Goal: Task Accomplishment & Management: Complete application form

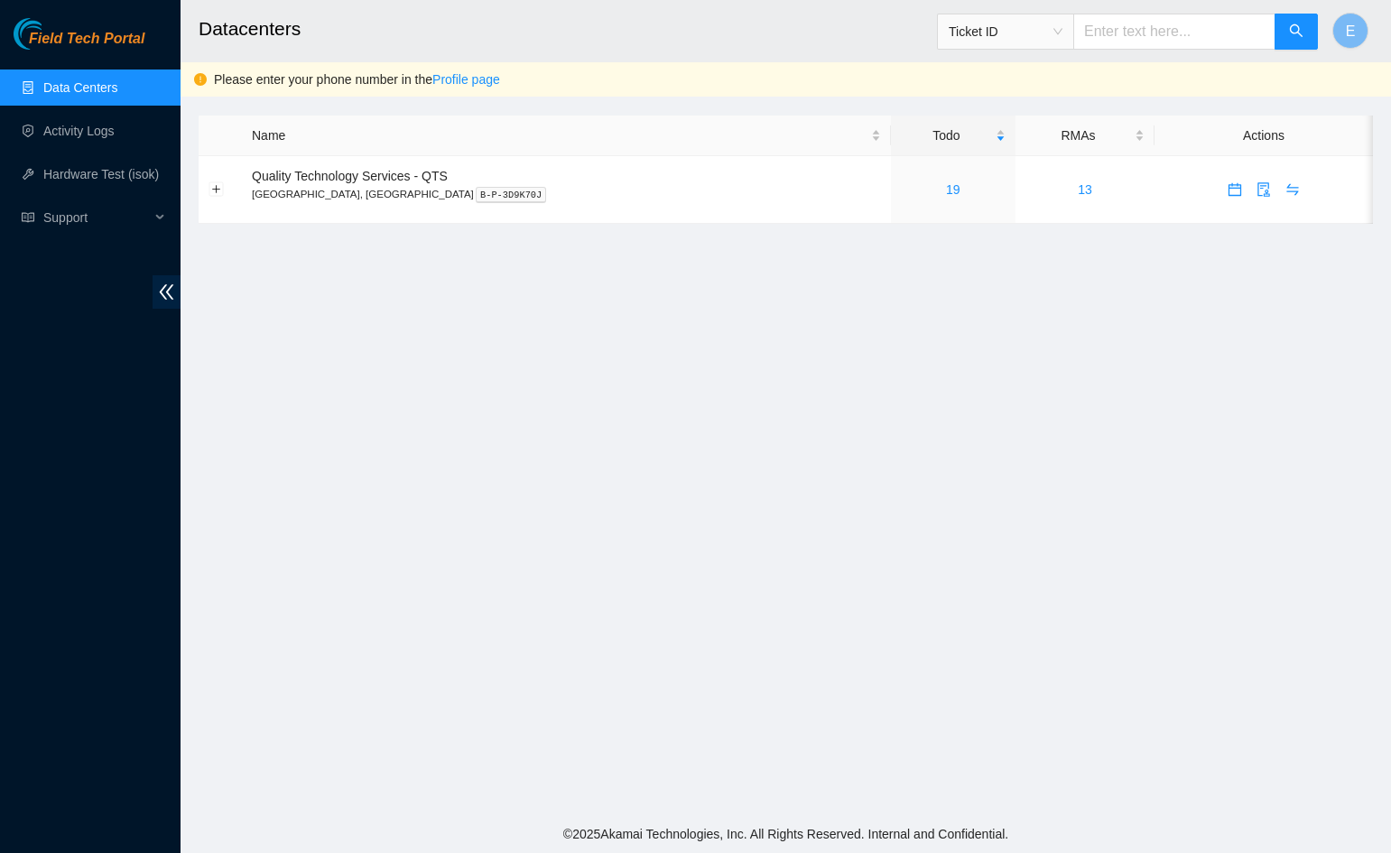
click at [339, 449] on main "Datacenters Ticket ID E Please enter your phone number in the Profile page Name…" at bounding box center [785, 407] width 1210 height 815
click at [318, 407] on main "Datacenters Ticket ID E Please enter your phone number in the Profile page Name…" at bounding box center [785, 407] width 1210 height 815
click at [946, 192] on link "19" at bounding box center [953, 189] width 14 height 14
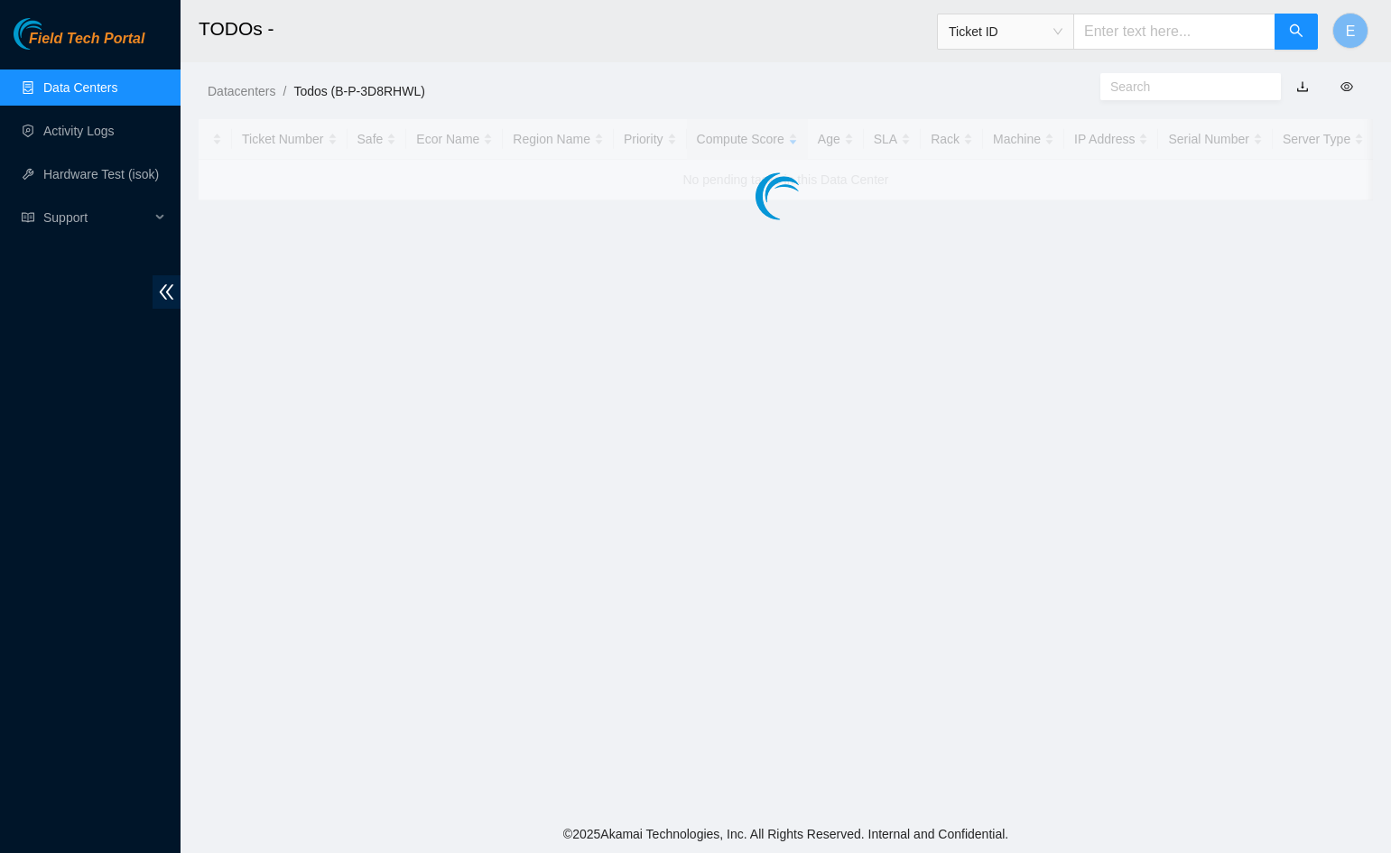
click at [865, 197] on div at bounding box center [786, 159] width 1174 height 81
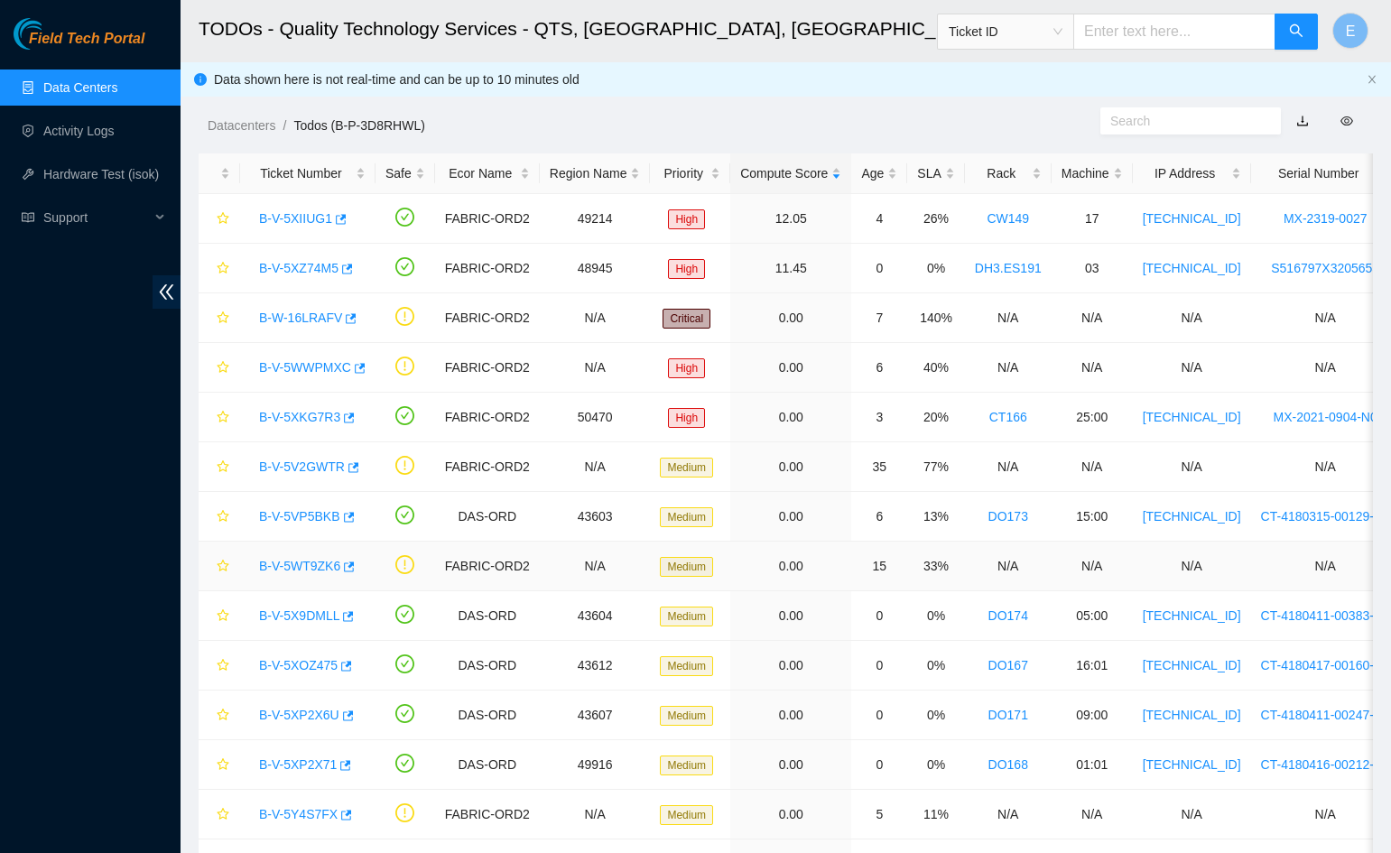
click at [499, 560] on td "FABRIC-ORD2" at bounding box center [487, 566] width 105 height 50
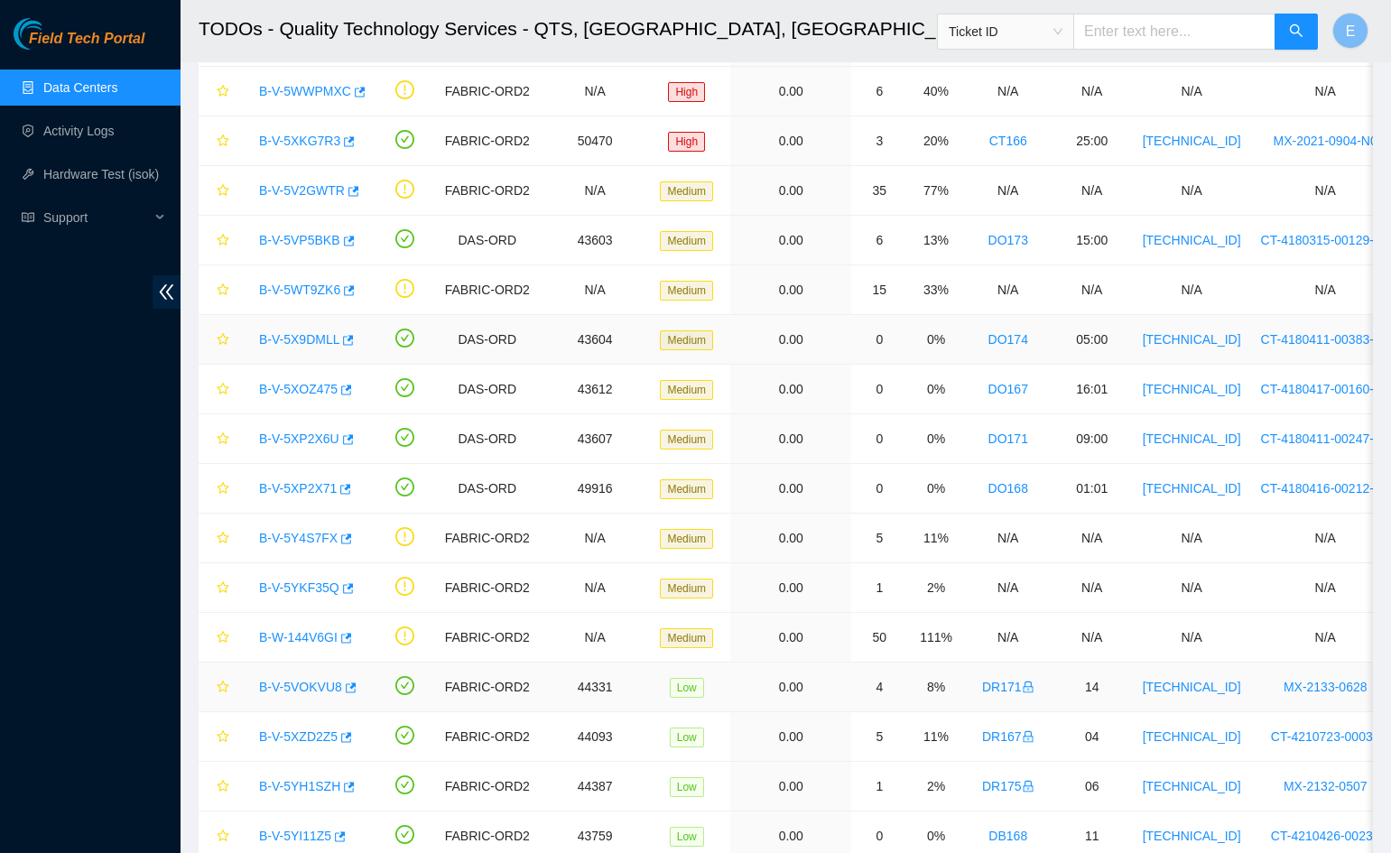
scroll to position [224, 0]
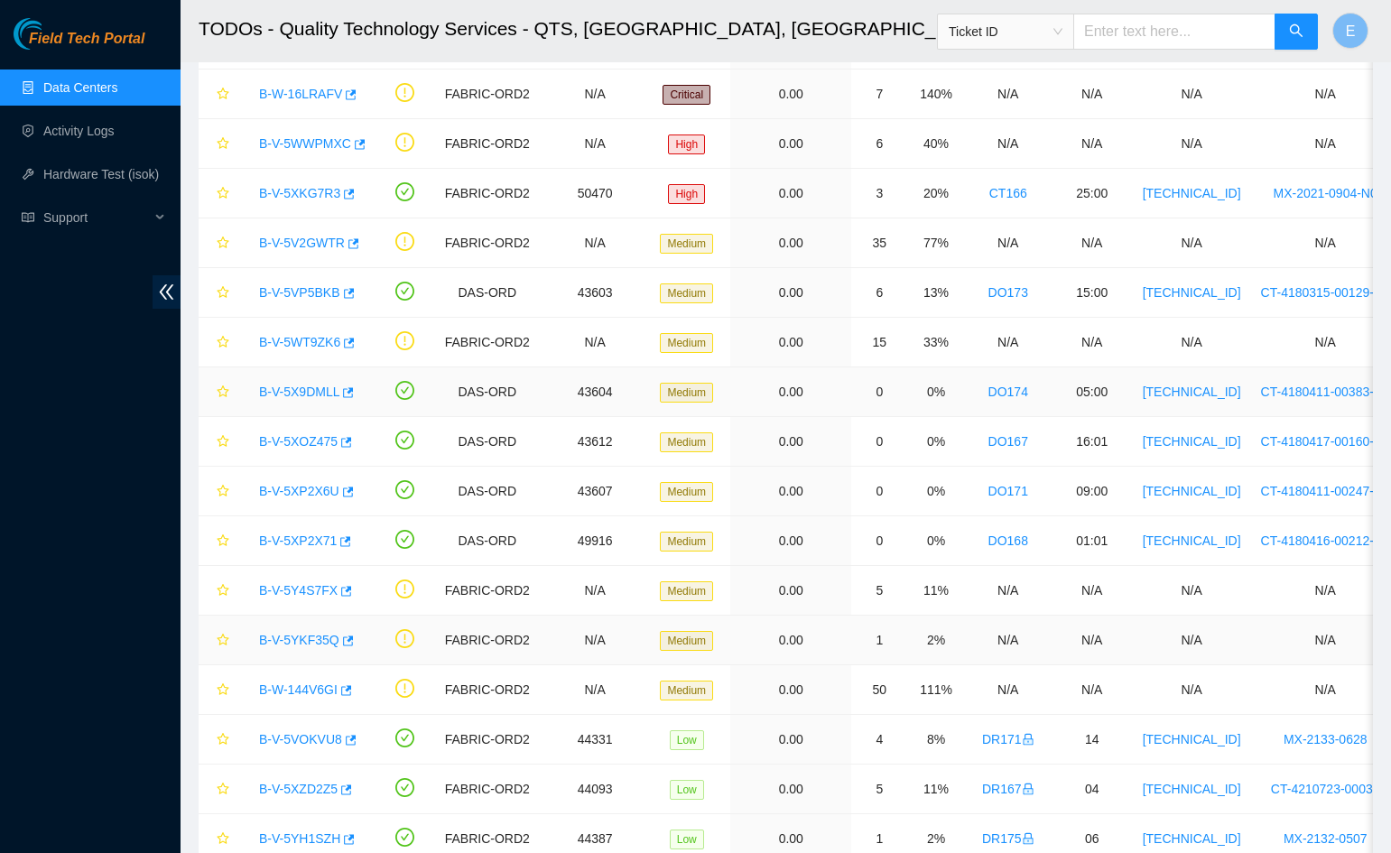
click at [543, 616] on td "N/A" at bounding box center [595, 640] width 111 height 50
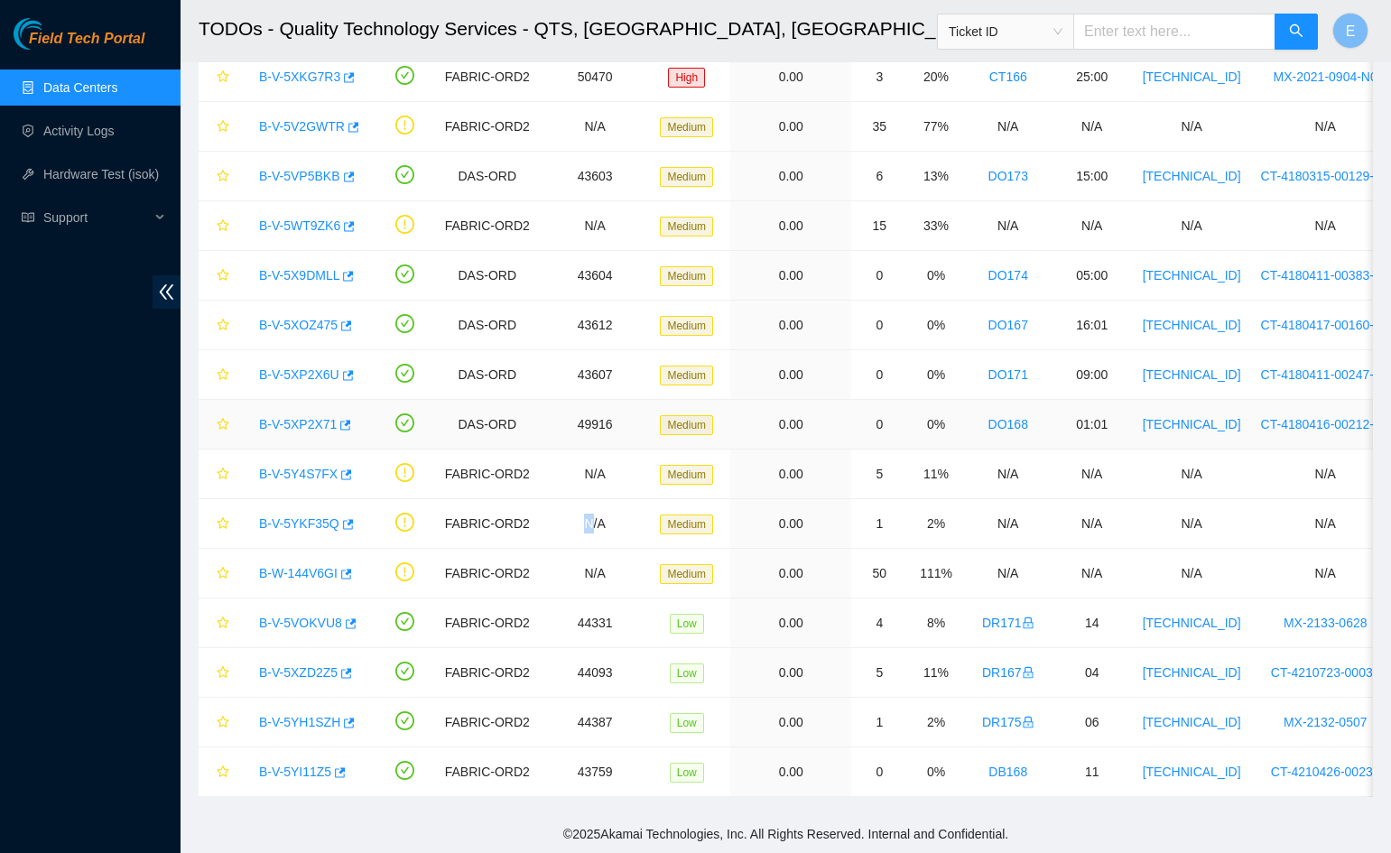
scroll to position [0, 0]
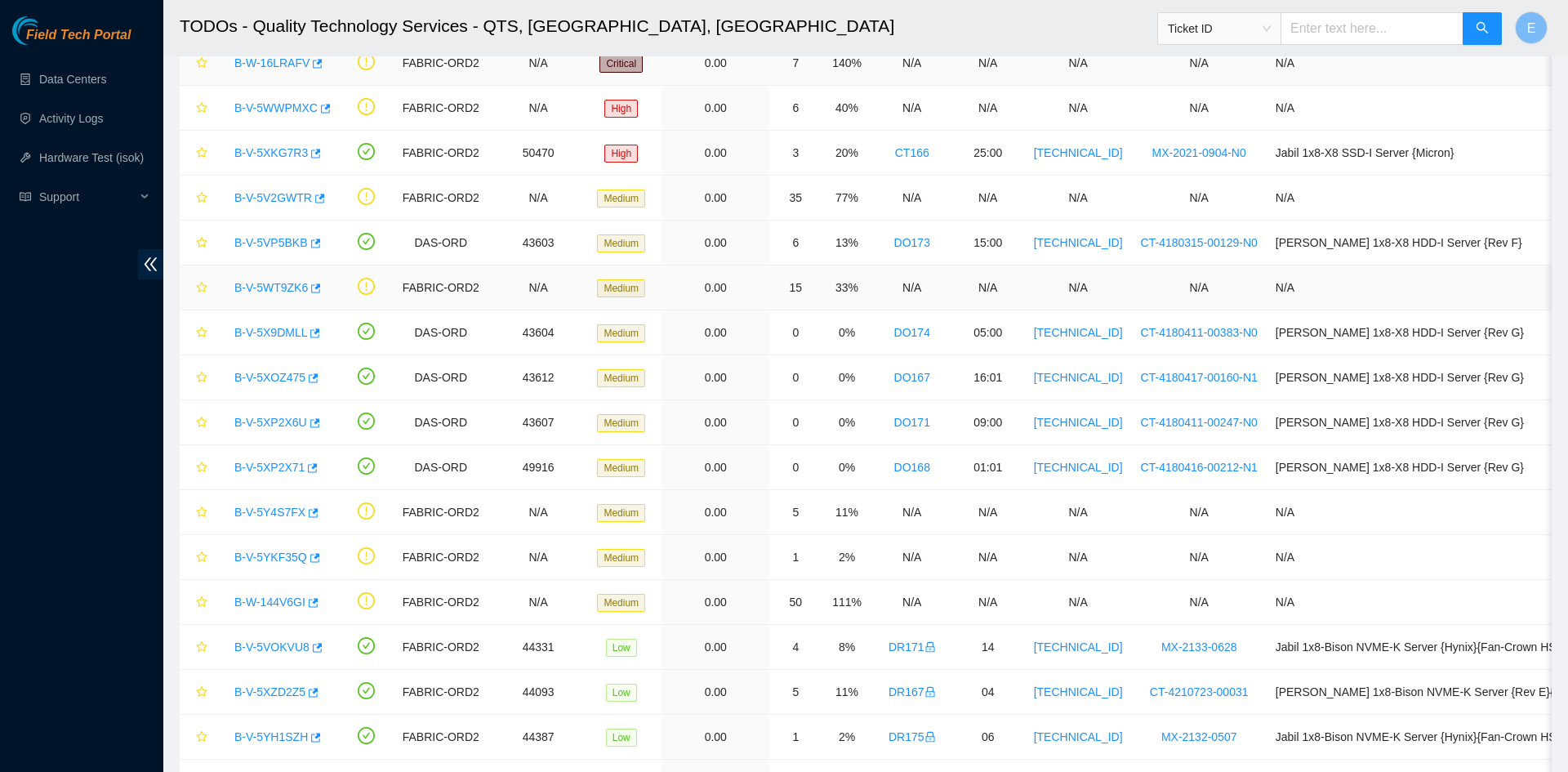
scroll to position [308, 0]
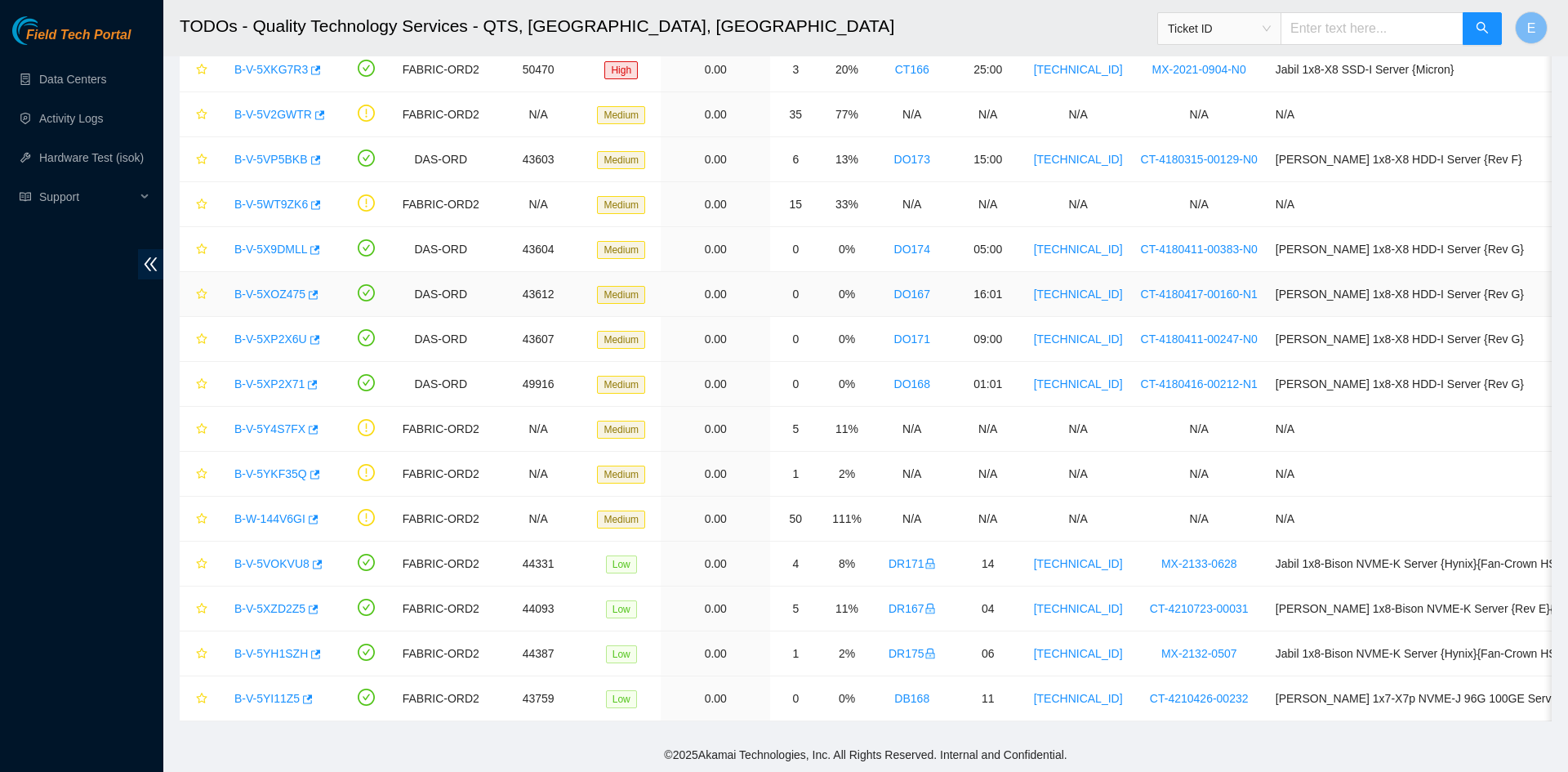
click at [297, 278] on td "B-V-5XOZ475" at bounding box center [278, 295] width 122 height 45
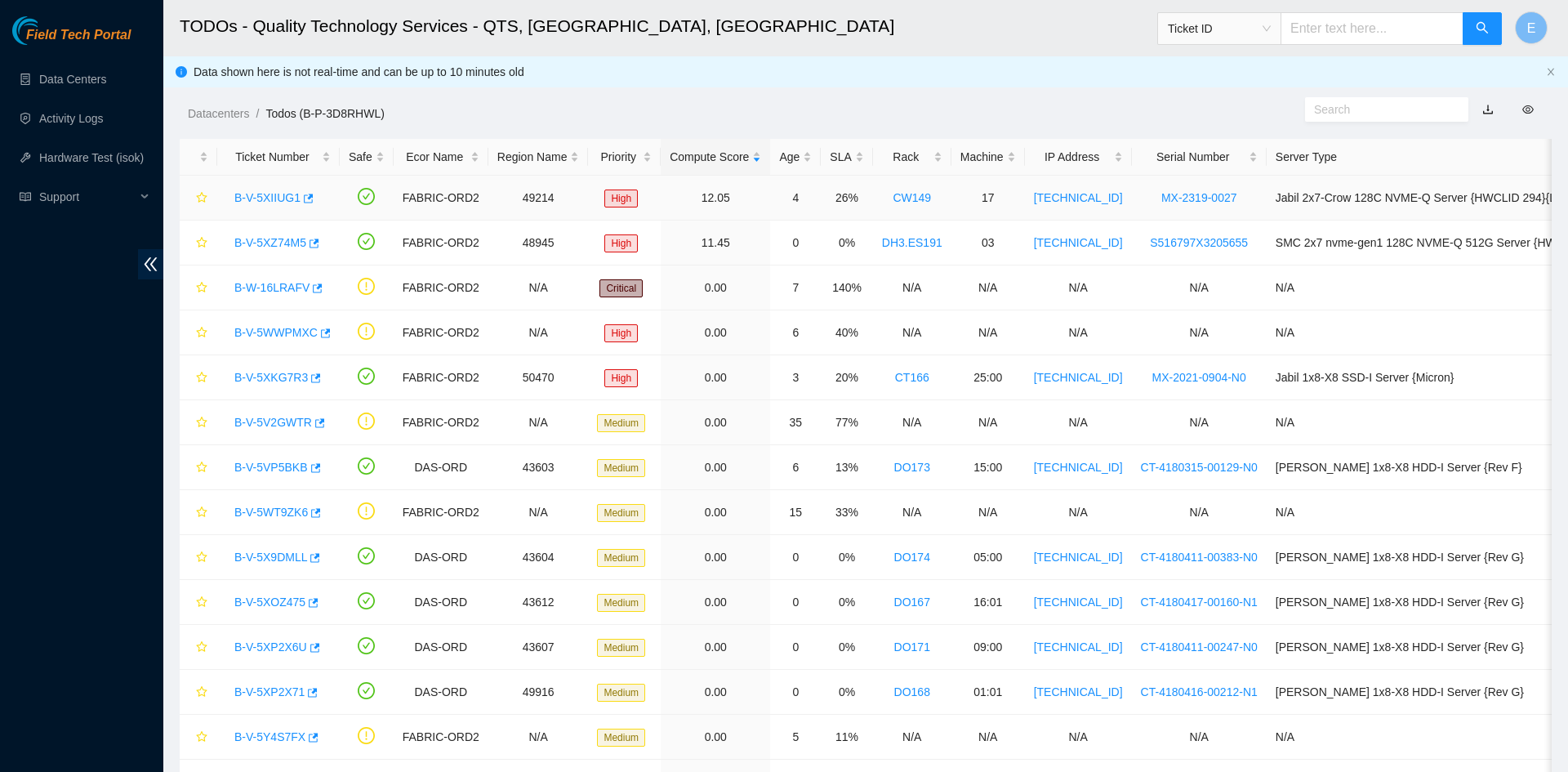
scroll to position [0, 73]
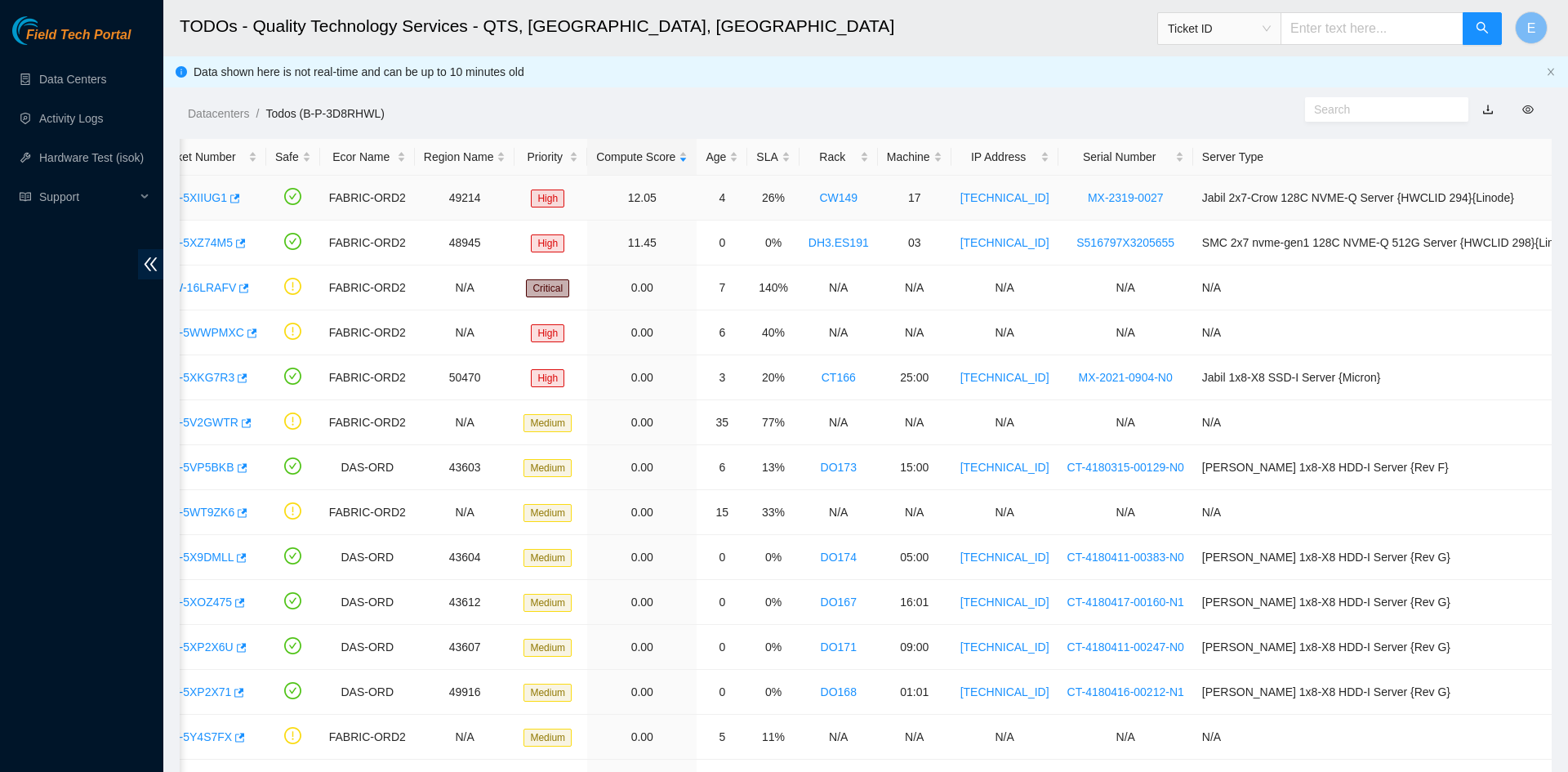
click at [1251, 212] on td "Jabil 2x7-Crow 128C NVME-Q Server {HWCLID 294}{Linode}" at bounding box center [1405, 198] width 426 height 45
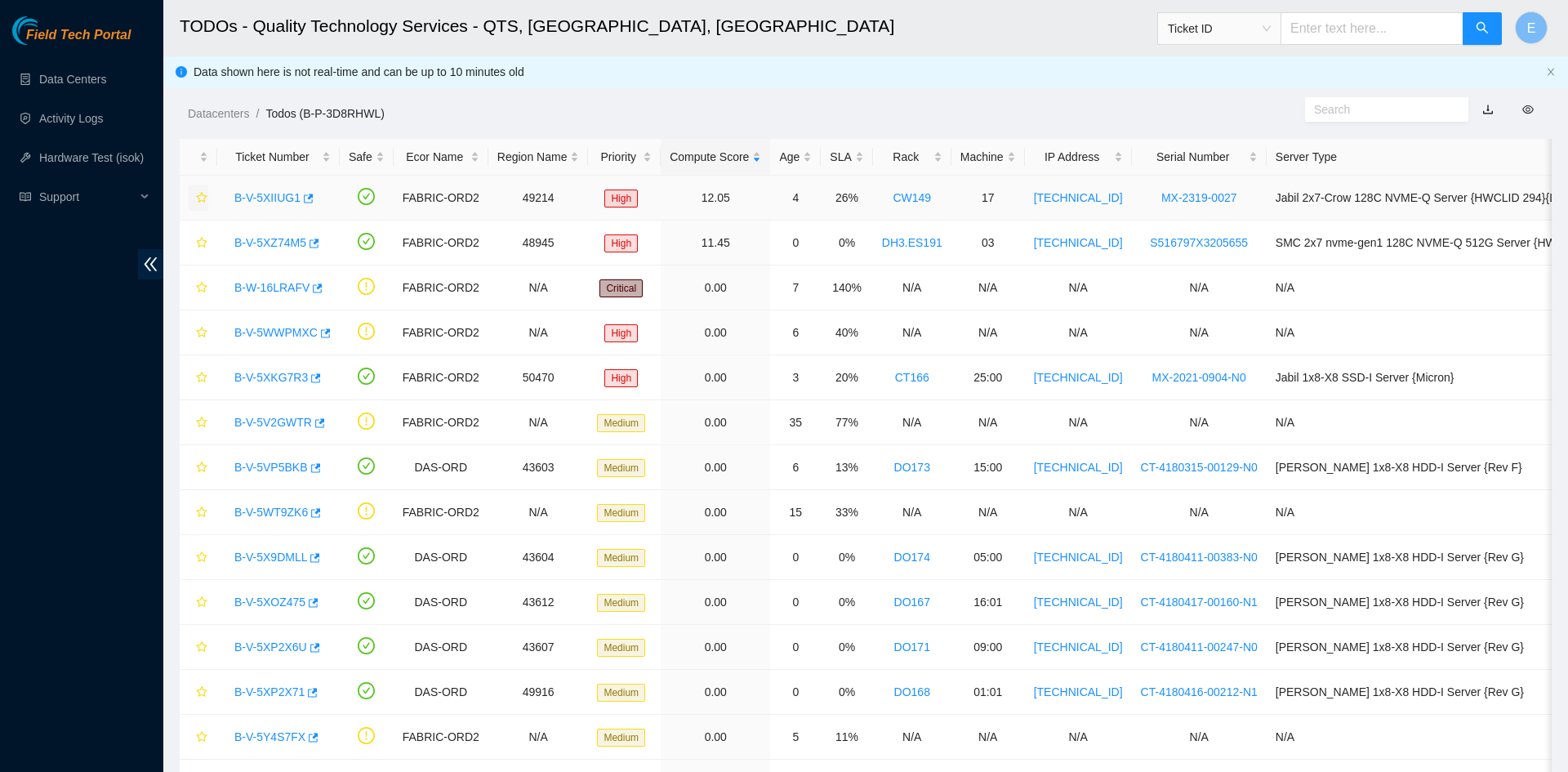
click at [200, 203] on icon "star" at bounding box center [202, 197] width 12 height 12
click at [285, 242] on link "B-V-5XZ74M5" at bounding box center [270, 243] width 71 height 13
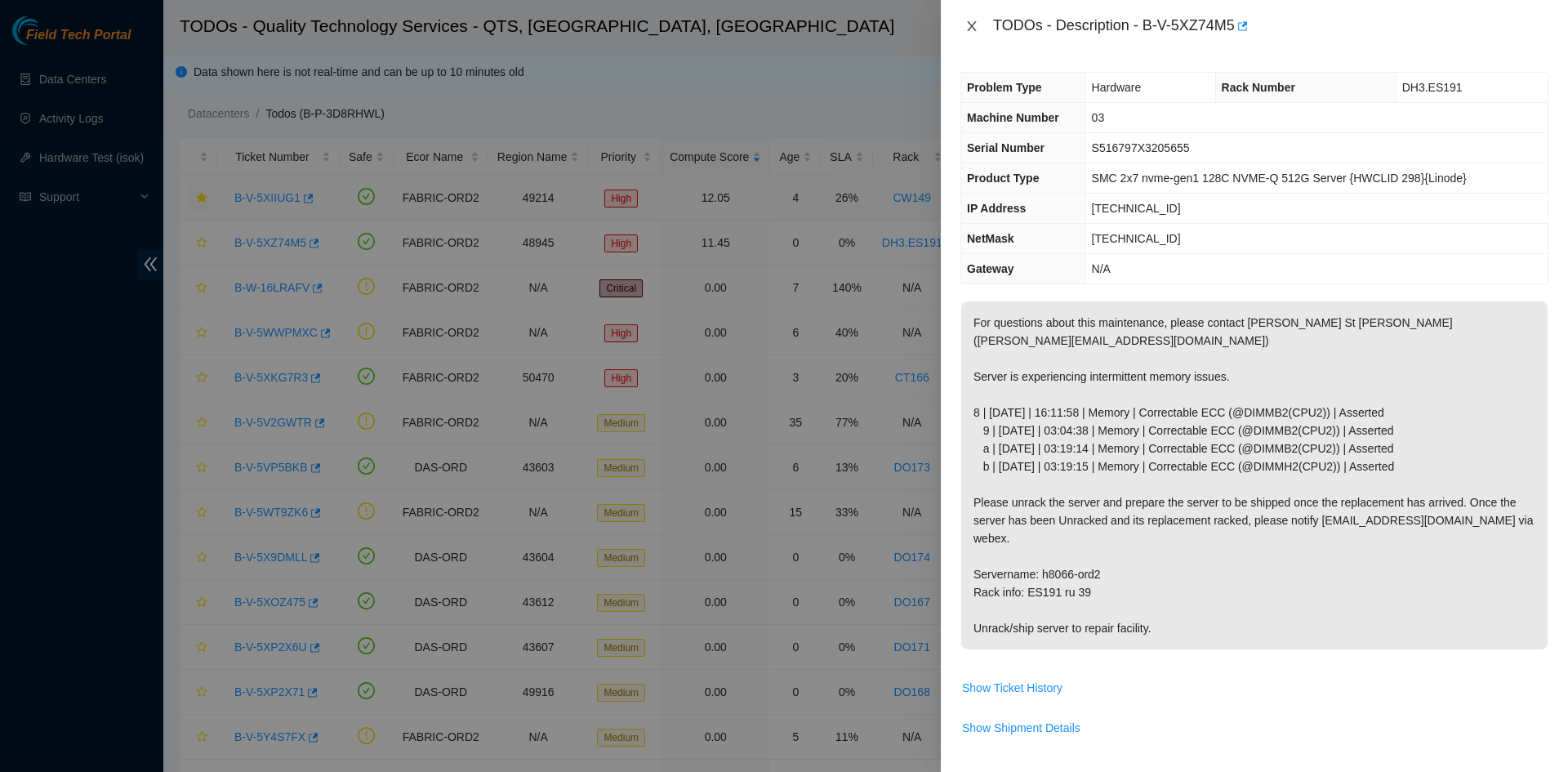
click at [973, 32] on button "Close" at bounding box center [971, 26] width 23 height 15
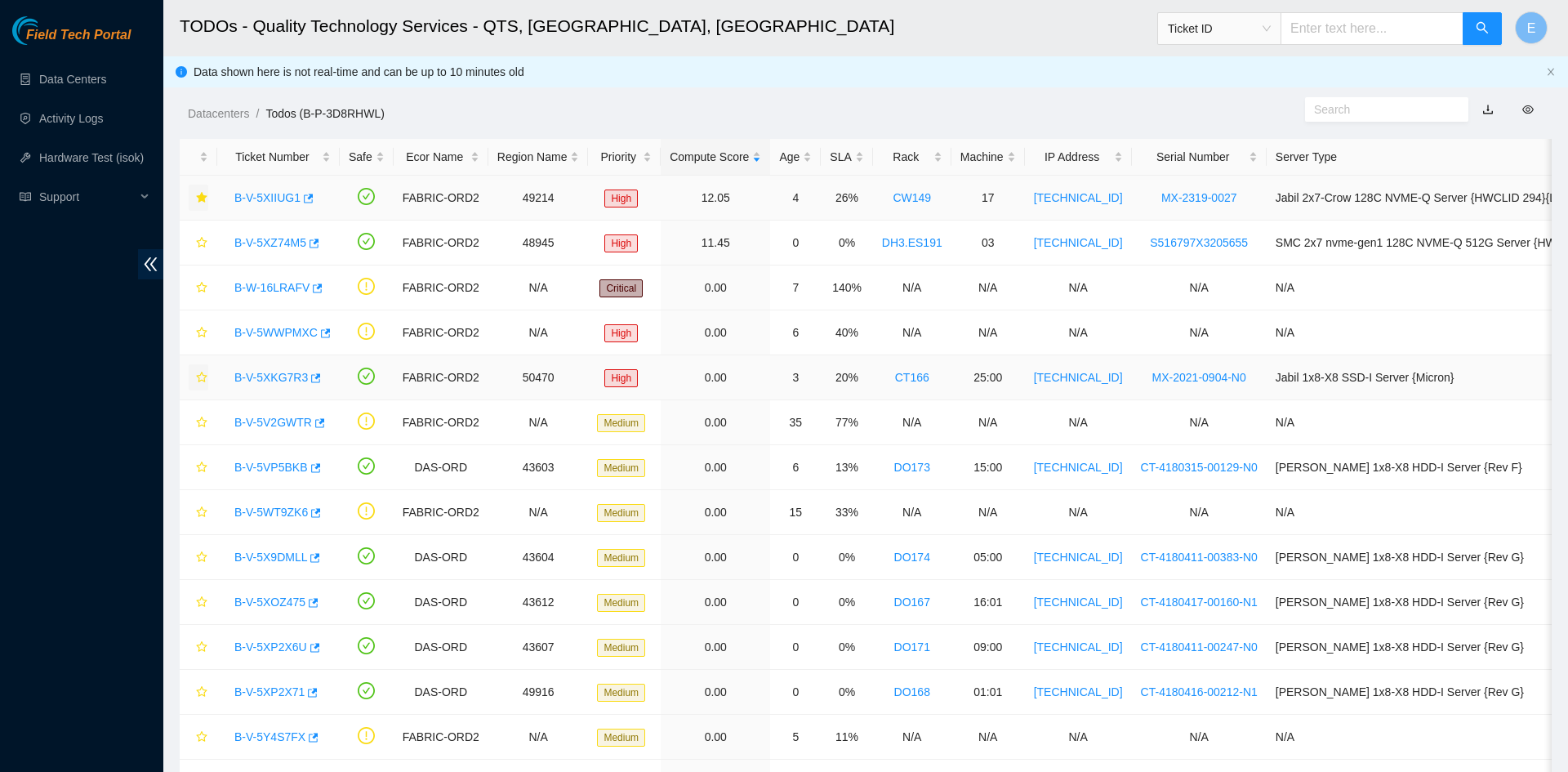
click at [202, 379] on icon "star" at bounding box center [202, 377] width 12 height 12
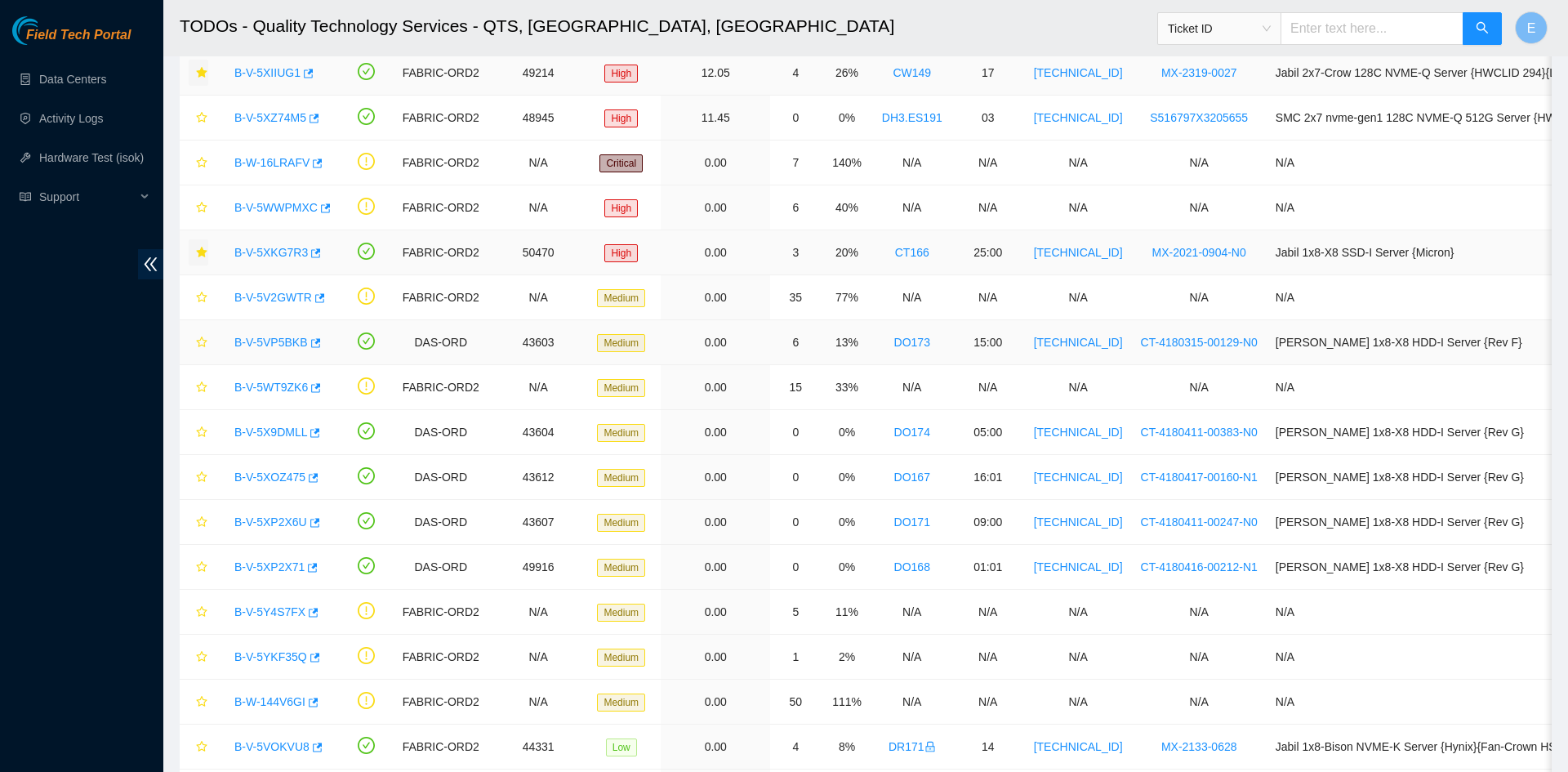
scroll to position [137, 0]
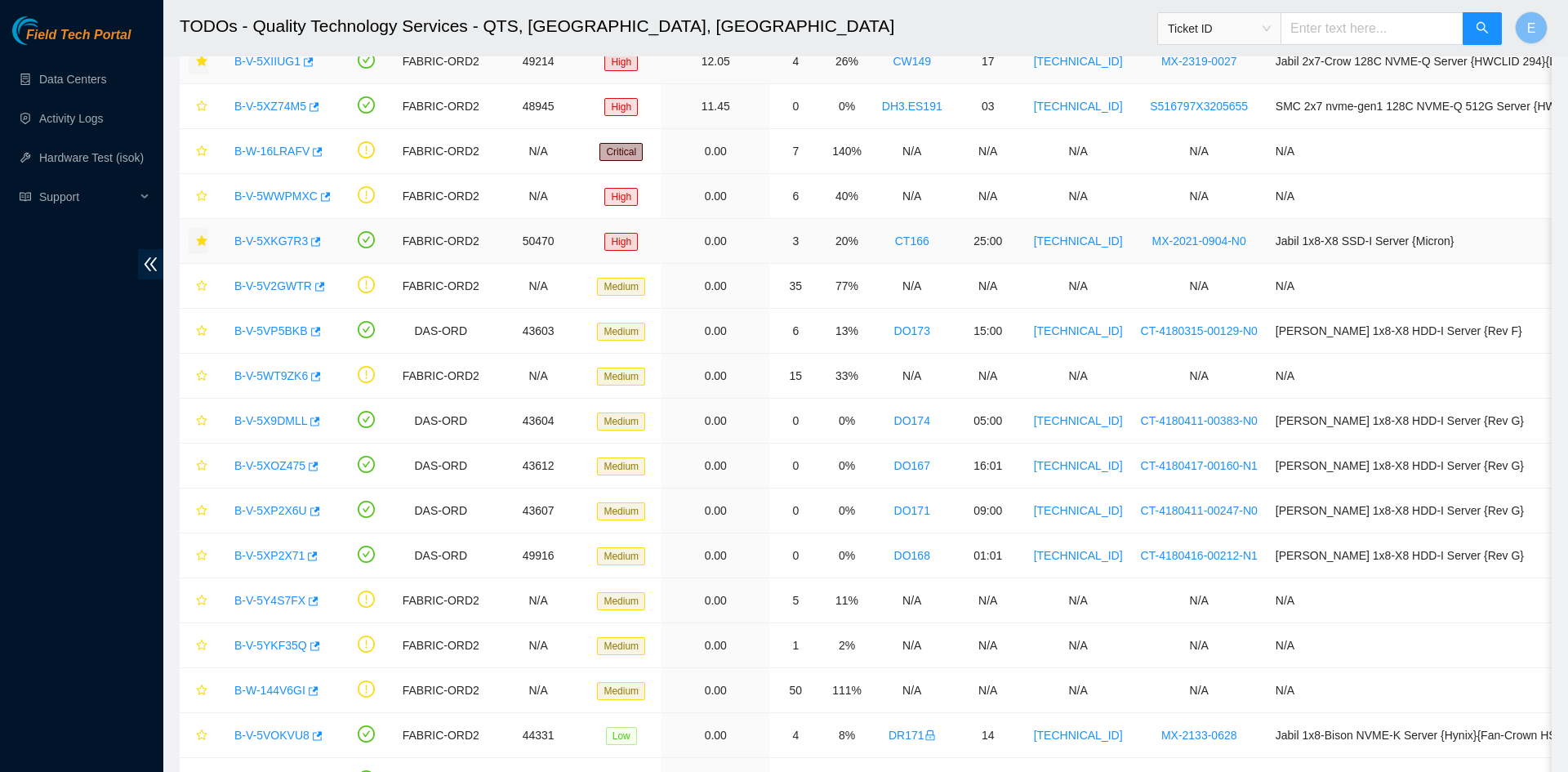
click at [280, 247] on link "B-V-5XKG7R3" at bounding box center [271, 241] width 73 height 13
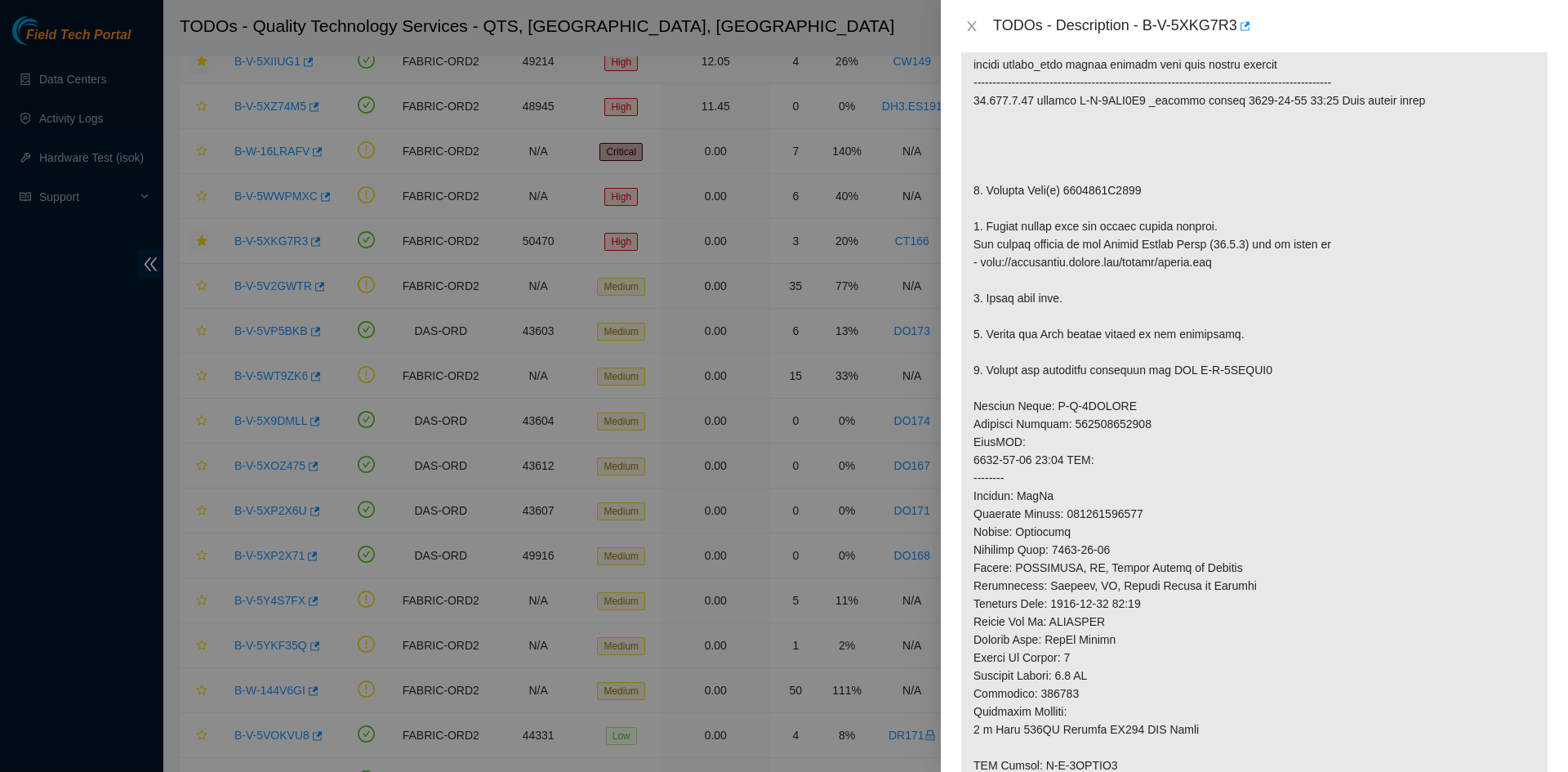
scroll to position [347, 0]
click at [1067, 306] on p at bounding box center [1254, 420] width 586 height 869
click at [971, 32] on icon "close" at bounding box center [972, 26] width 13 height 13
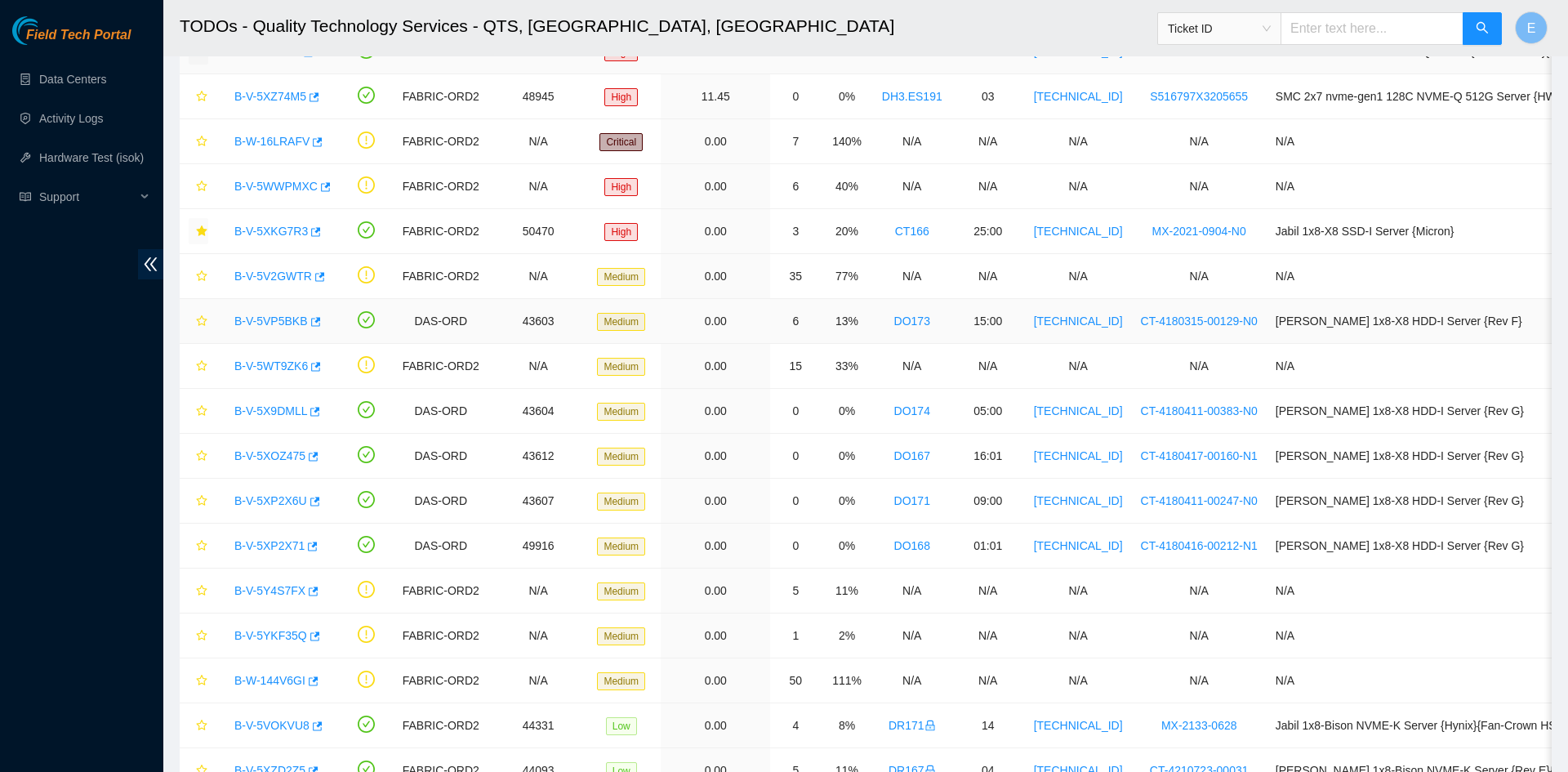
scroll to position [154, 0]
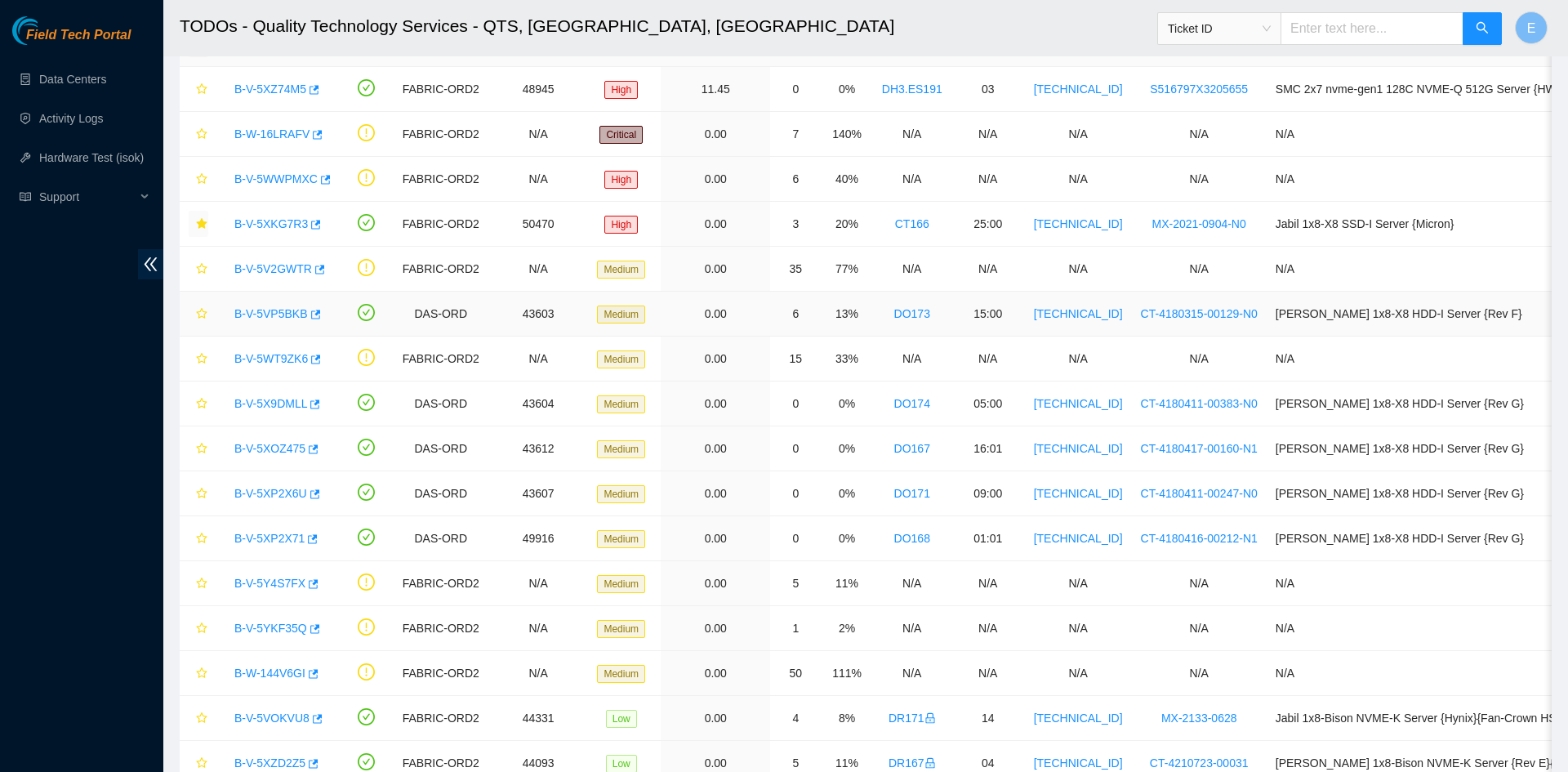
click at [264, 343] on td "B-V-5WT9ZK6" at bounding box center [278, 359] width 122 height 45
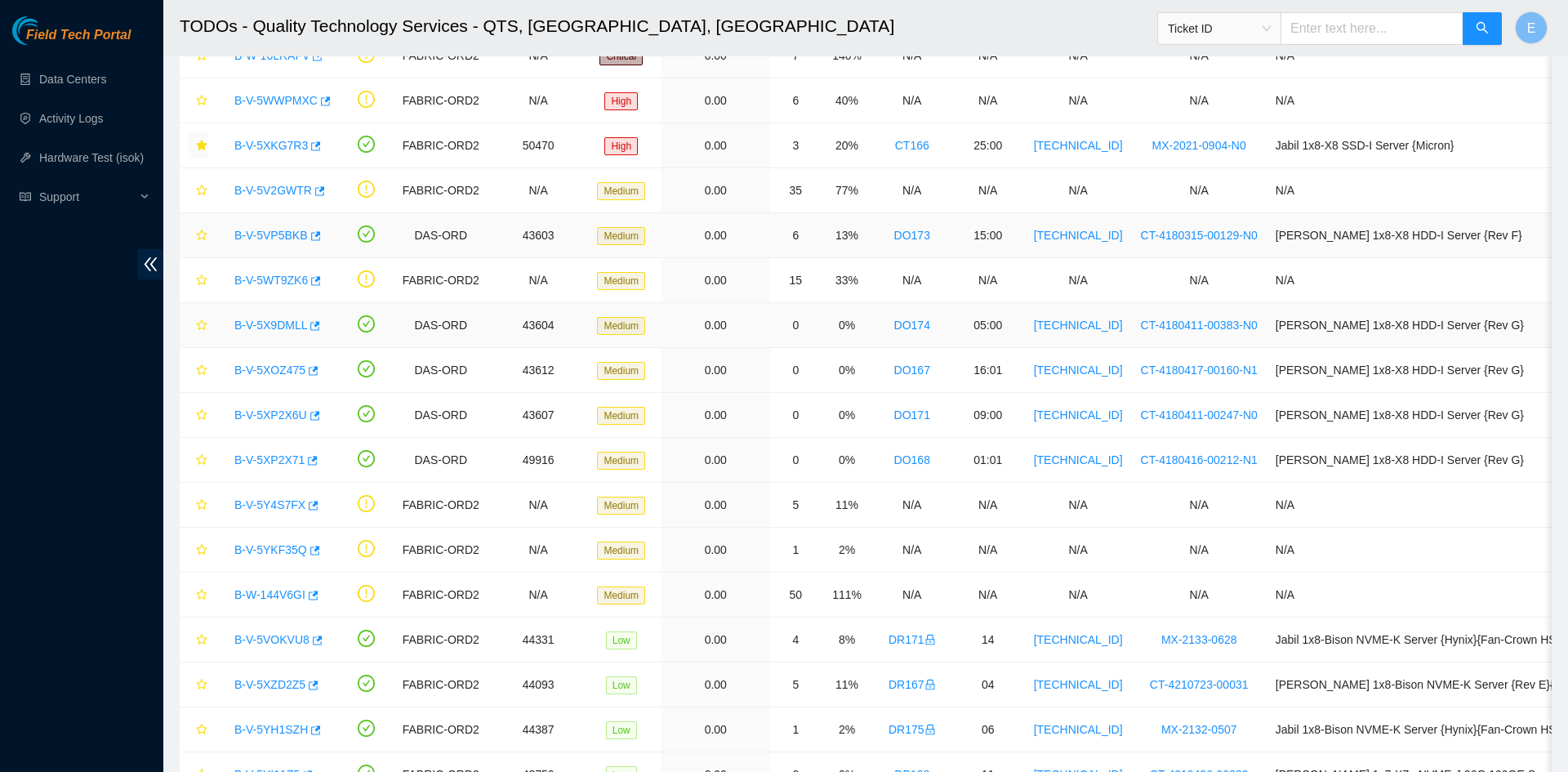
scroll to position [242, 0]
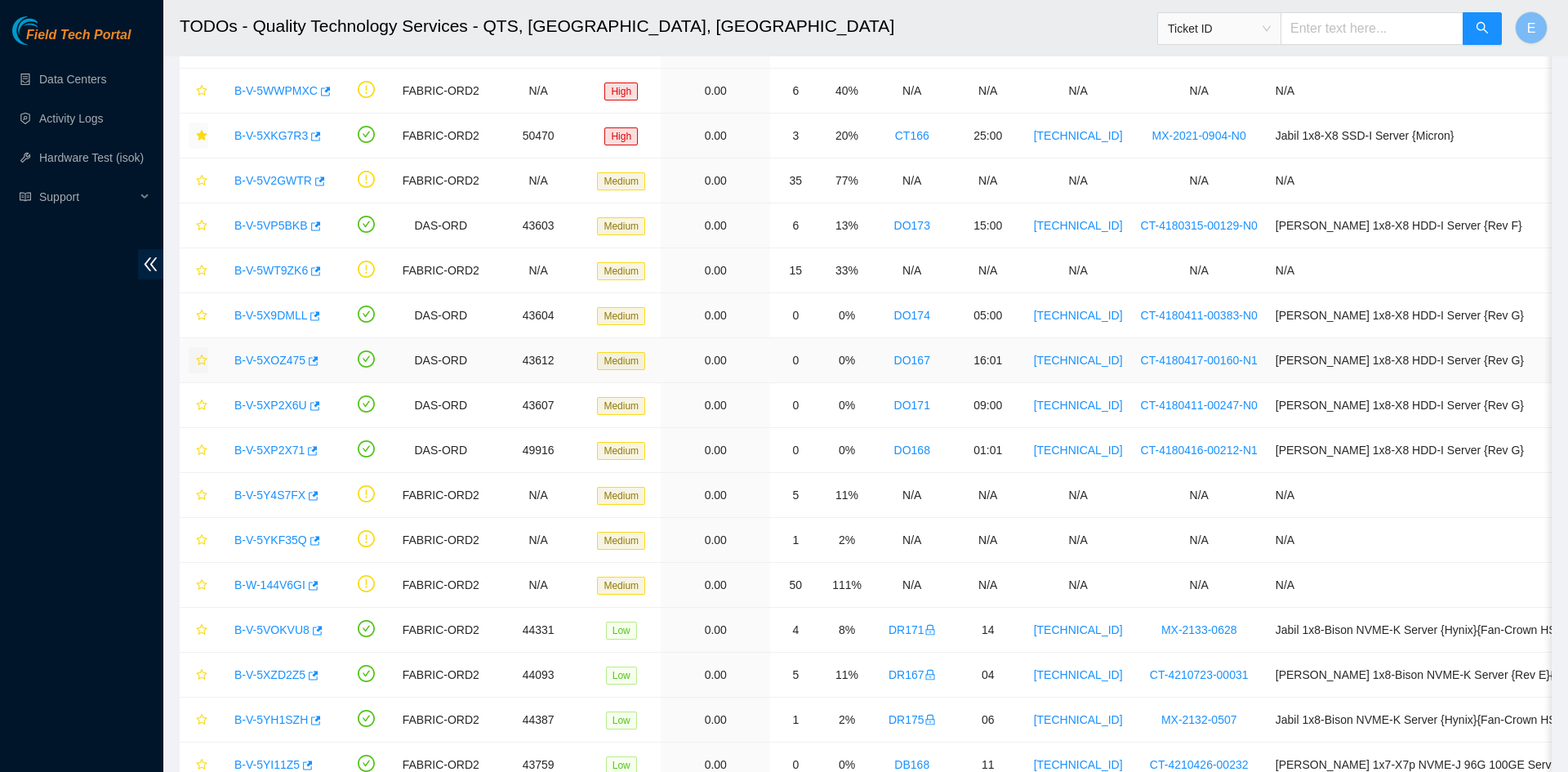
click at [203, 364] on icon "star" at bounding box center [202, 360] width 12 height 12
click at [212, 419] on td at bounding box center [199, 405] width 38 height 45
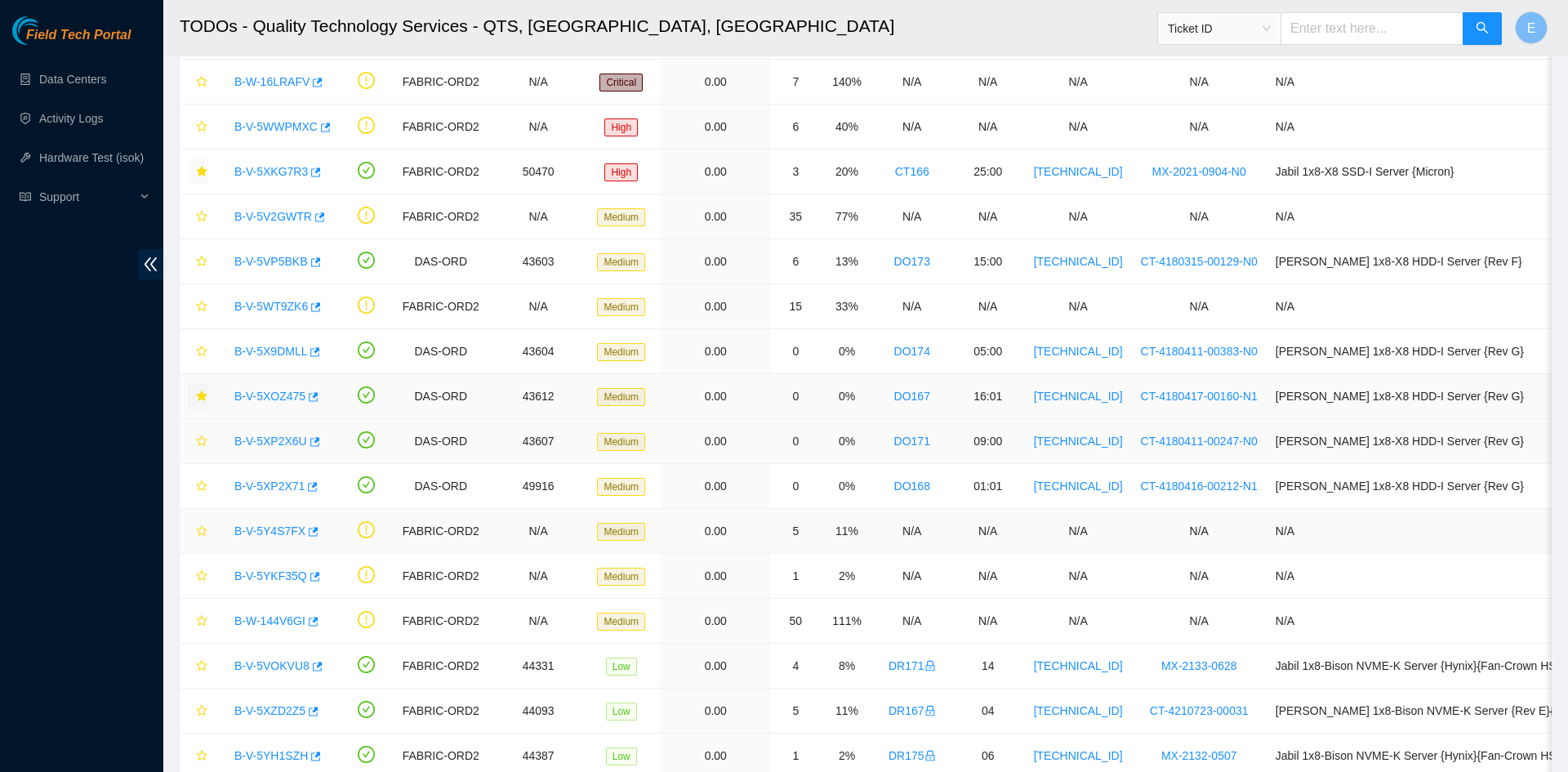
scroll to position [205, 0]
click at [265, 417] on td "B-V-5XOZ475" at bounding box center [278, 398] width 122 height 45
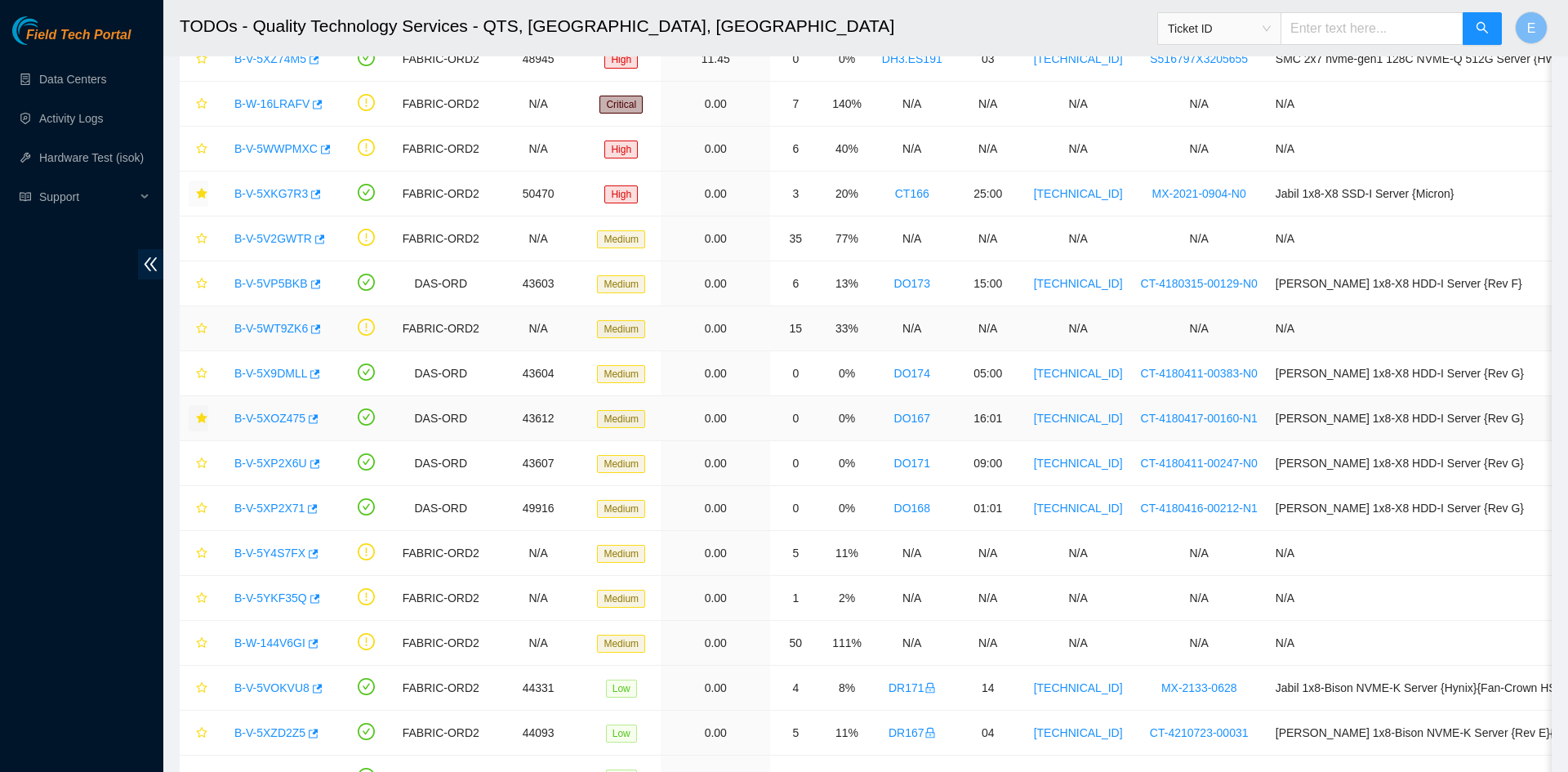
scroll to position [0, 0]
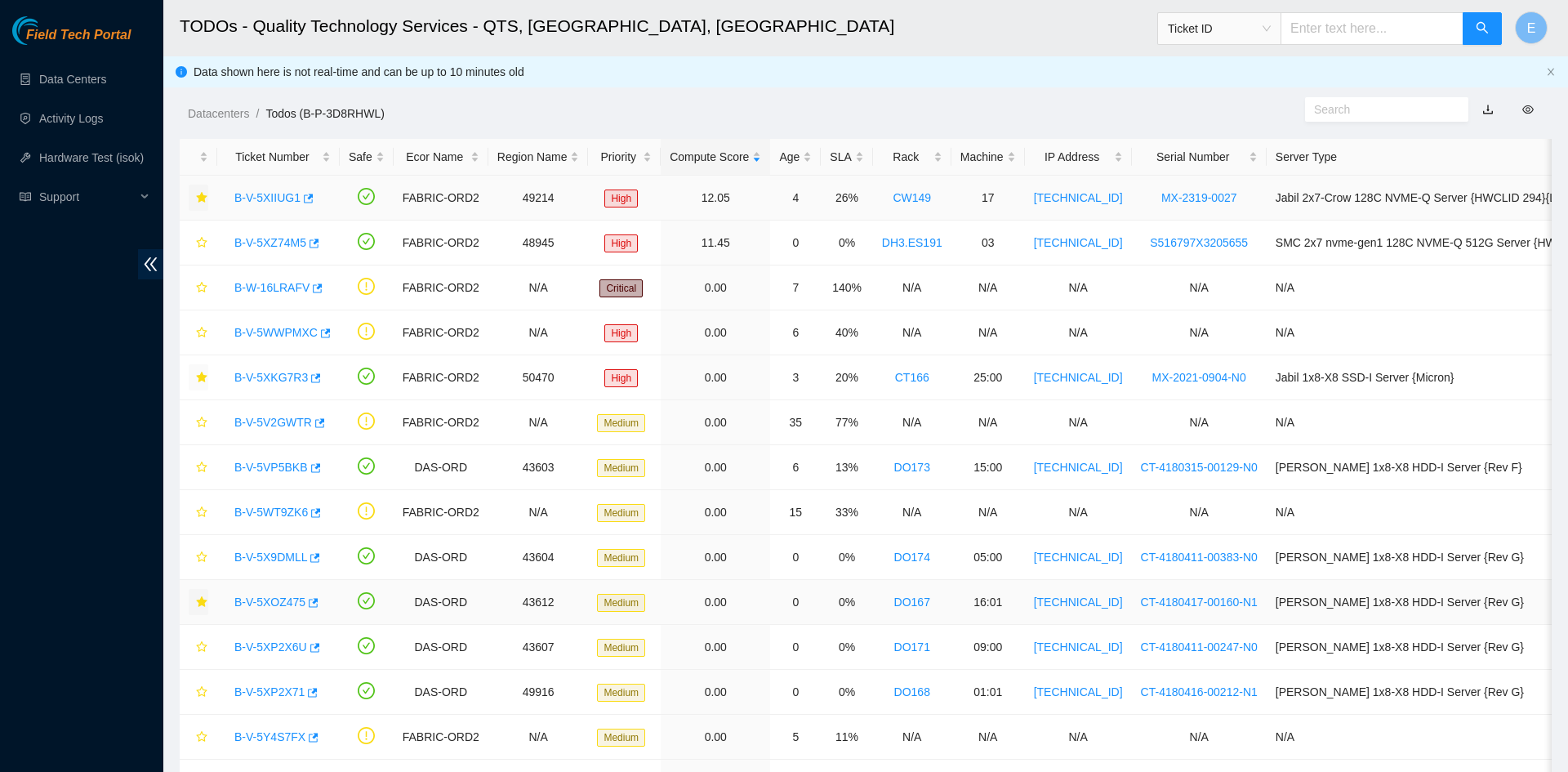
click at [660, 580] on td "0.00" at bounding box center [715, 603] width 109 height 45
click at [199, 557] on icon "star" at bounding box center [202, 557] width 12 height 12
click at [316, 559] on icon "button" at bounding box center [313, 558] width 12 height 12
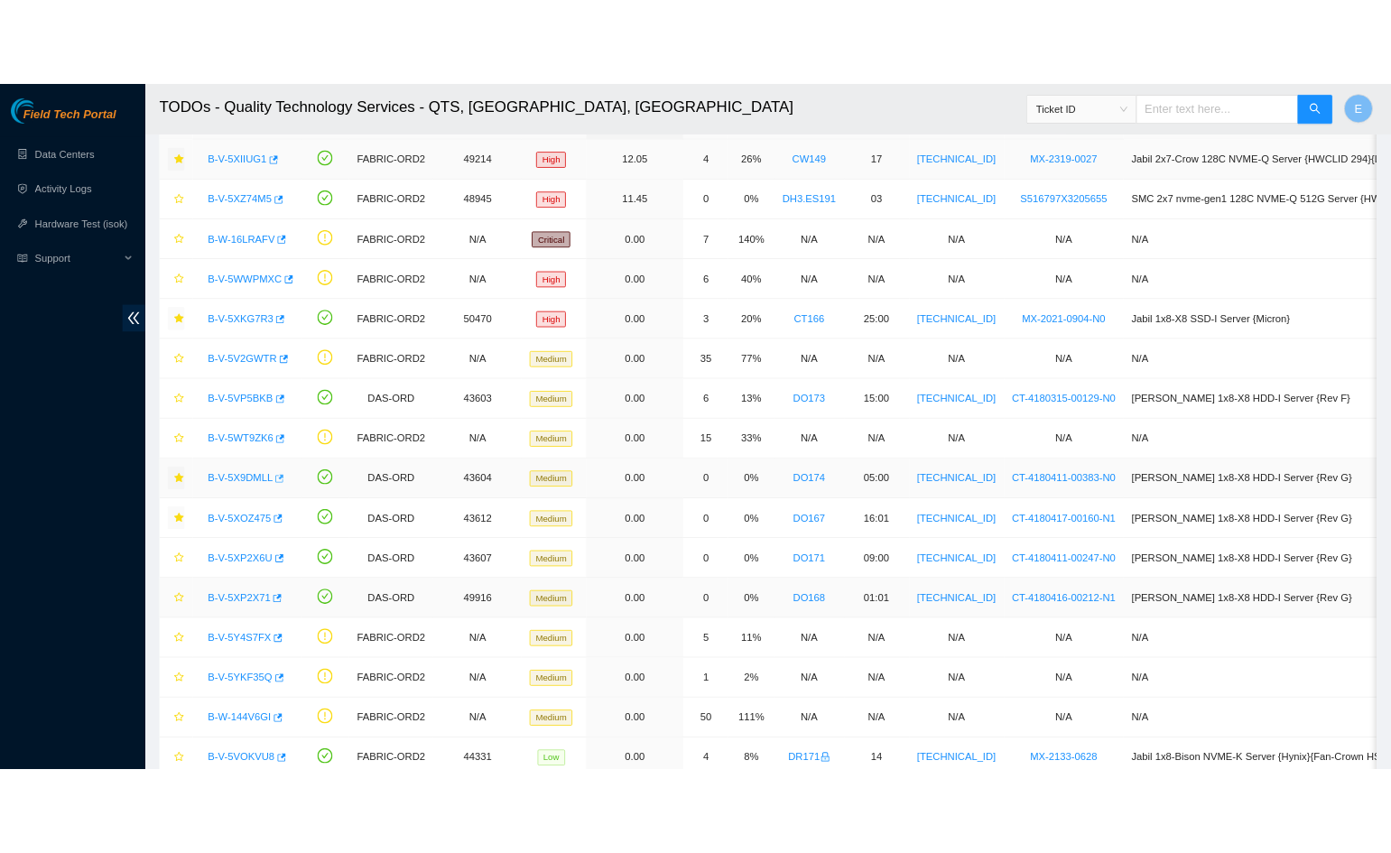
scroll to position [127, 0]
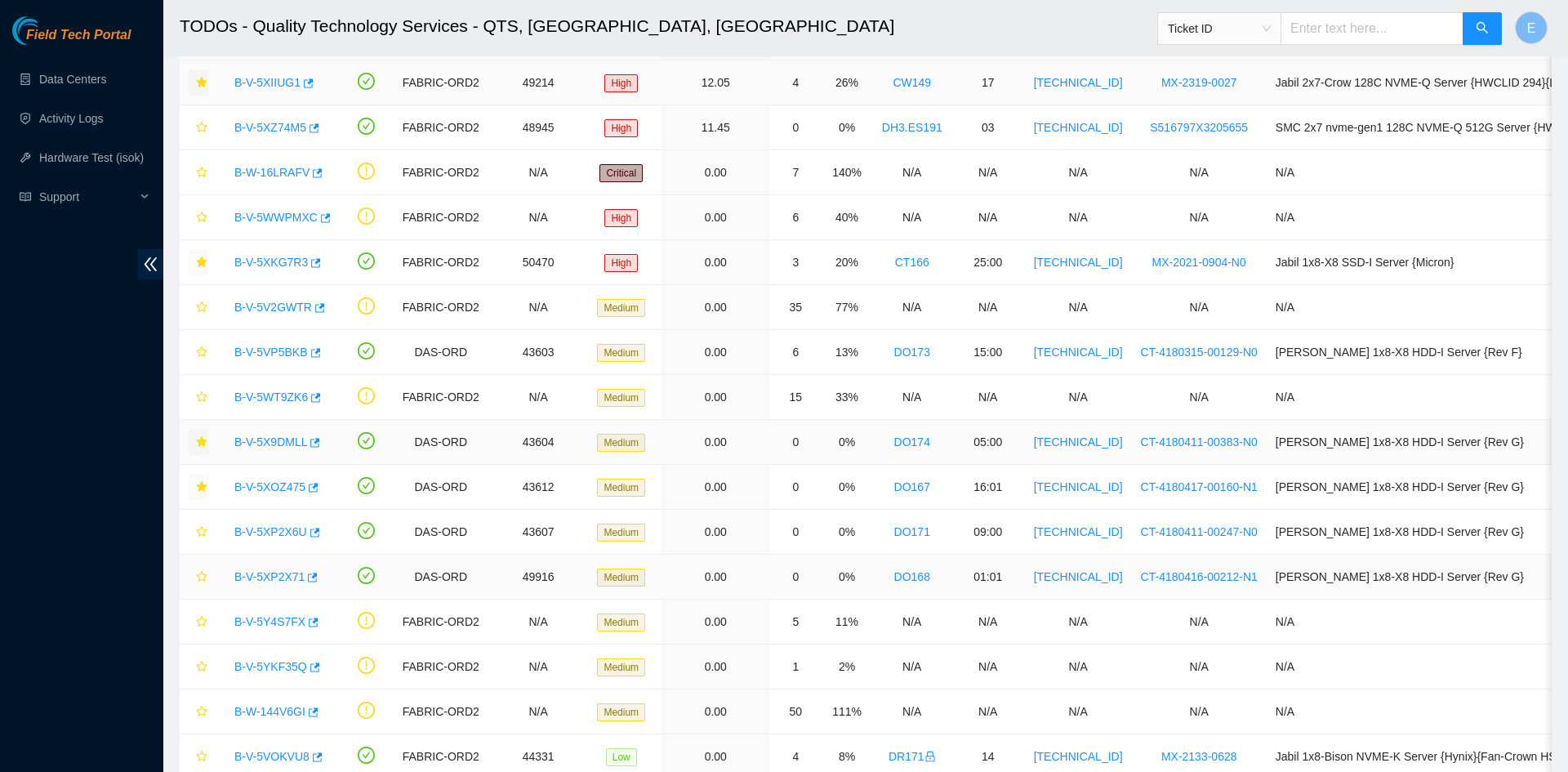
click at [453, 566] on td "DAS-ORD" at bounding box center [441, 577] width 95 height 45
click at [606, 658] on span "Medium" at bounding box center [621, 667] width 48 height 18
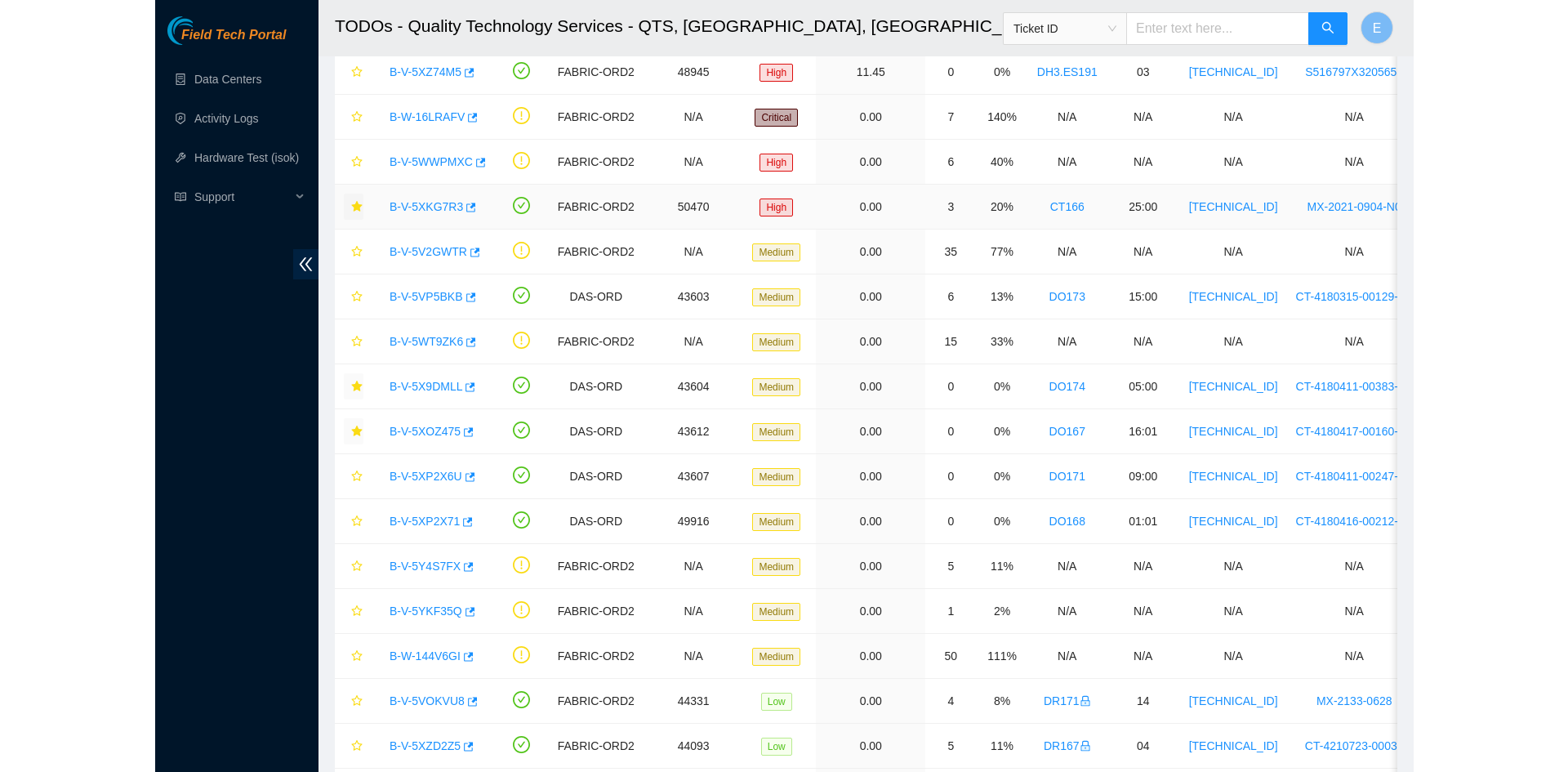
scroll to position [172, 0]
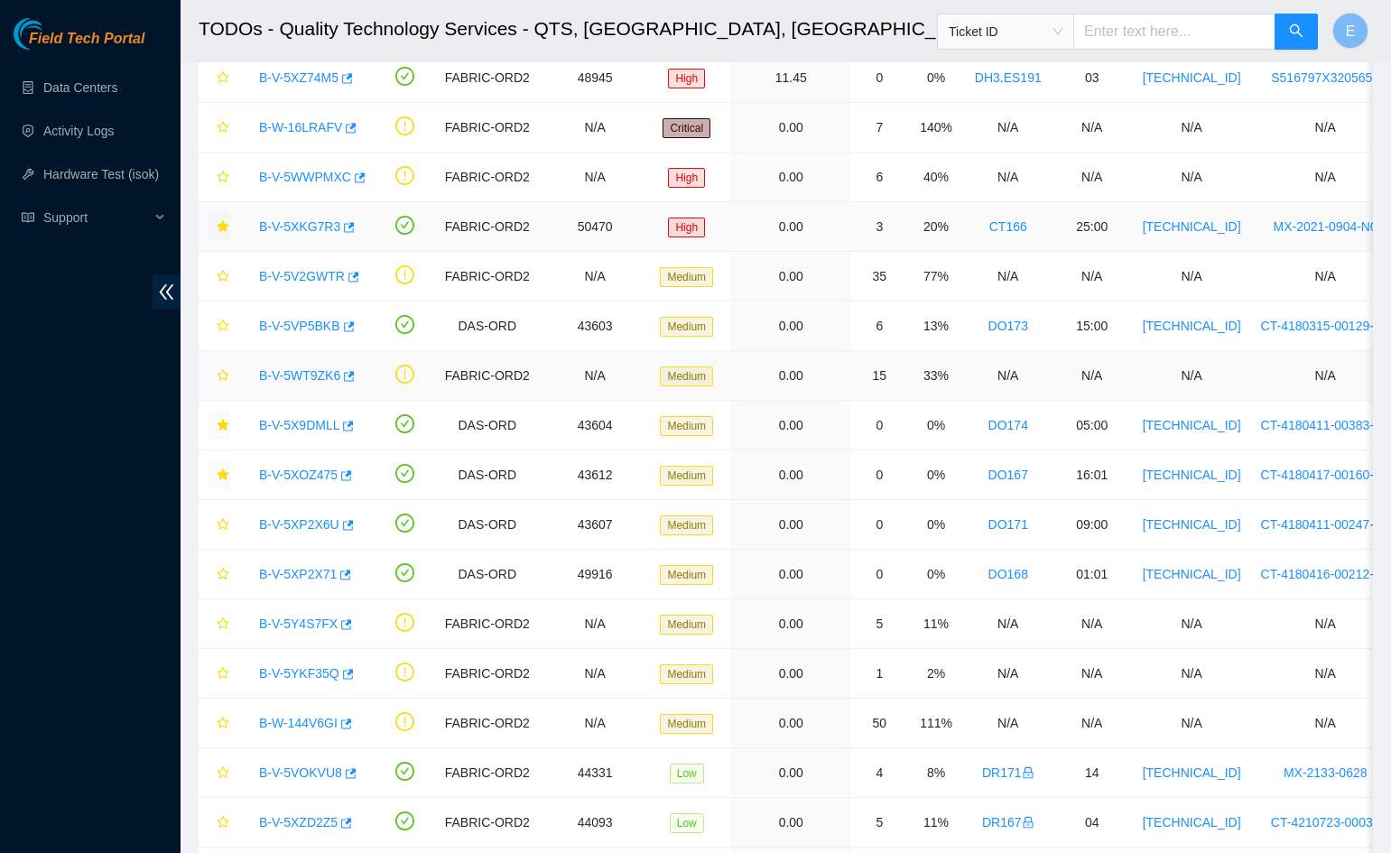
click at [261, 358] on td "B-V-5WT9ZK6" at bounding box center [307, 376] width 135 height 50
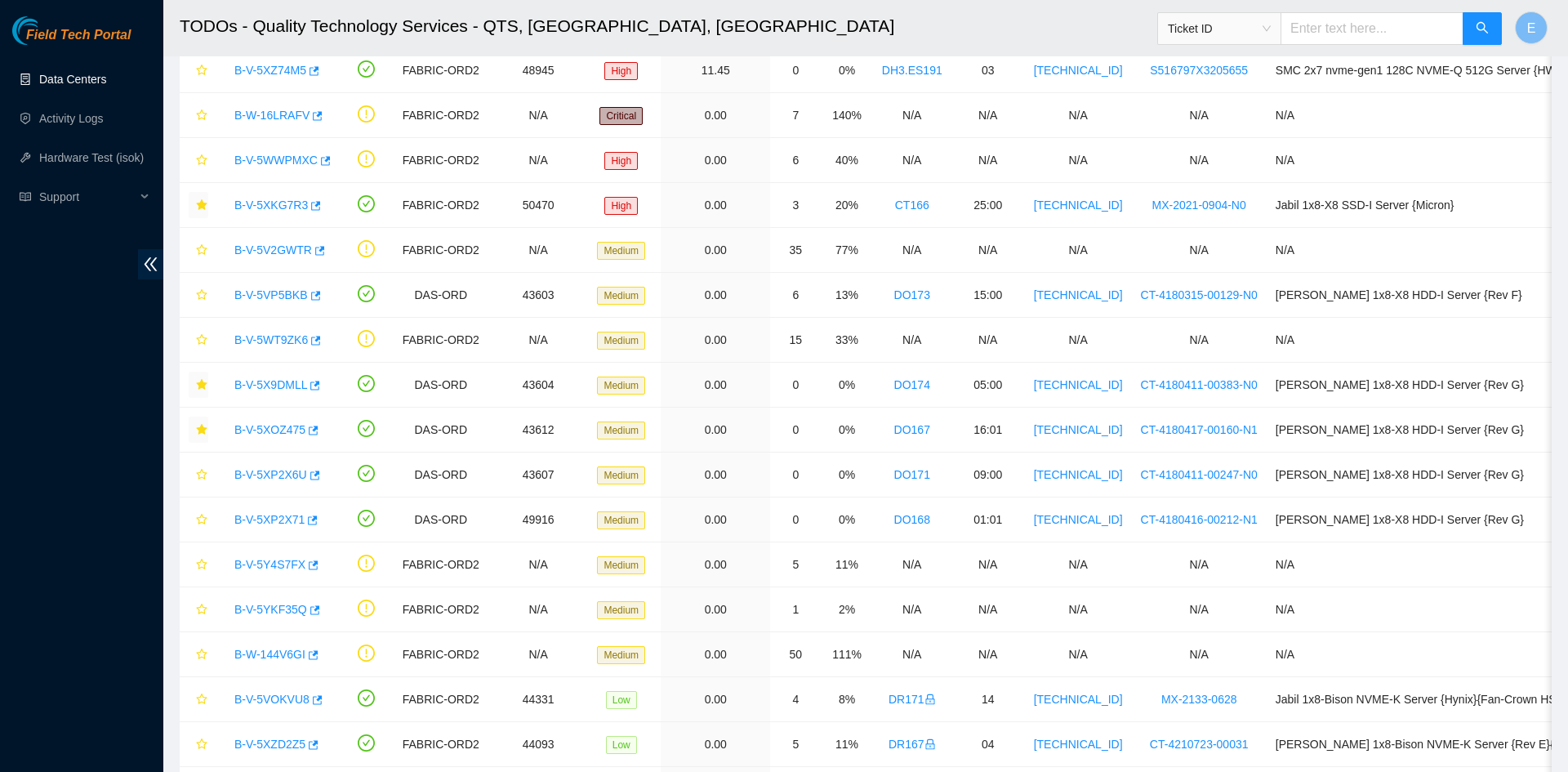
click at [80, 77] on link "Data Centers" at bounding box center [72, 79] width 67 height 13
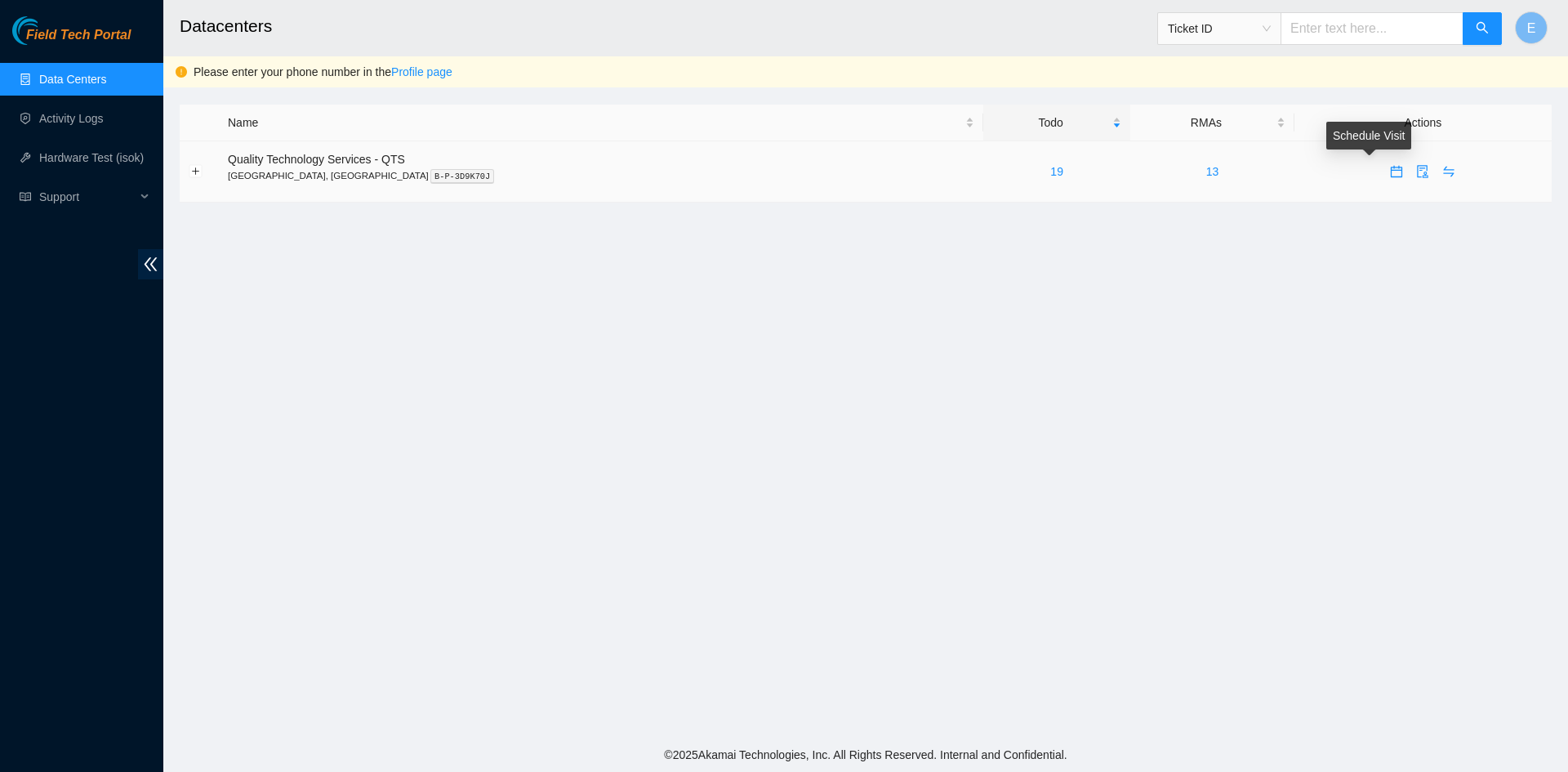
click at [1390, 176] on icon "calendar" at bounding box center [1396, 171] width 13 height 13
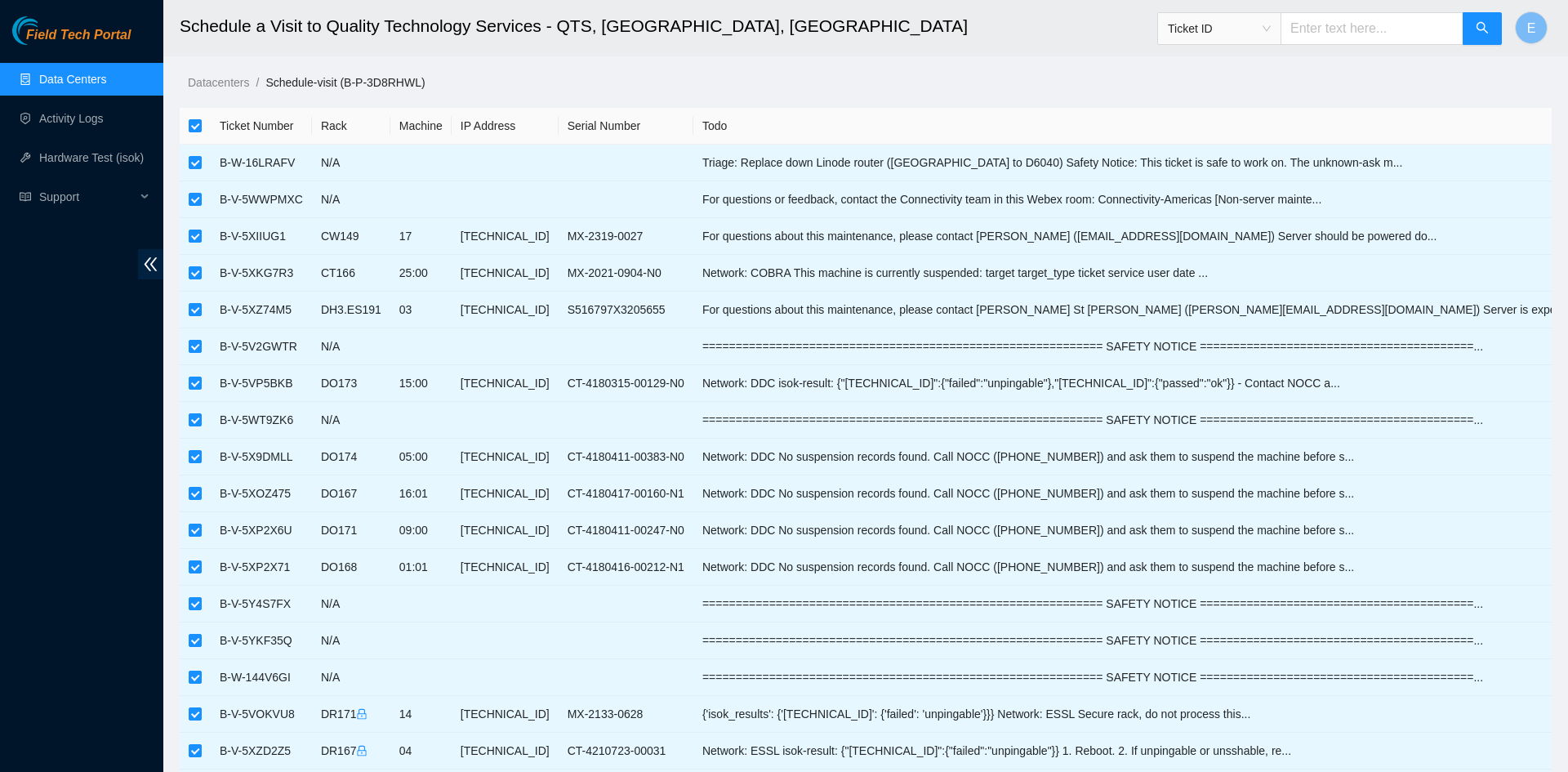
click at [857, 92] on main "Schedule a Visit to Quality Technology Services - QTS, Chicago, IL Ticket ID E …" at bounding box center [865, 676] width 1404 height 1352
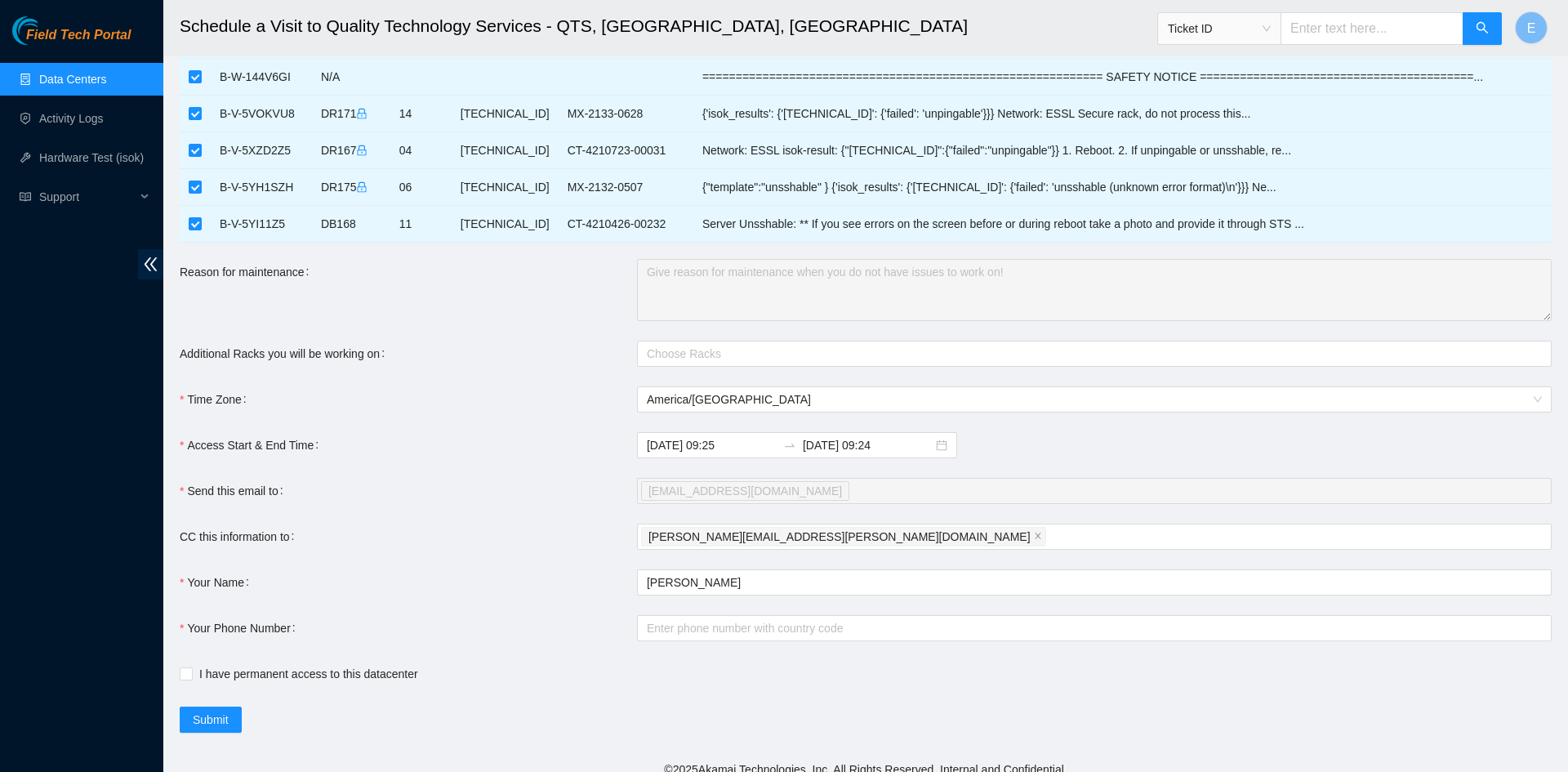
scroll to position [615, 0]
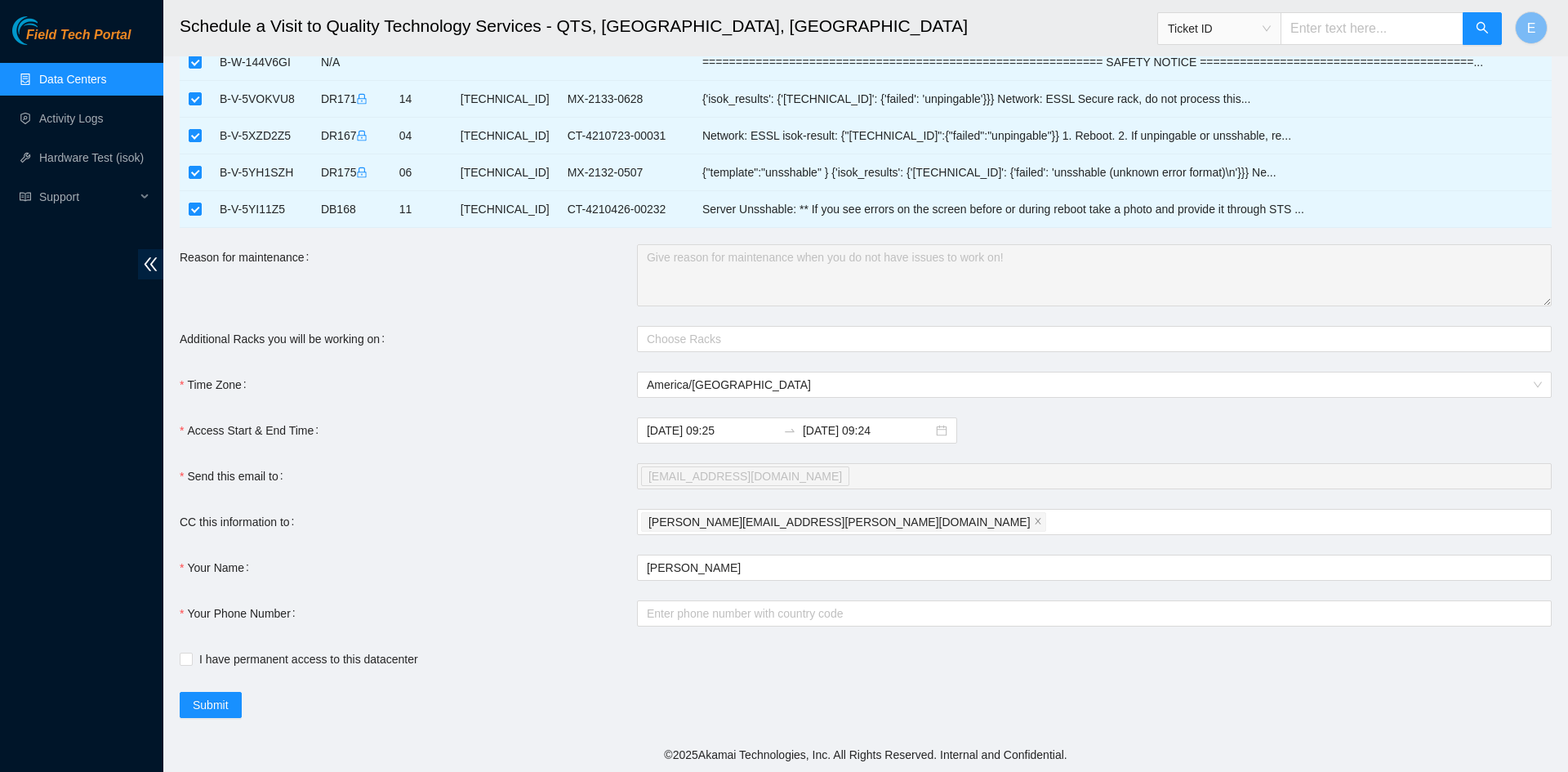
click at [463, 380] on div "Time Zone" at bounding box center [408, 385] width 457 height 26
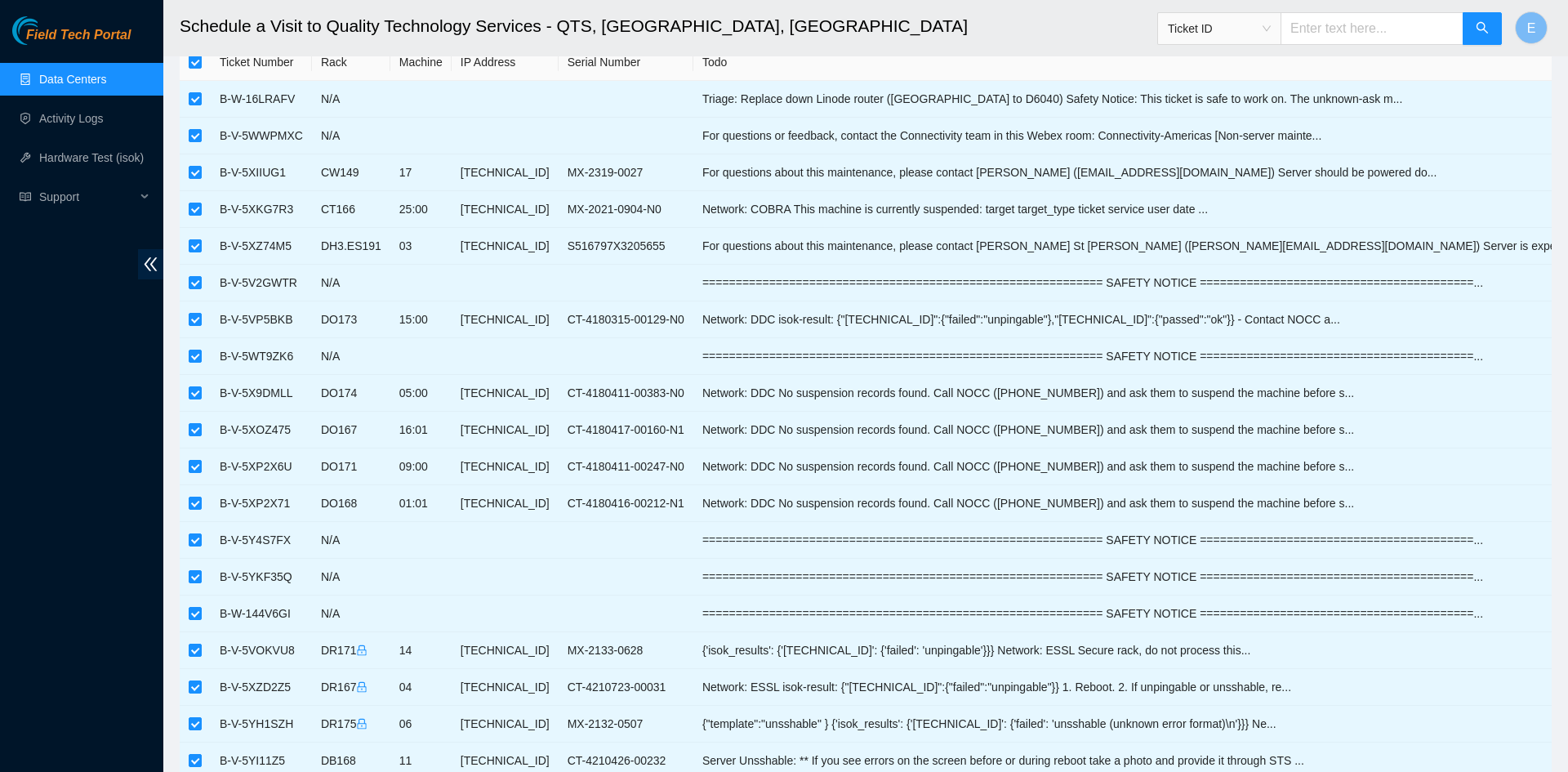
scroll to position [0, 0]
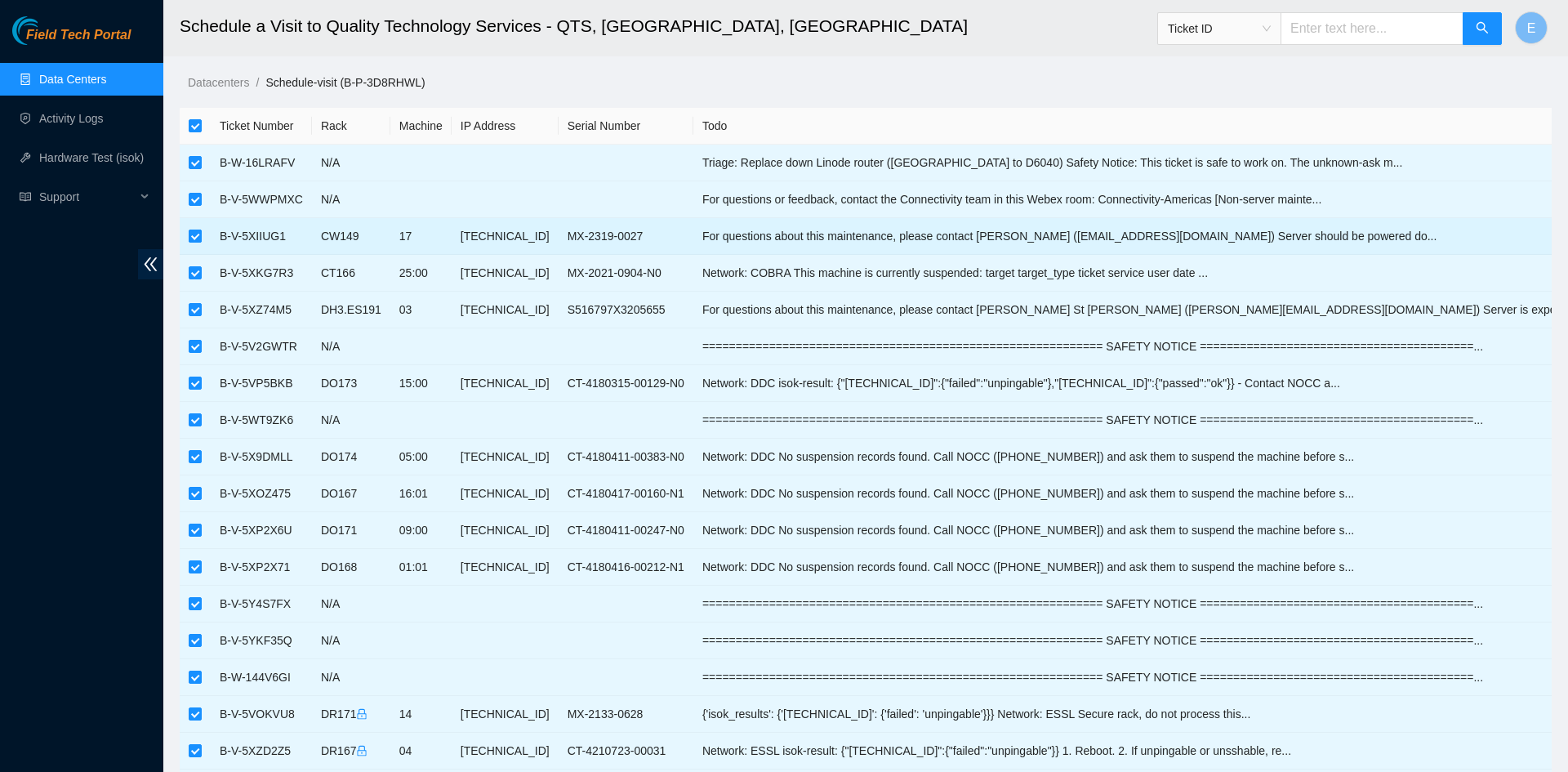
click at [195, 239] on input "checkbox" at bounding box center [195, 236] width 13 height 13
checkbox input "false"
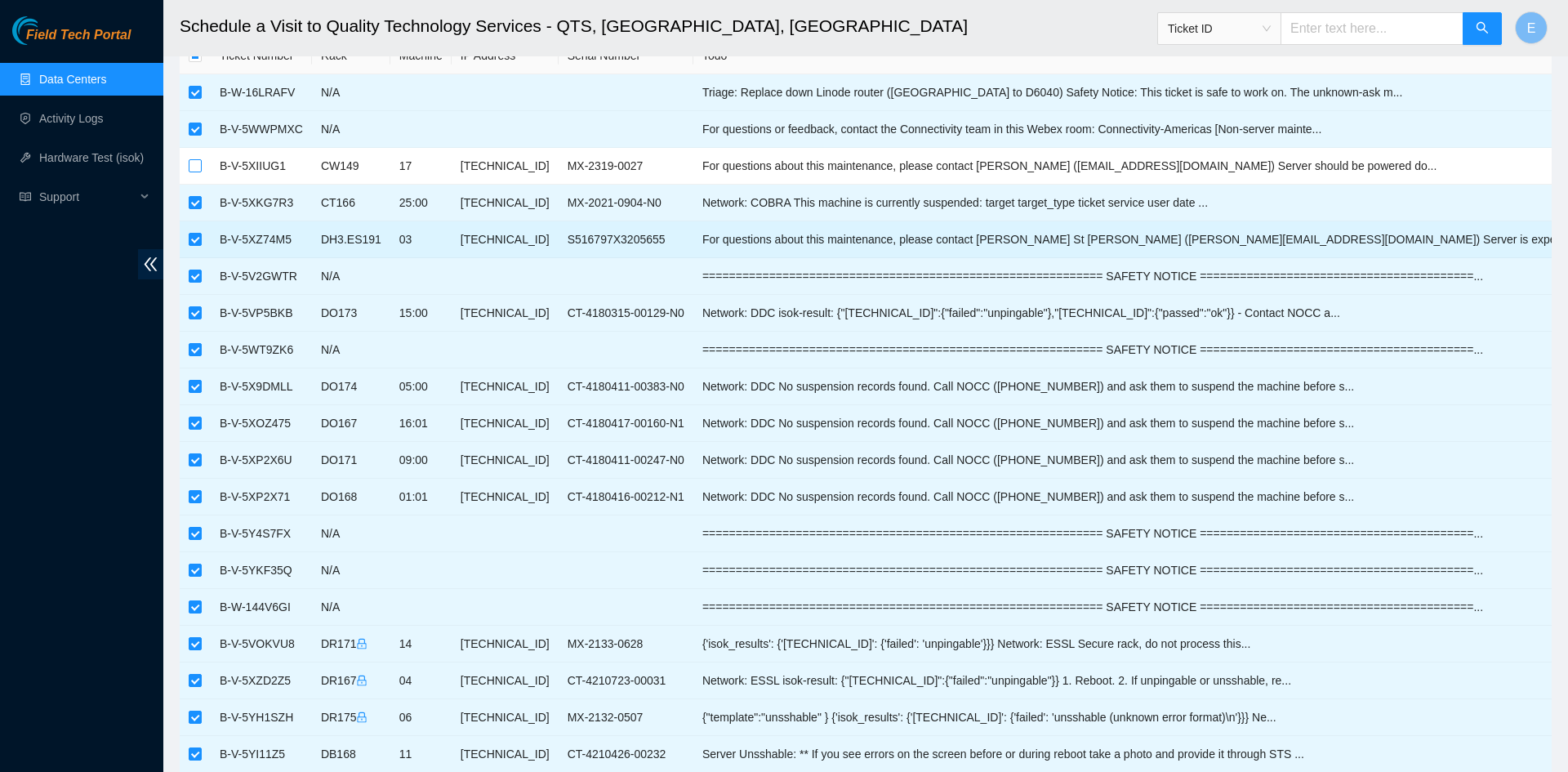
scroll to position [68, 0]
click at [196, 245] on input "checkbox" at bounding box center [195, 242] width 13 height 13
checkbox input "false"
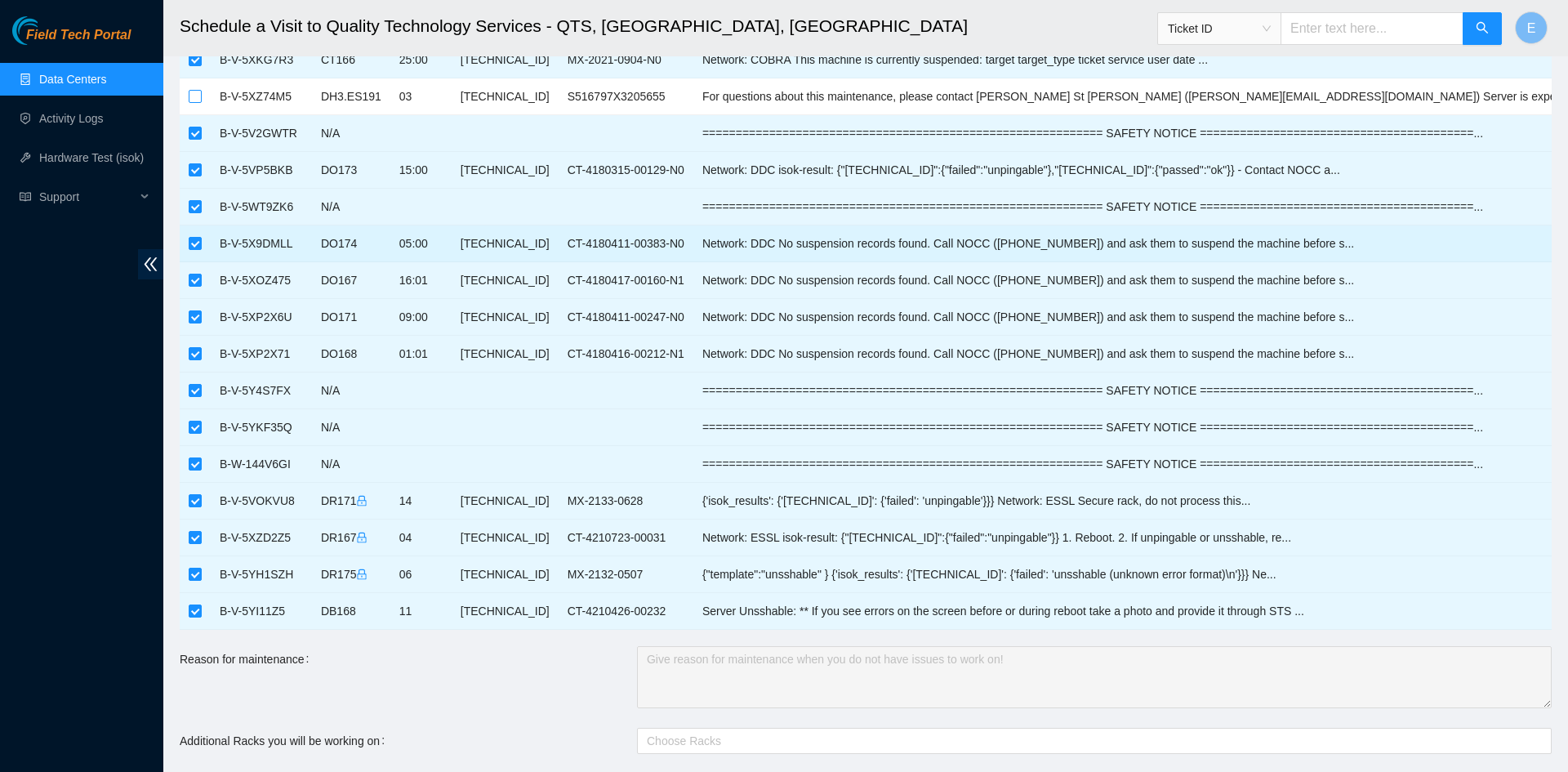
scroll to position [214, 0]
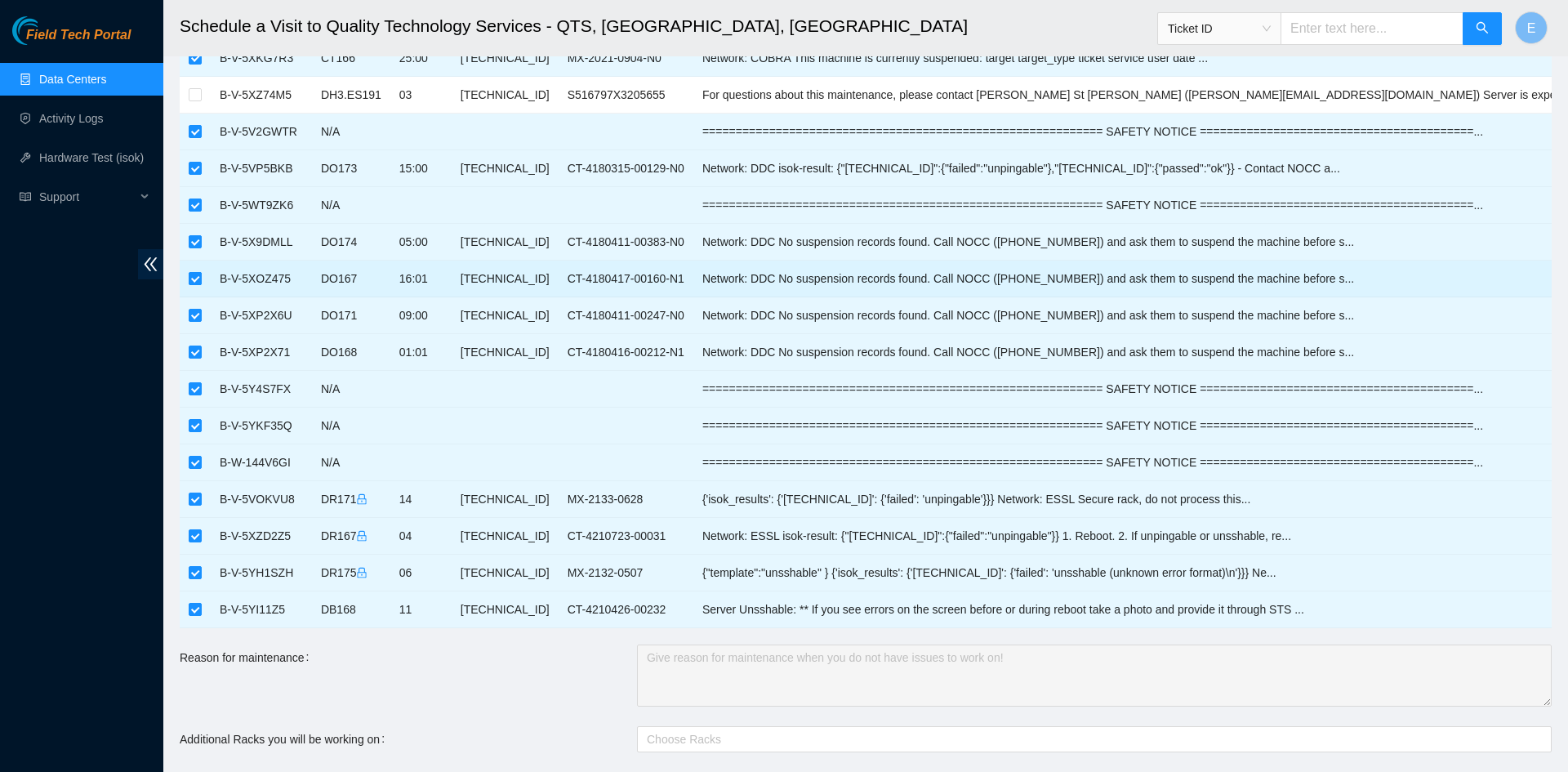
click at [196, 281] on input "checkbox" at bounding box center [195, 279] width 13 height 13
checkbox input "false"
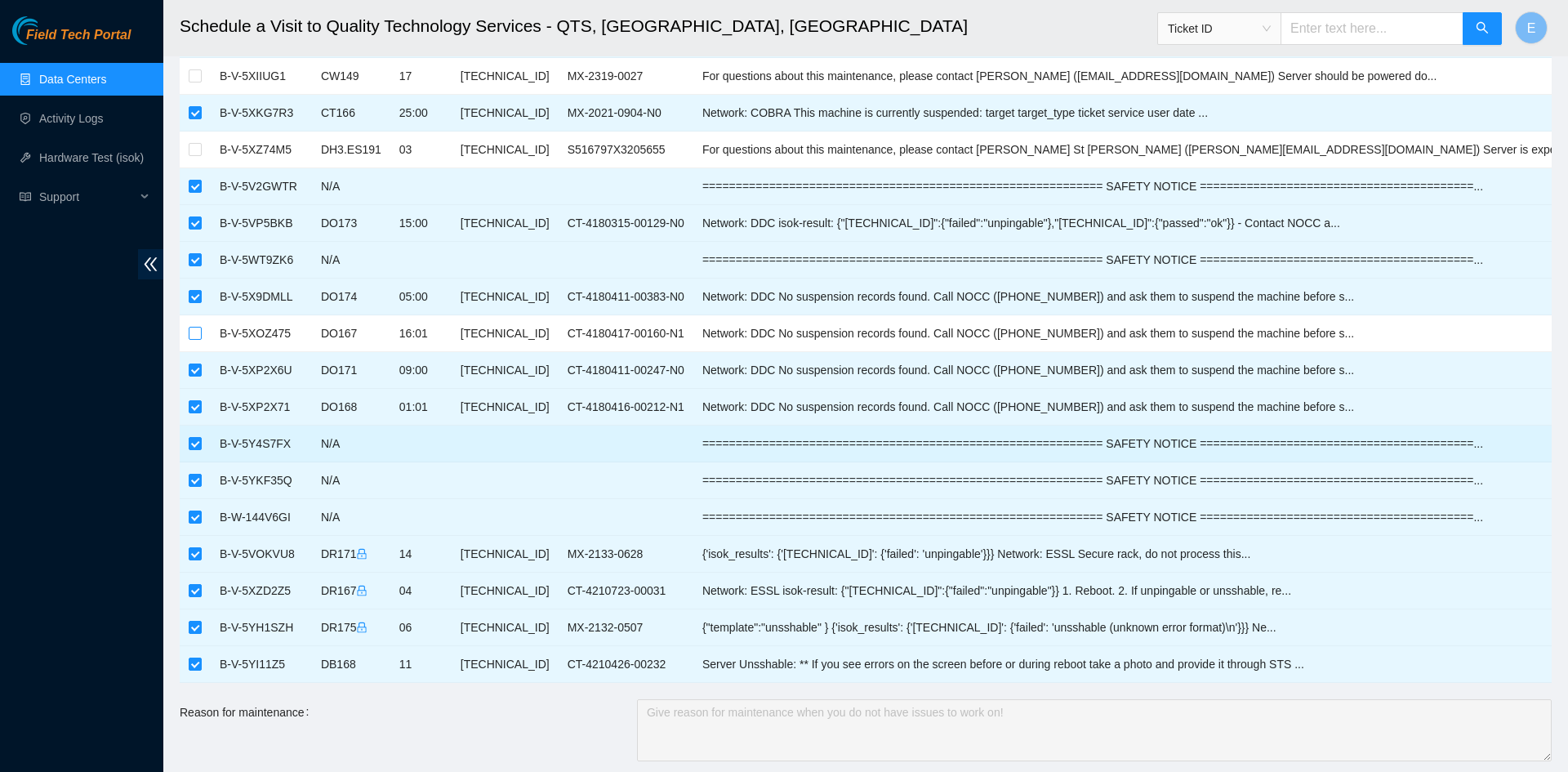
scroll to position [159, 0]
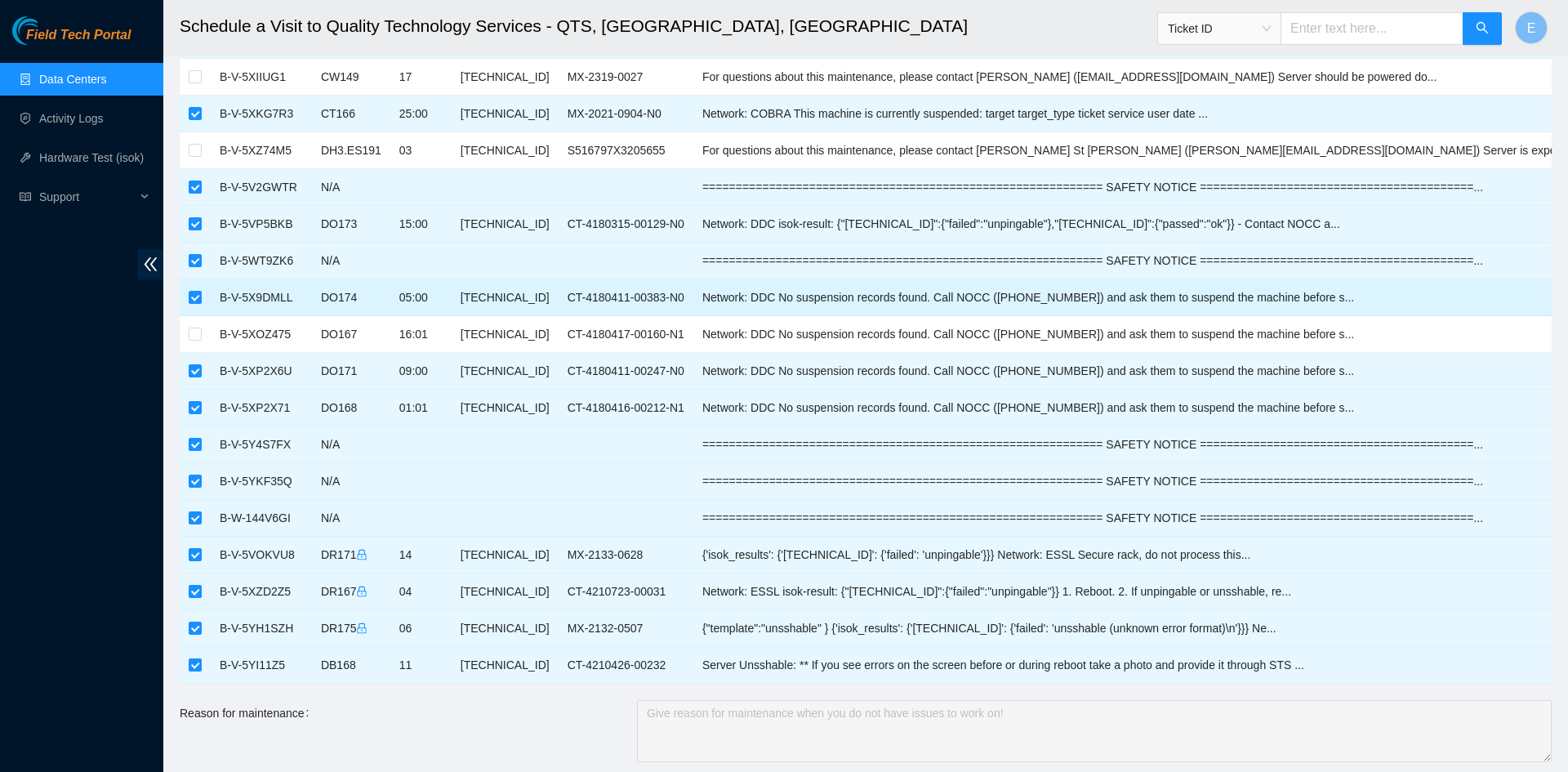
click at [199, 308] on td at bounding box center [195, 298] width 31 height 37
click at [196, 297] on input "checkbox" at bounding box center [195, 297] width 13 height 13
checkbox input "false"
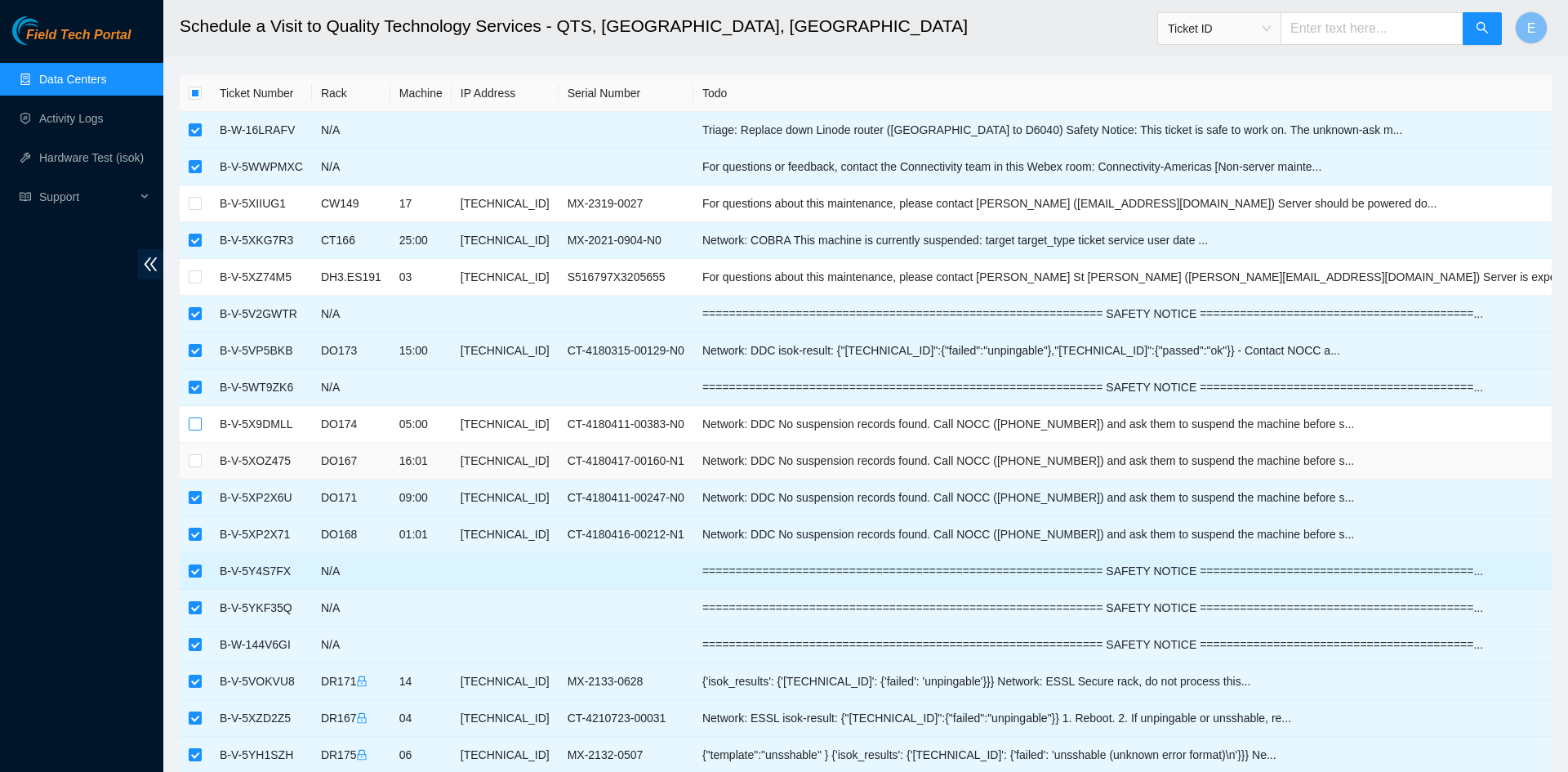
scroll to position [0, 0]
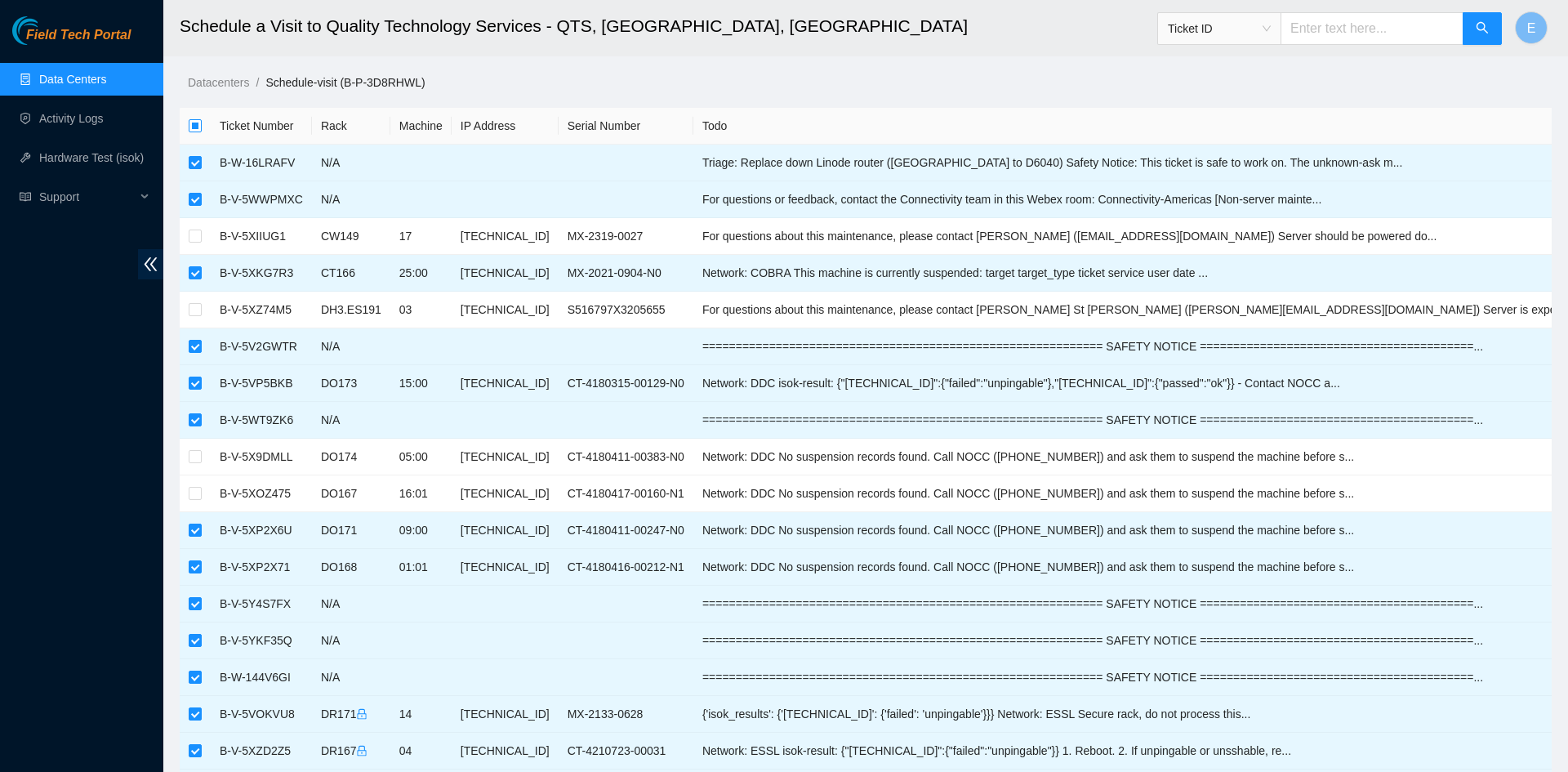
click at [194, 126] on input "checkbox" at bounding box center [195, 126] width 13 height 13
checkbox input "true"
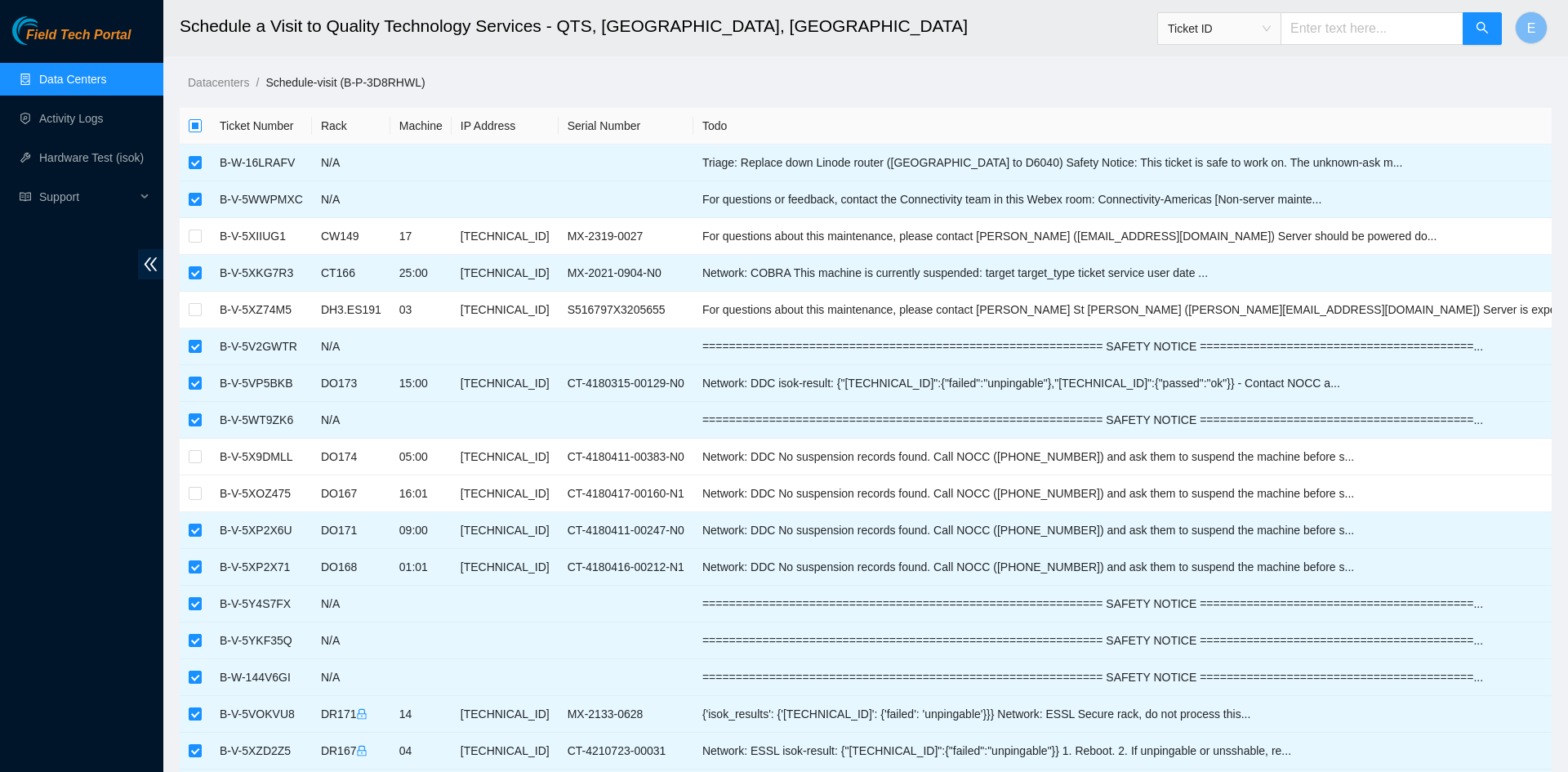
checkbox input "true"
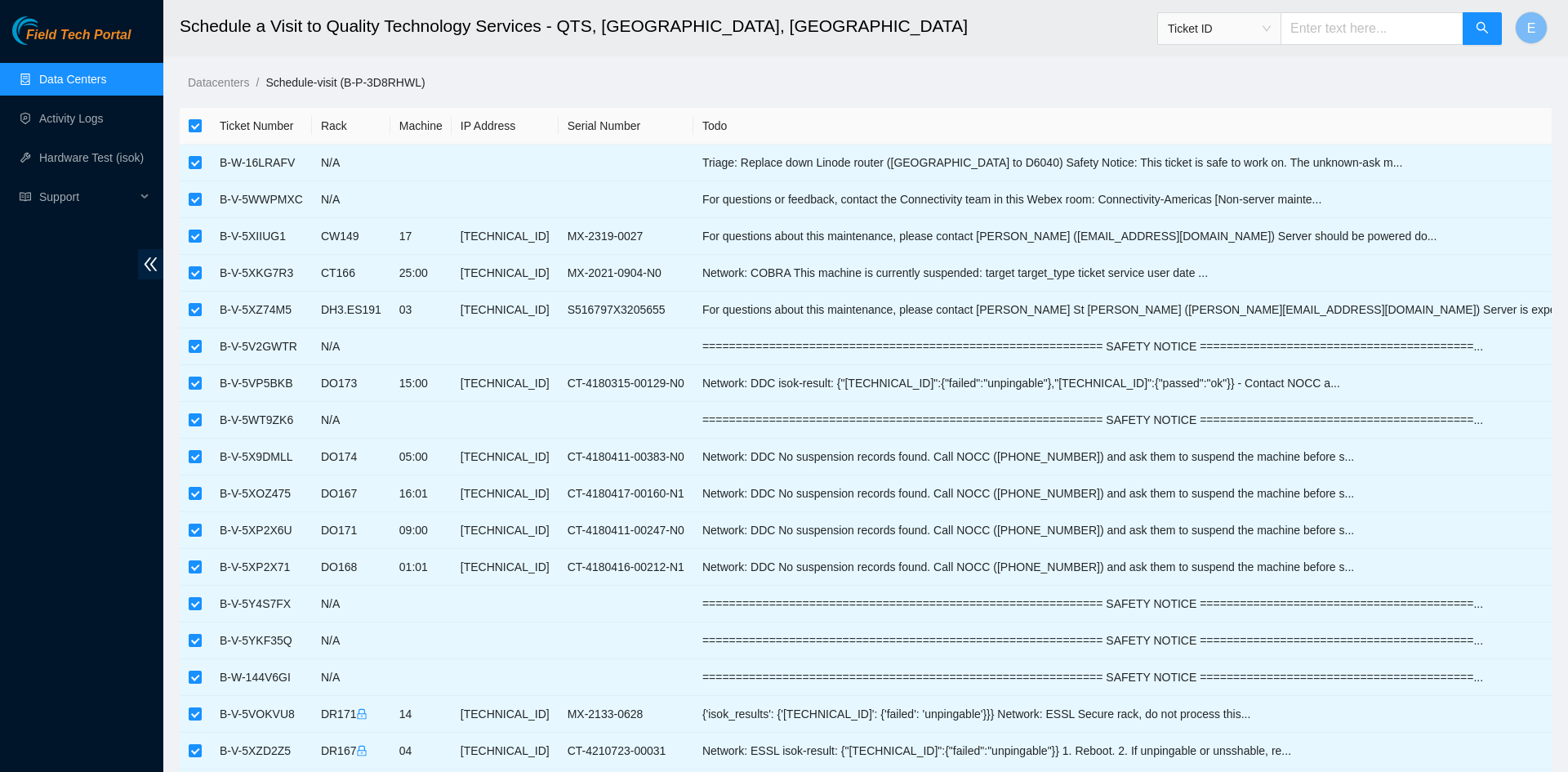
click at [194, 126] on input "checkbox" at bounding box center [195, 126] width 13 height 13
checkbox input "false"
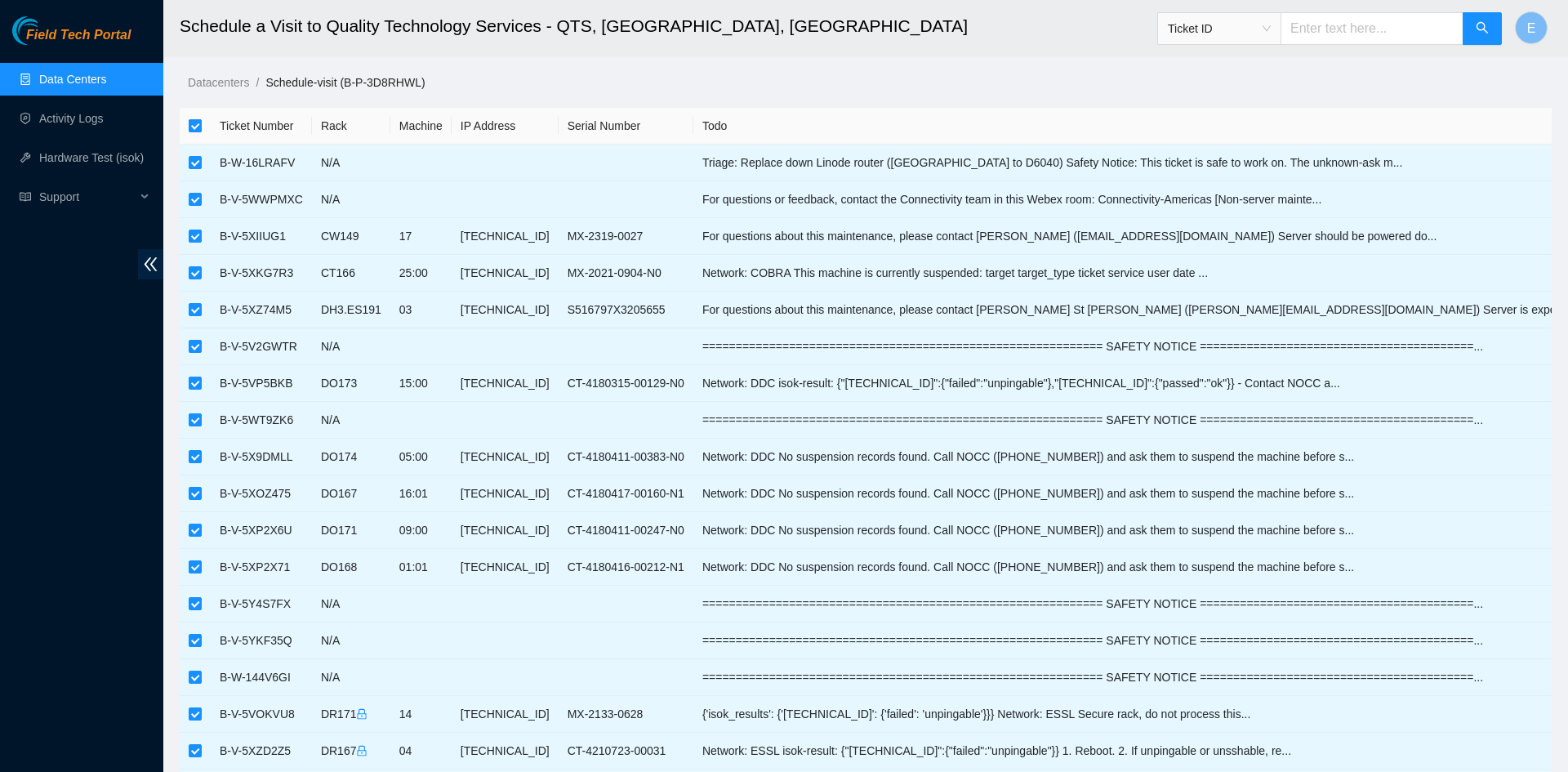
checkbox input "false"
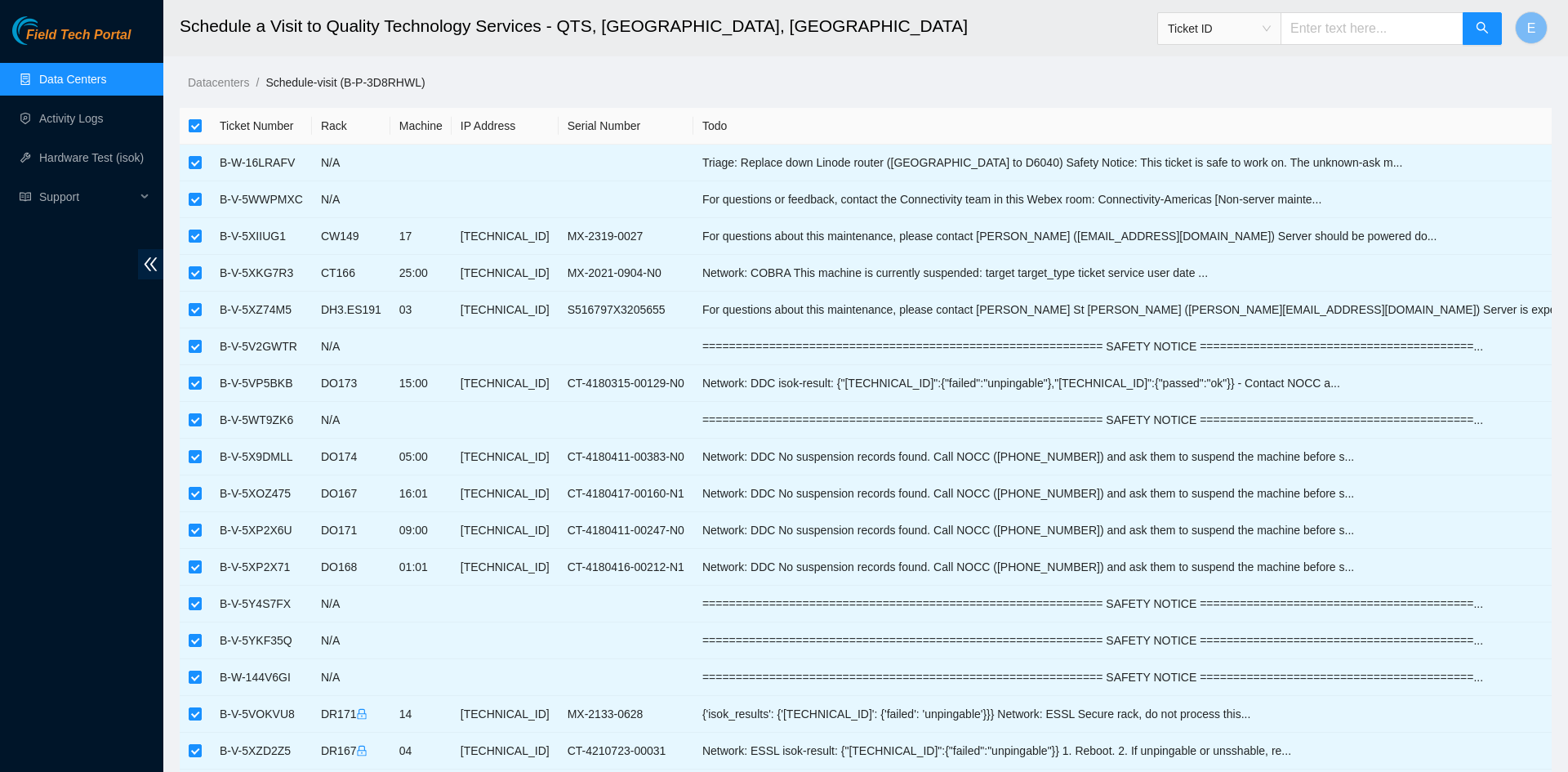
checkbox input "false"
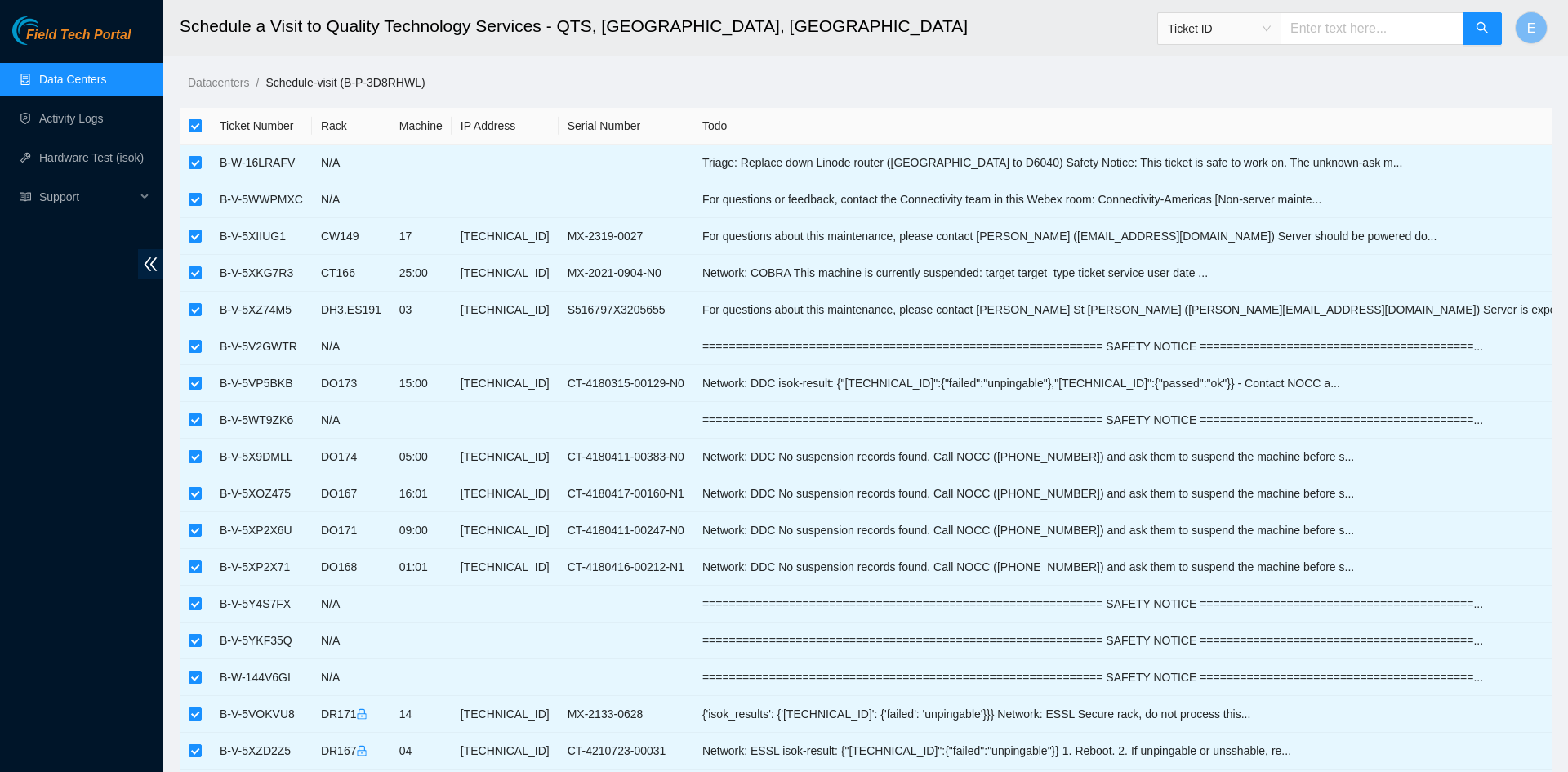
checkbox input "false"
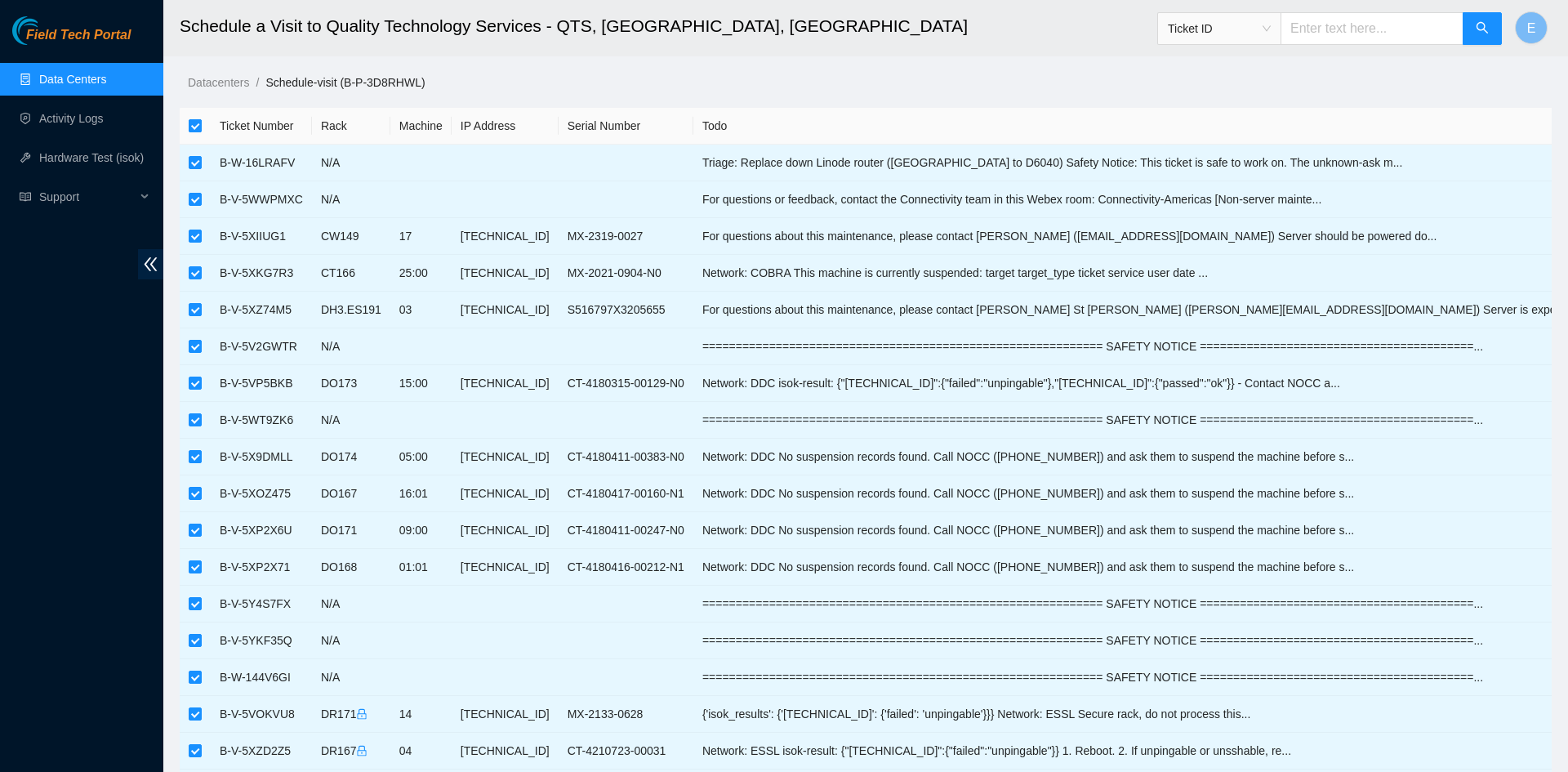
checkbox input "false"
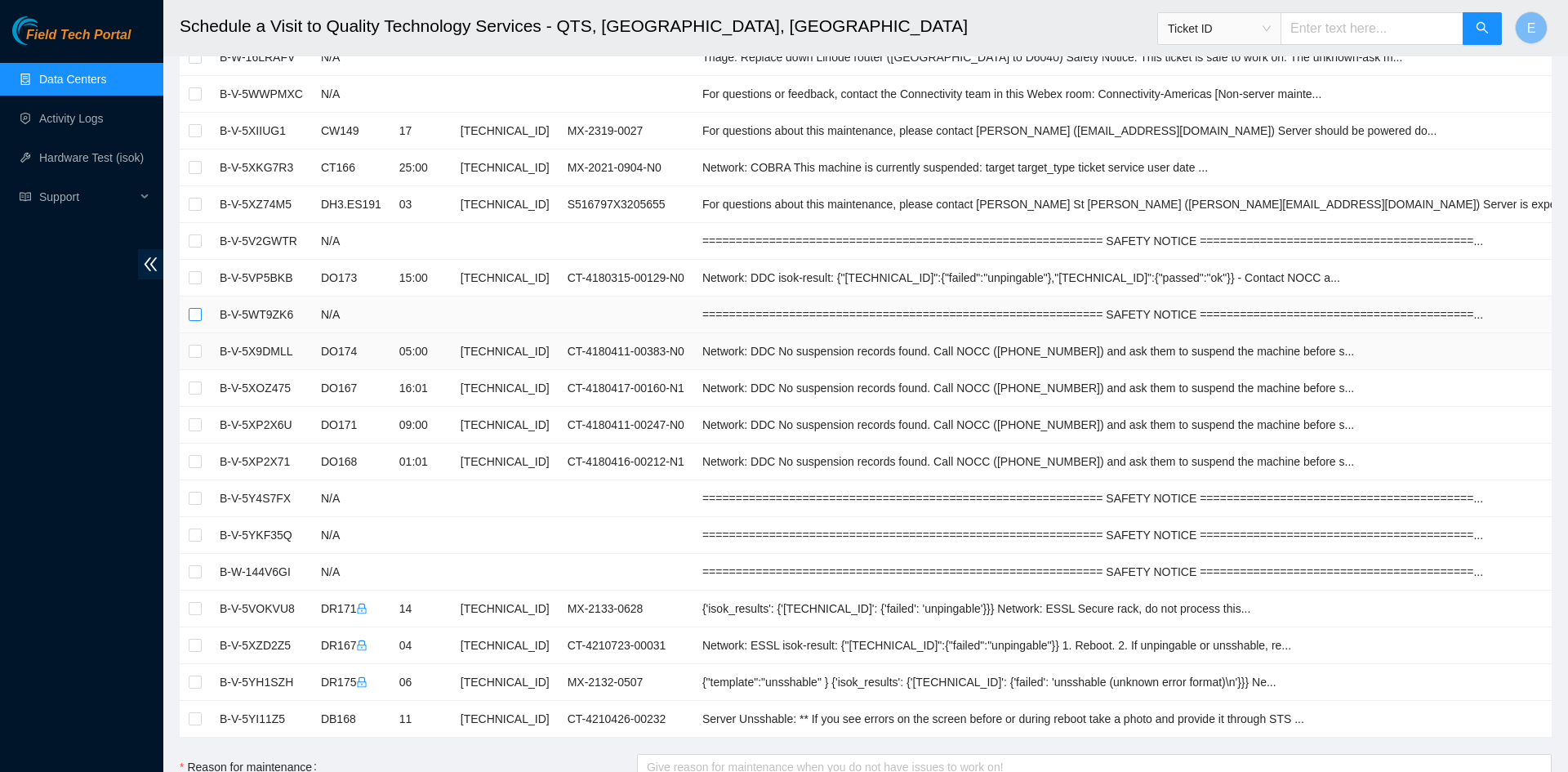
scroll to position [105, 0]
click at [195, 355] on input "checkbox" at bounding box center [195, 352] width 13 height 13
checkbox input "true"
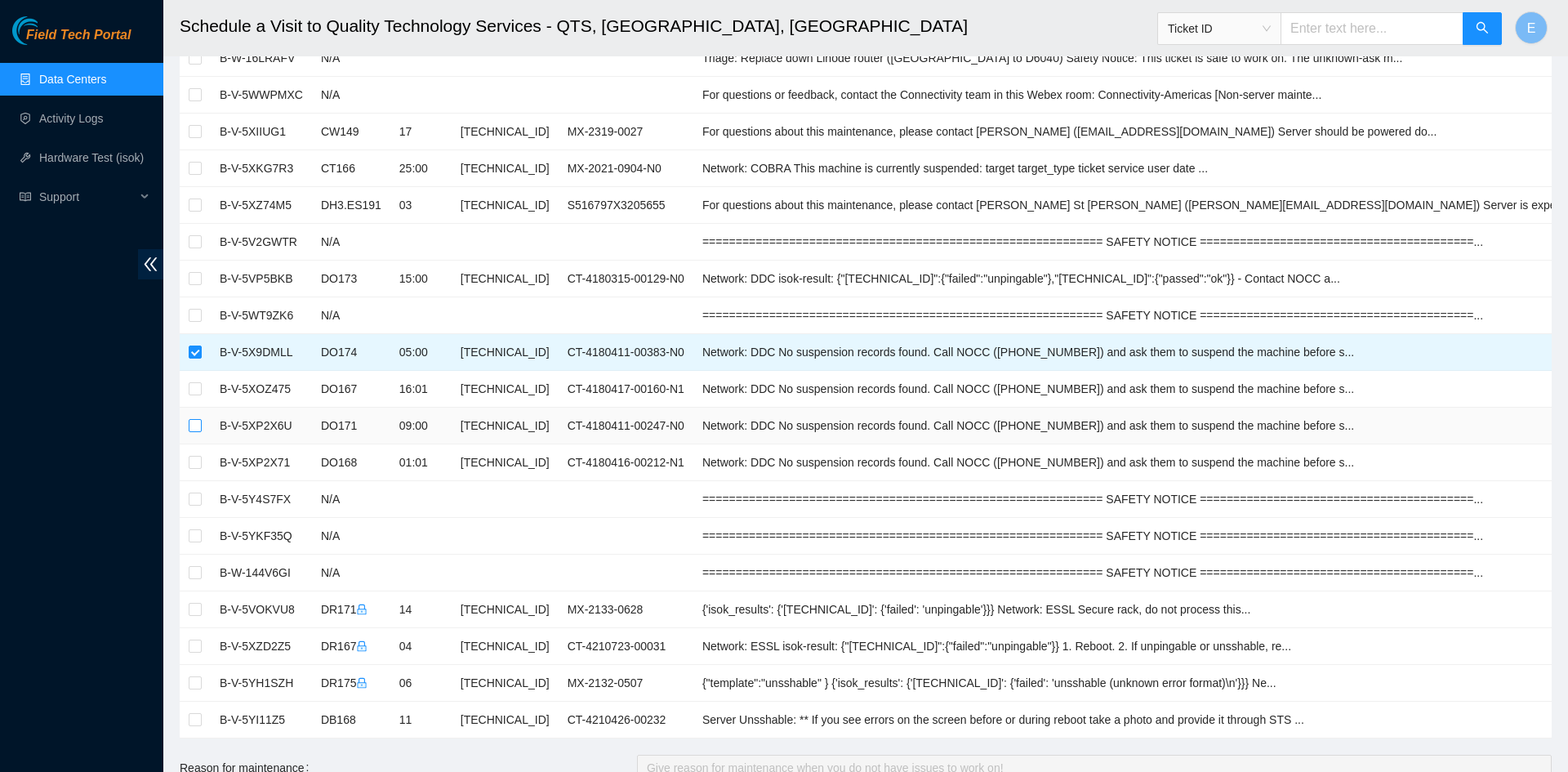
click at [196, 423] on input "checkbox" at bounding box center [195, 425] width 13 height 13
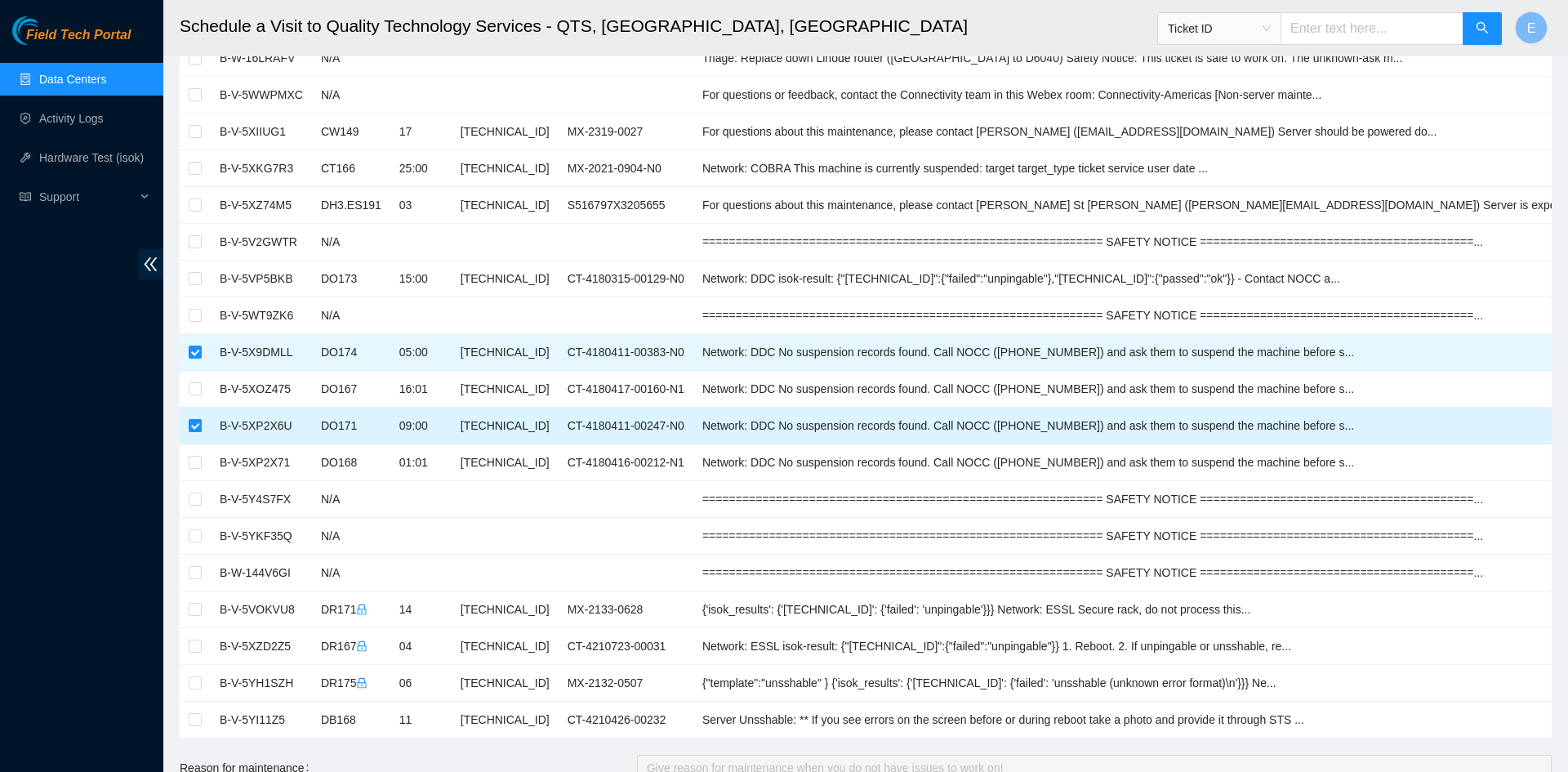
click at [194, 424] on input "checkbox" at bounding box center [195, 425] width 13 height 13
checkbox input "false"
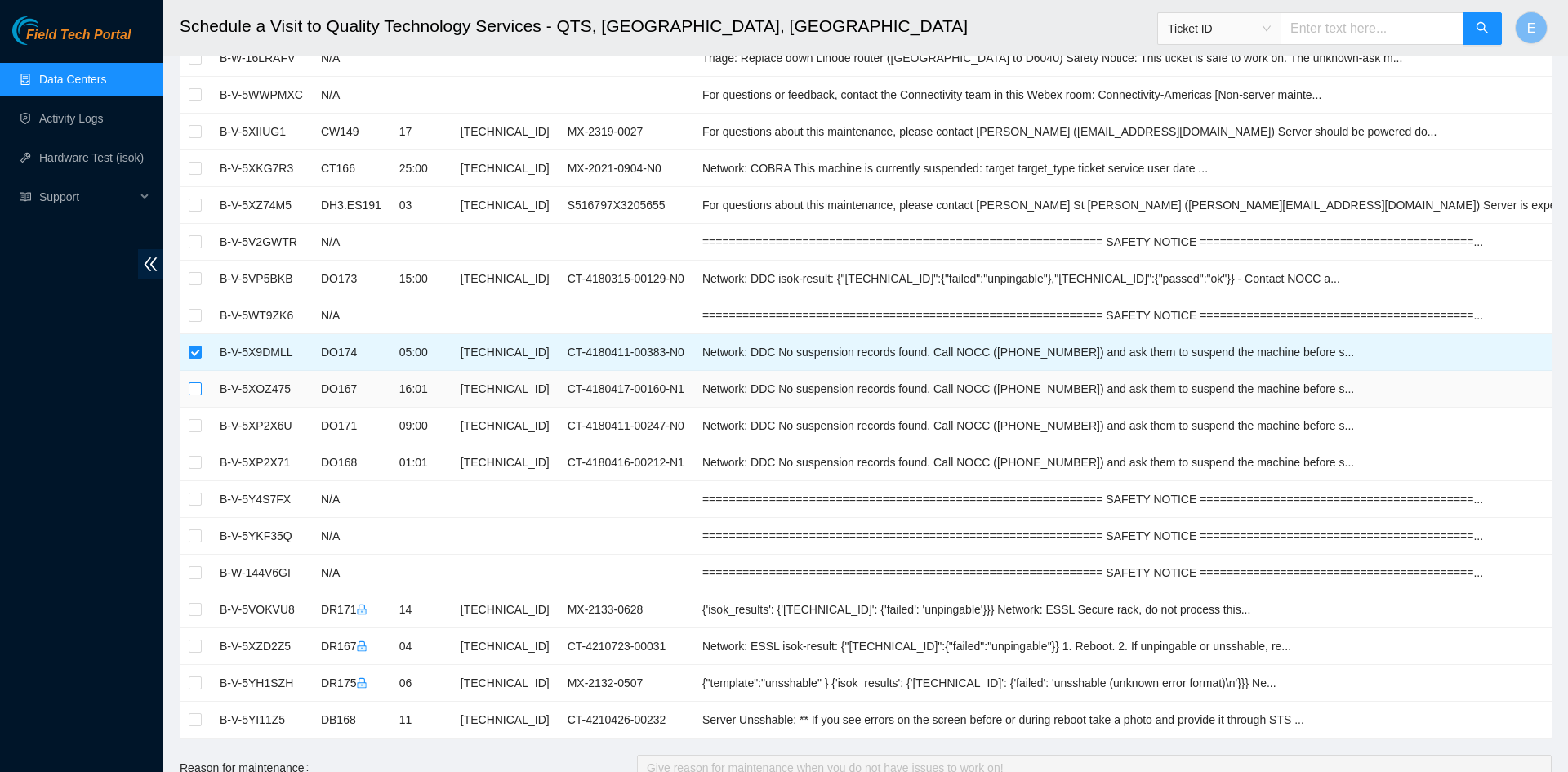
click at [196, 389] on input "checkbox" at bounding box center [195, 388] width 13 height 13
checkbox input "true"
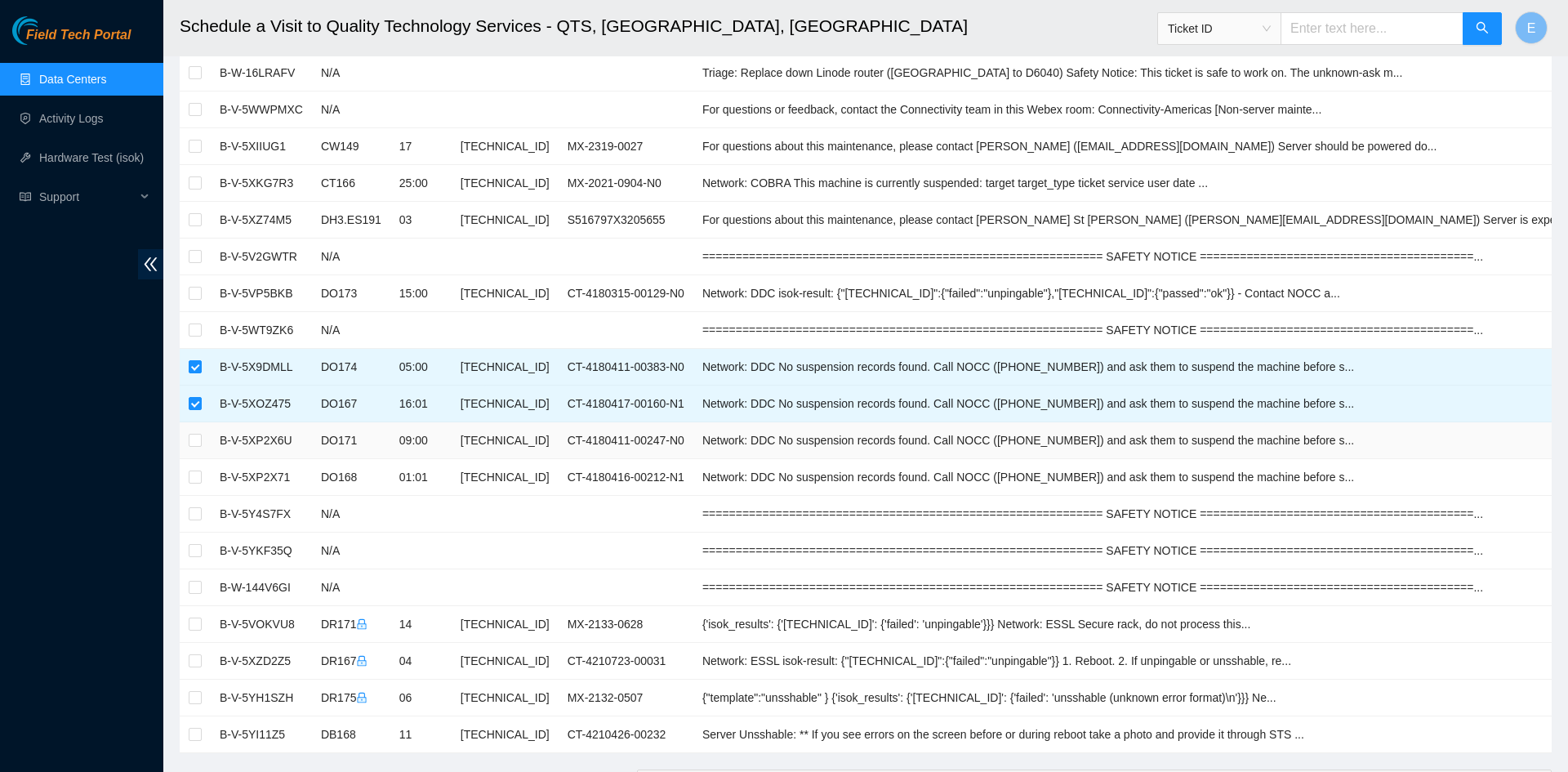
scroll to position [0, 0]
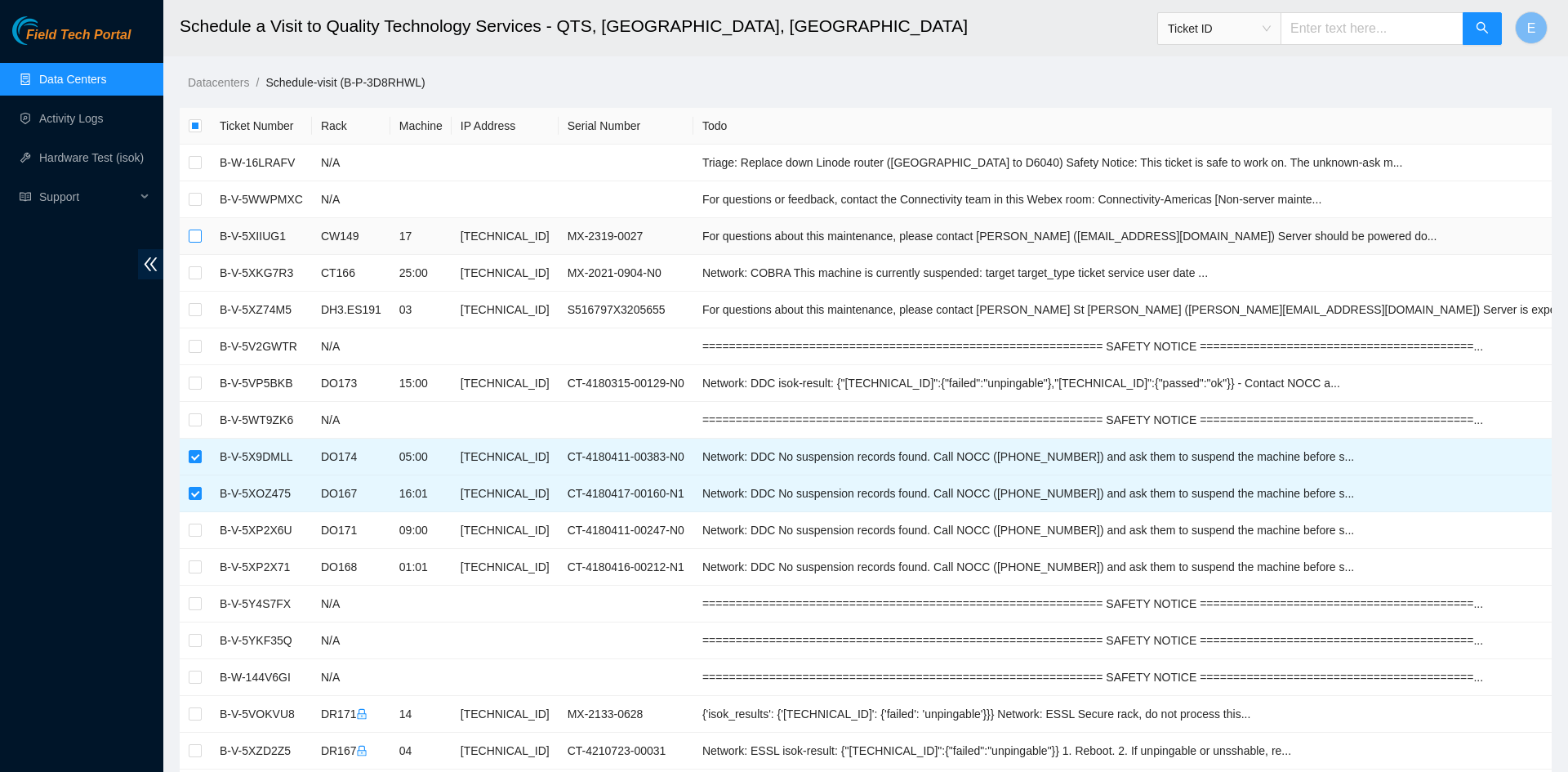
click at [195, 239] on input "checkbox" at bounding box center [195, 236] width 13 height 13
checkbox input "true"
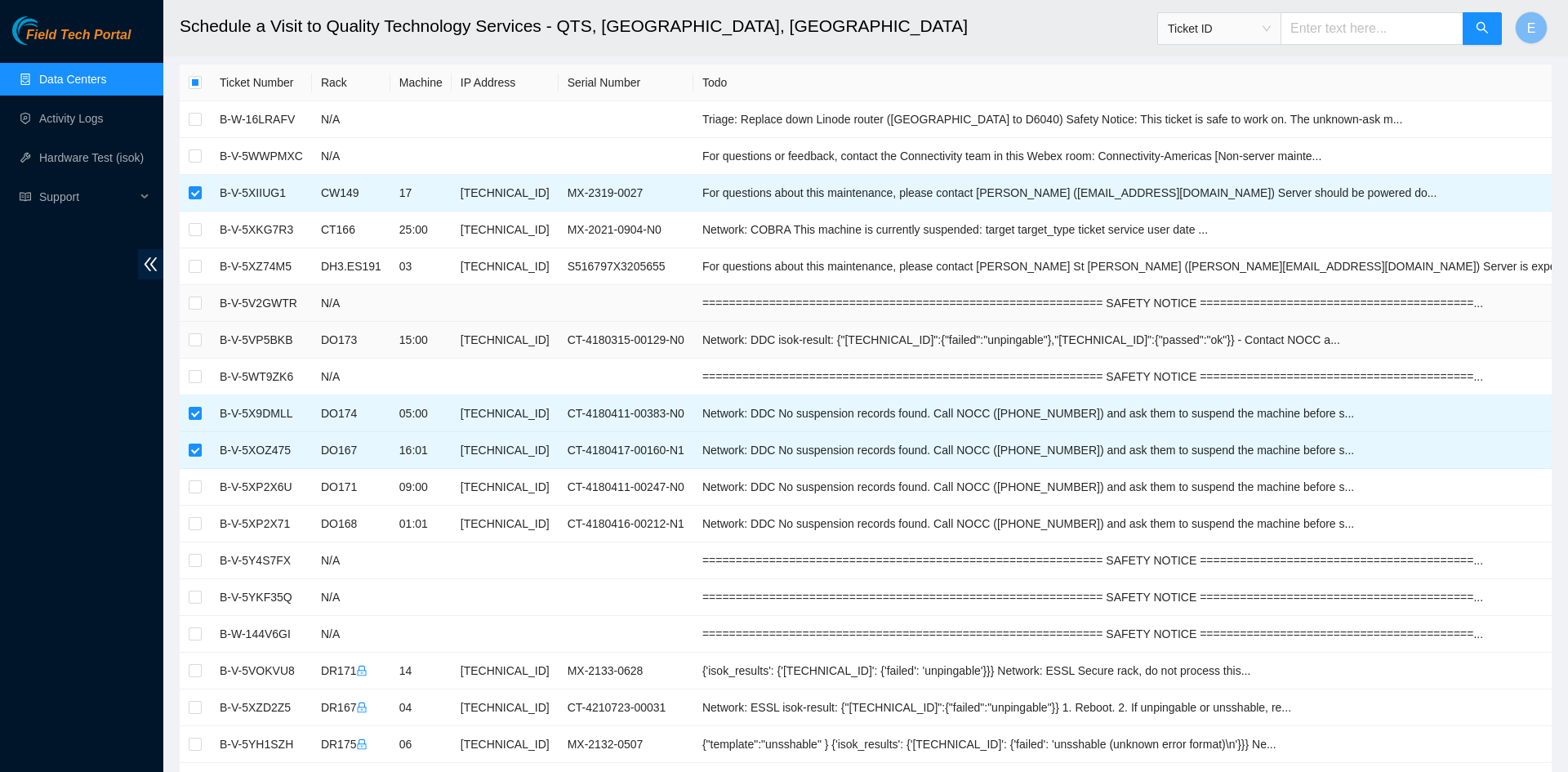
scroll to position [41, 0]
click at [202, 359] on td at bounding box center [195, 342] width 31 height 37
click at [192, 272] on input "checkbox" at bounding box center [195, 269] width 13 height 13
checkbox input "true"
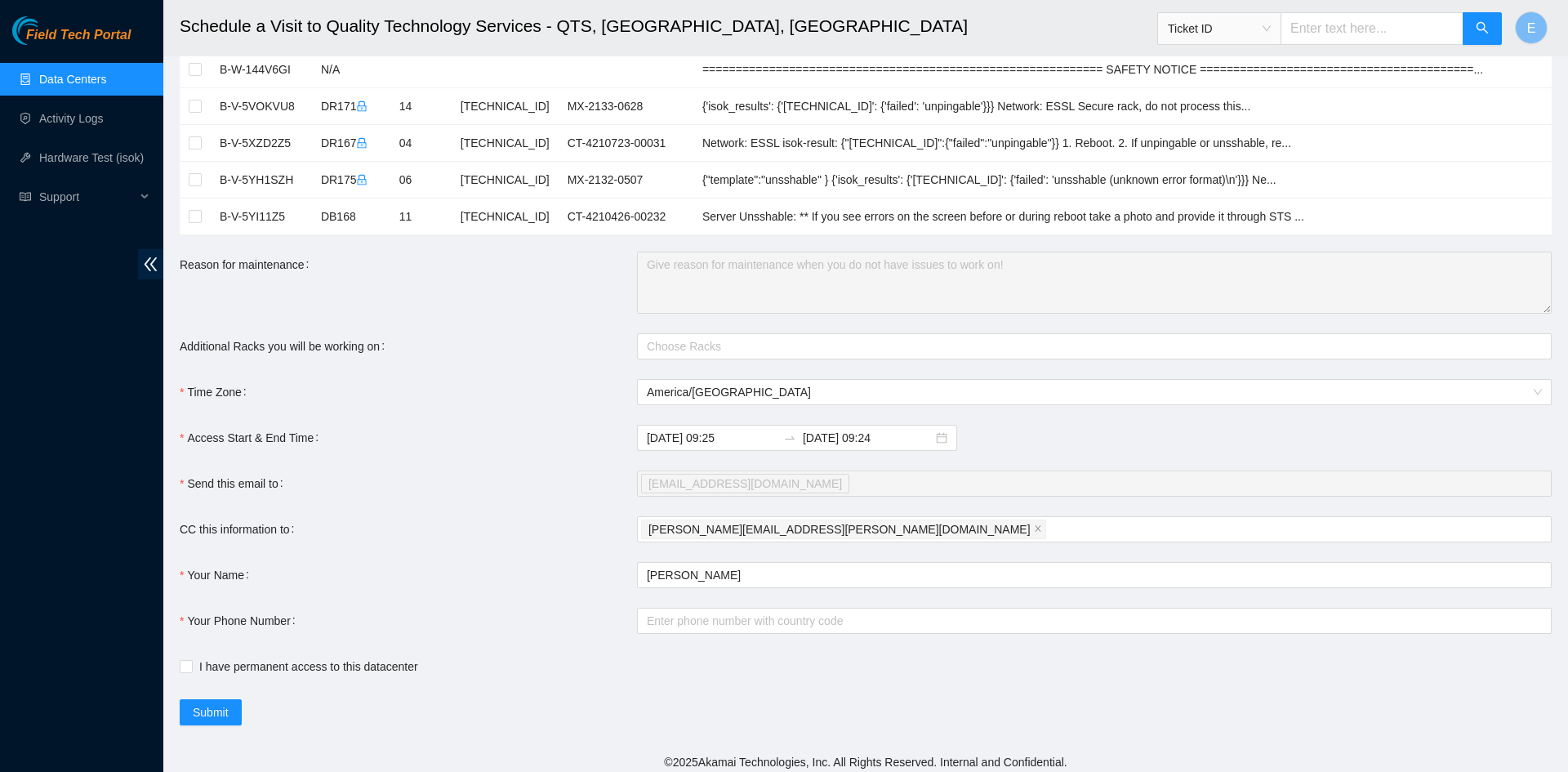
scroll to position [615, 0]
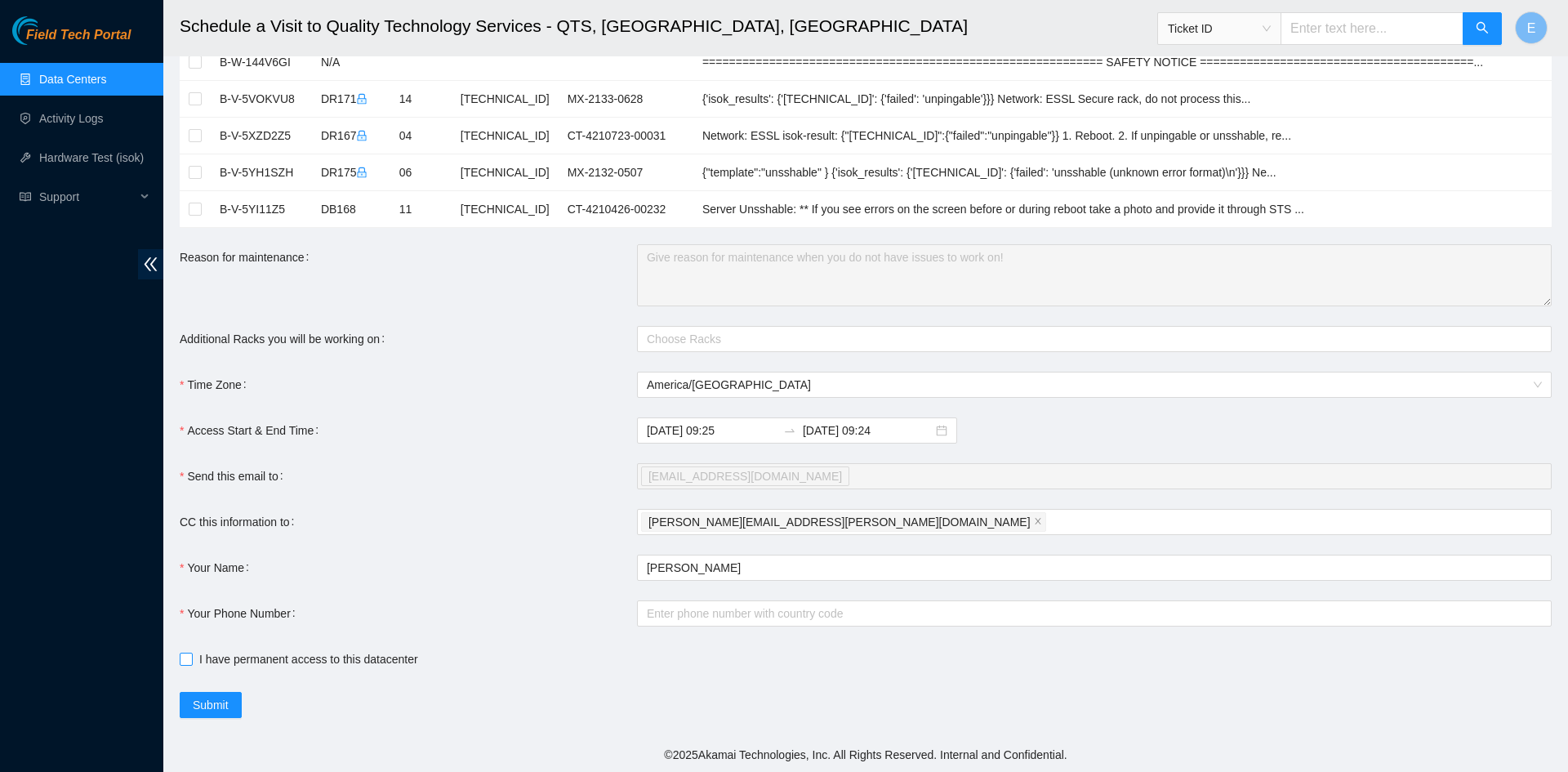
click at [188, 661] on input "I have permanent access to this datacenter" at bounding box center [185, 658] width 12 height 12
checkbox input "true"
click at [679, 618] on input "Your Phone Number" at bounding box center [1094, 613] width 915 height 26
type input "13122965519"
drag, startPoint x: 726, startPoint y: 614, endPoint x: 520, endPoint y: 613, distance: 206.0
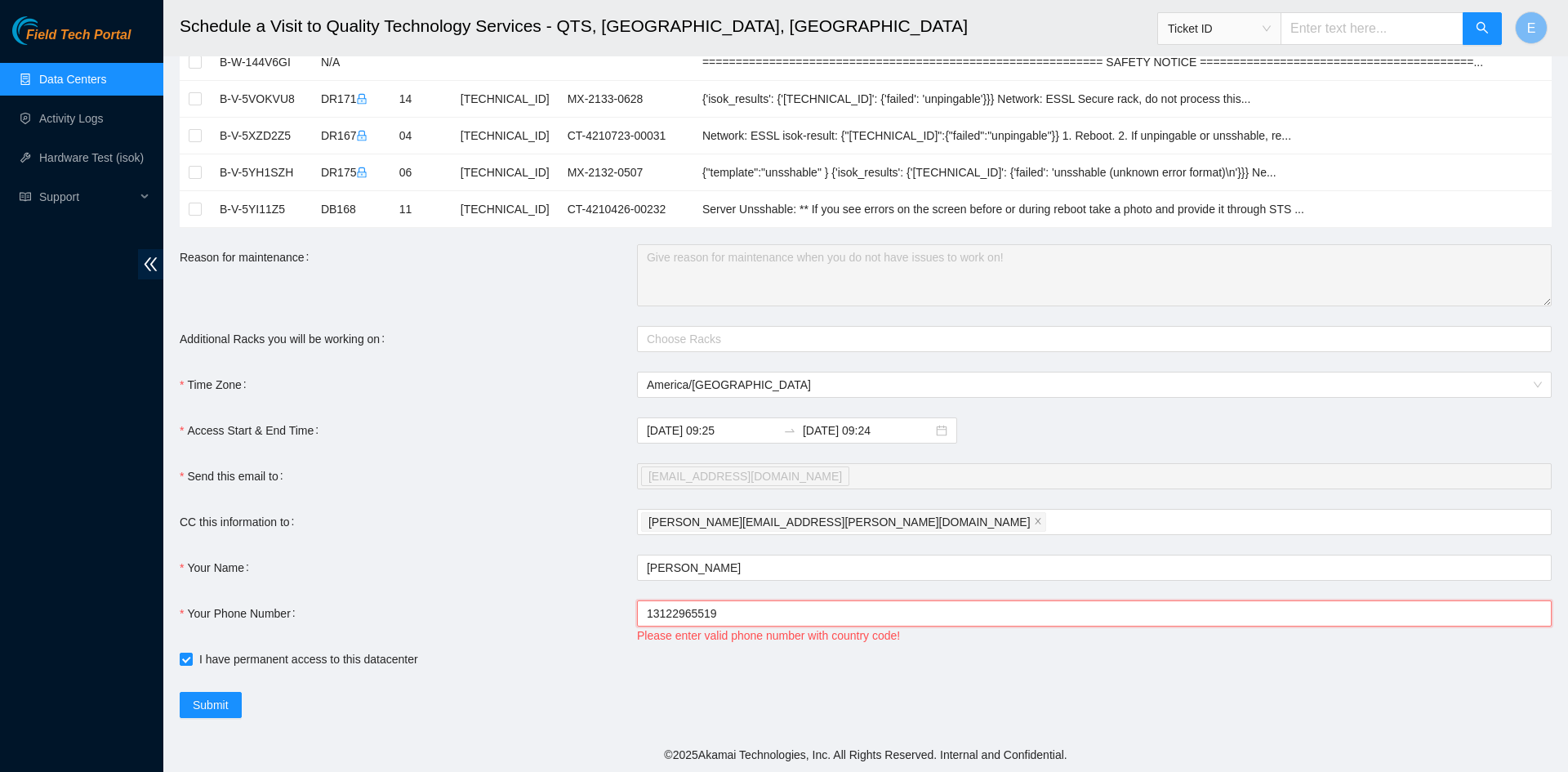
click at [520, 613] on div "Your Phone Number 13122965519 Please enter valid phone number with country code!" at bounding box center [866, 623] width 1372 height 46
click at [671, 616] on input "Your Phone Number" at bounding box center [1094, 613] width 915 height 26
click at [647, 613] on input "13122965519" at bounding box center [1094, 613] width 915 height 26
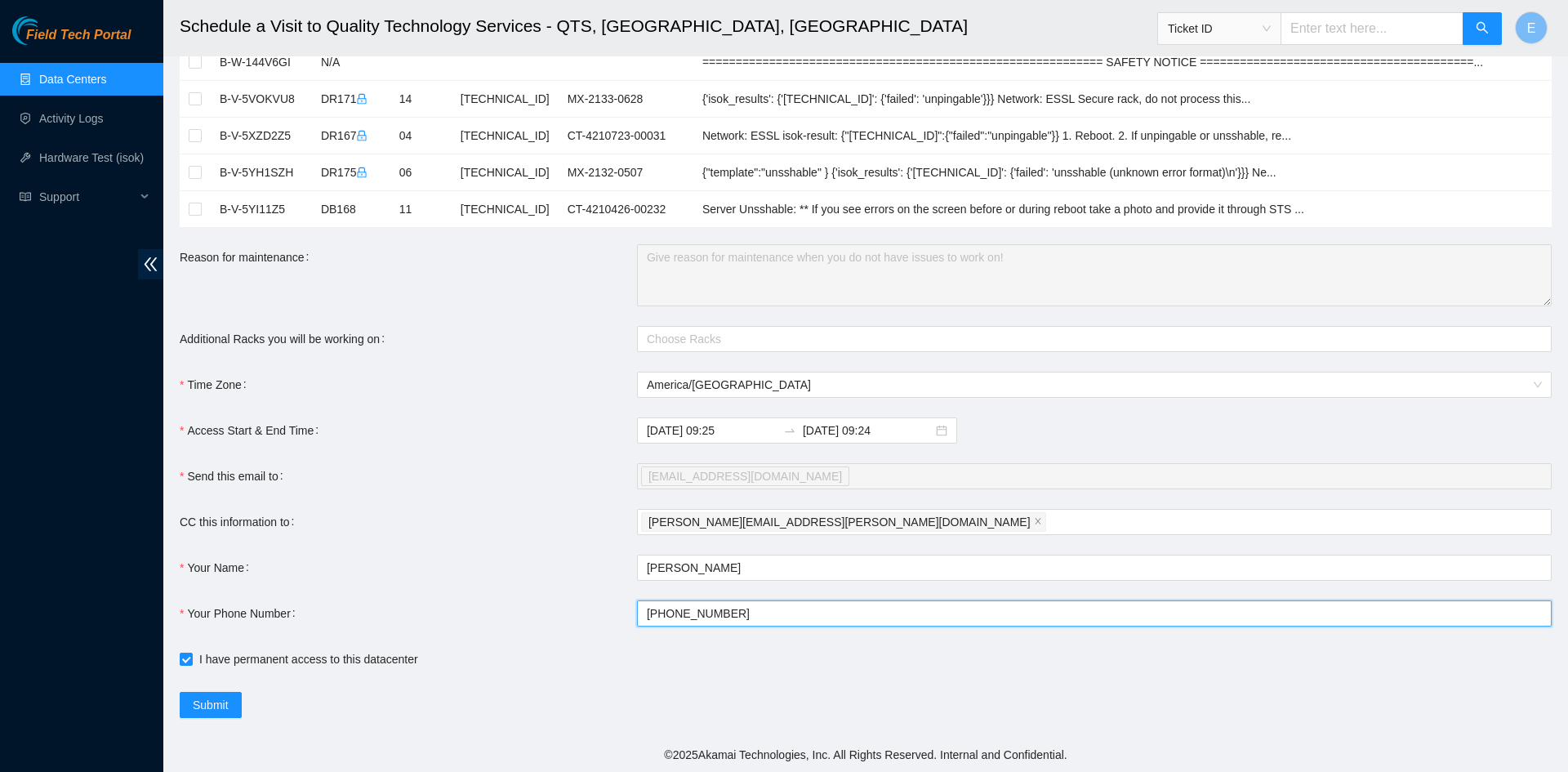
type input "+13122965519"
click at [577, 646] on div "I have permanent access to this datacenter" at bounding box center [637, 659] width 915 height 26
click at [660, 481] on span "jlopez@akamai.com" at bounding box center [746, 476] width 194 height 18
click at [439, 582] on form "Ticket Number Rack Machine IP Address Serial Number Todo B-W-16LRAFV N/A Triage…" at bounding box center [866, 106] width 1372 height 1225
click at [205, 705] on span "Submit" at bounding box center [211, 705] width 36 height 18
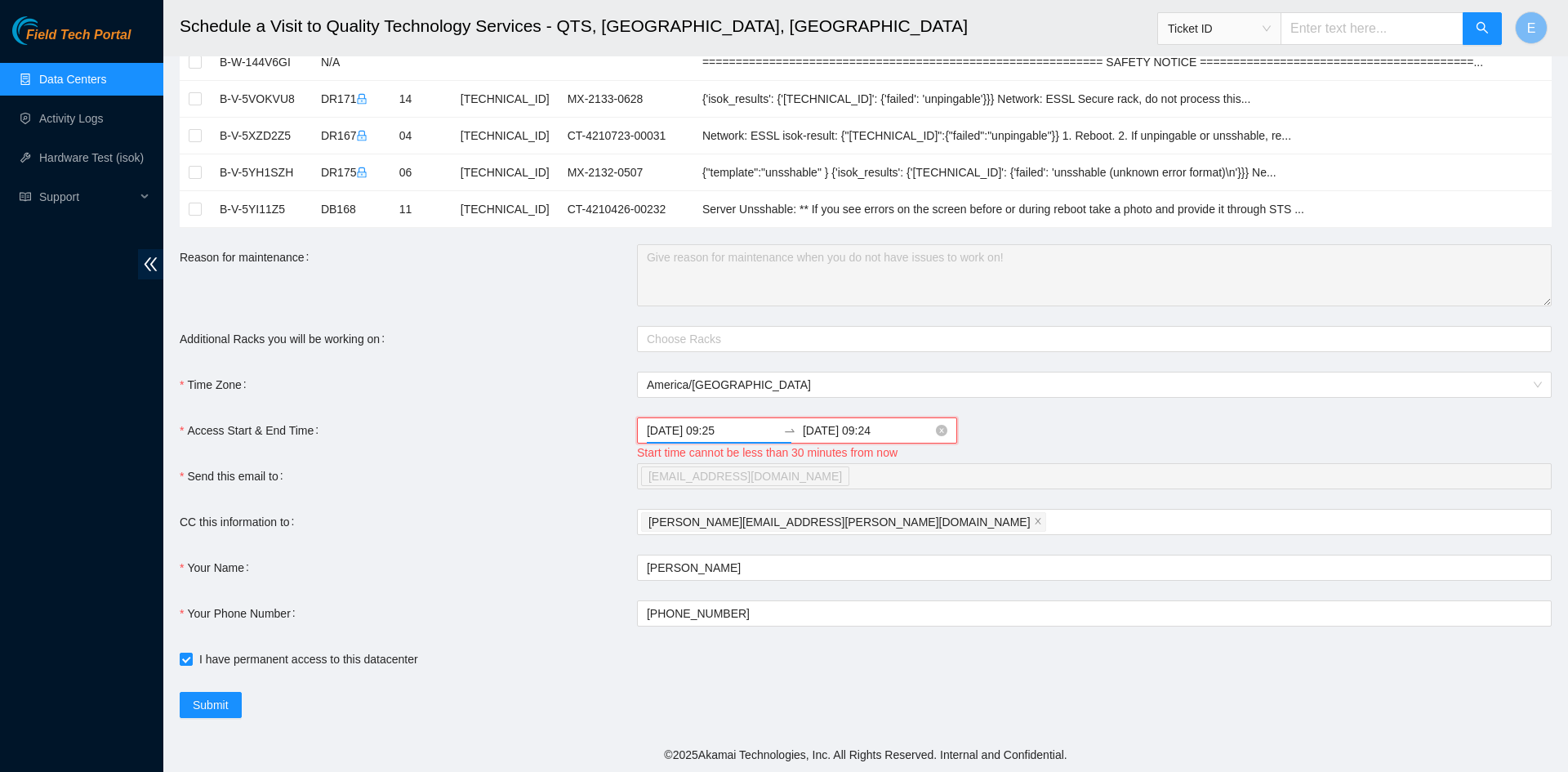
click at [746, 431] on input "2025-10-14 09:25" at bounding box center [711, 431] width 129 height 18
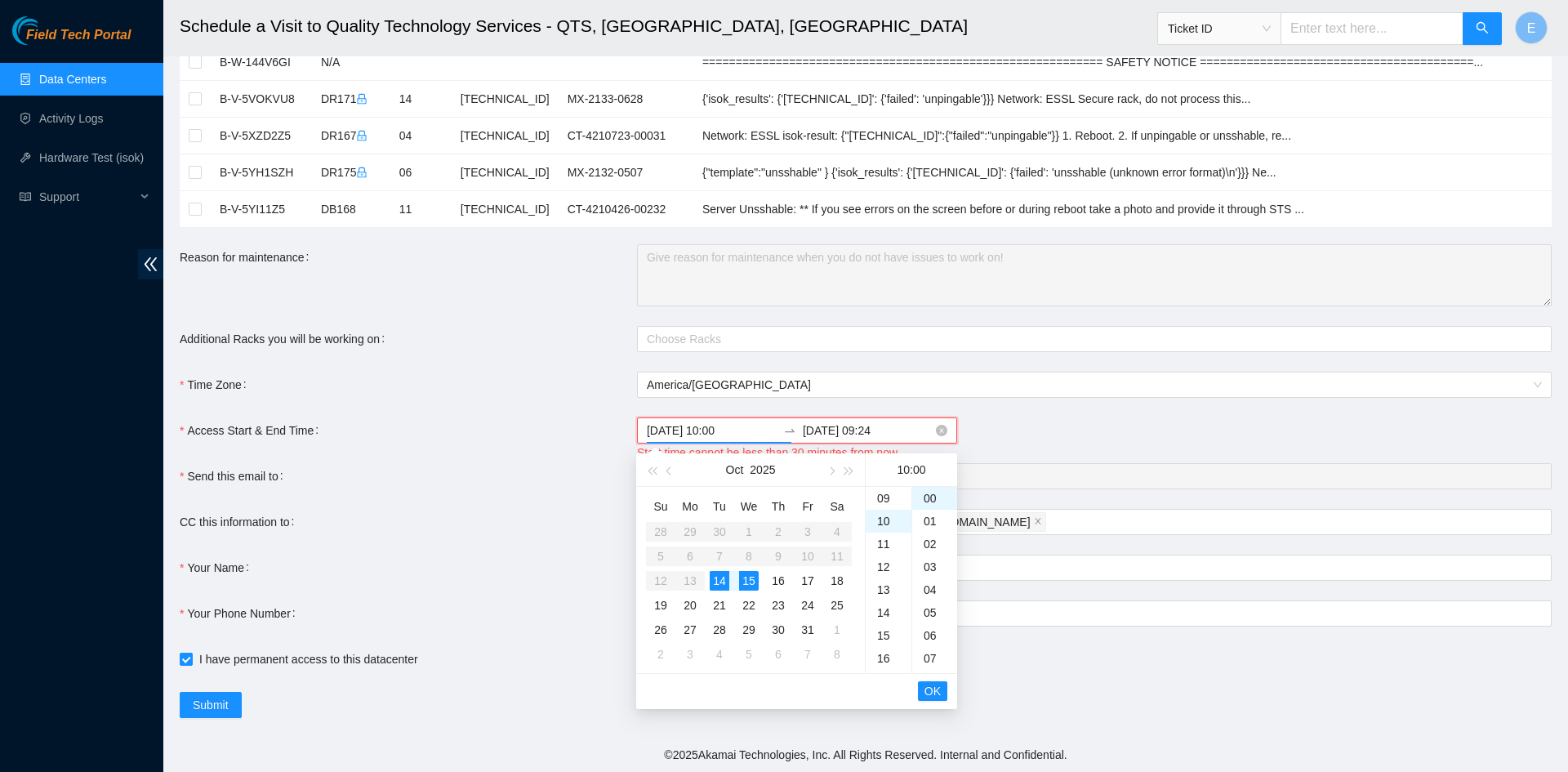
scroll to position [229, 0]
type input "2025-10-14 10:00"
click at [915, 434] on input "2025-10-15 09:24" at bounding box center [867, 431] width 129 height 18
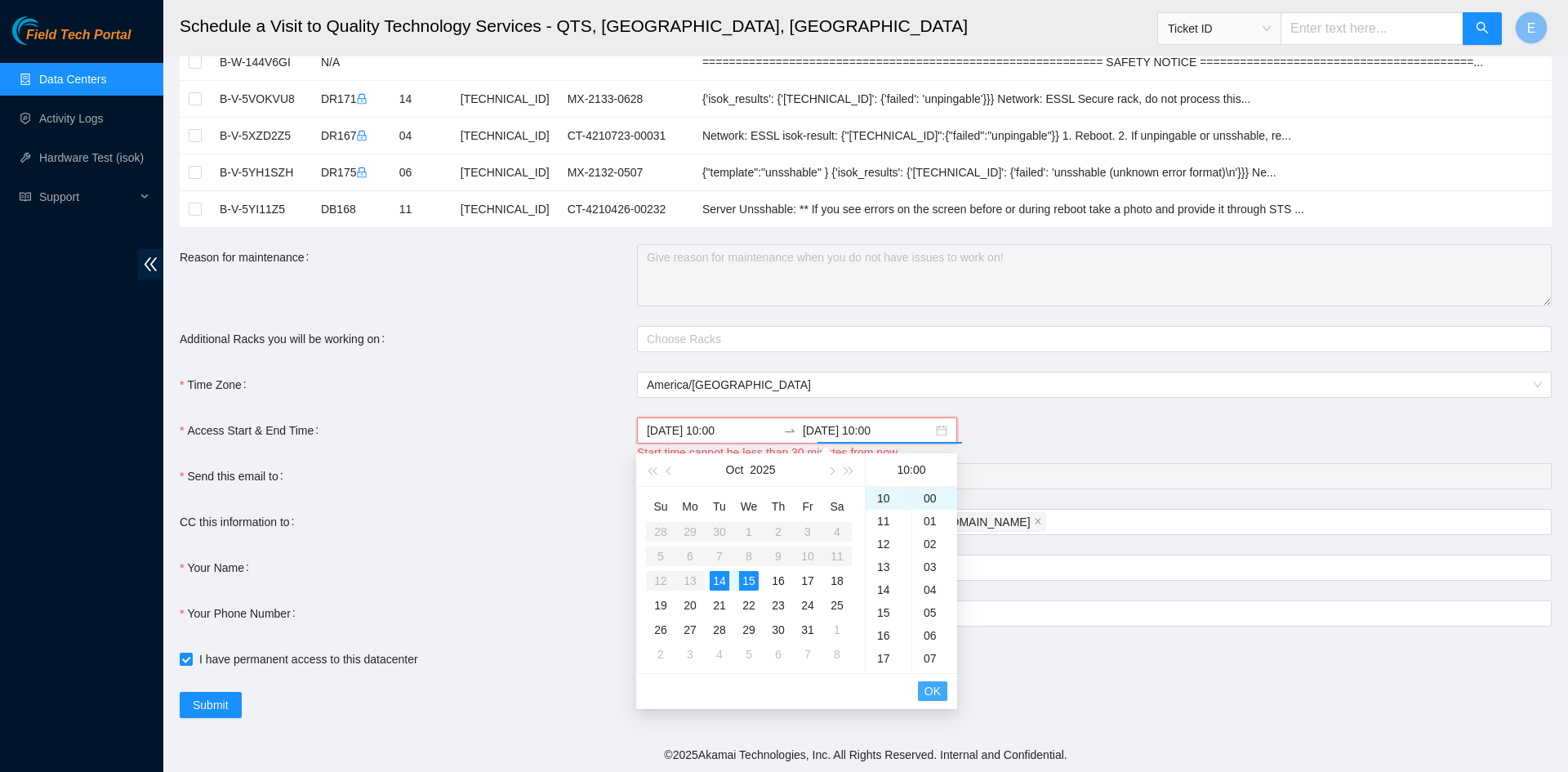
click at [929, 690] on span "OK" at bounding box center [933, 691] width 16 height 18
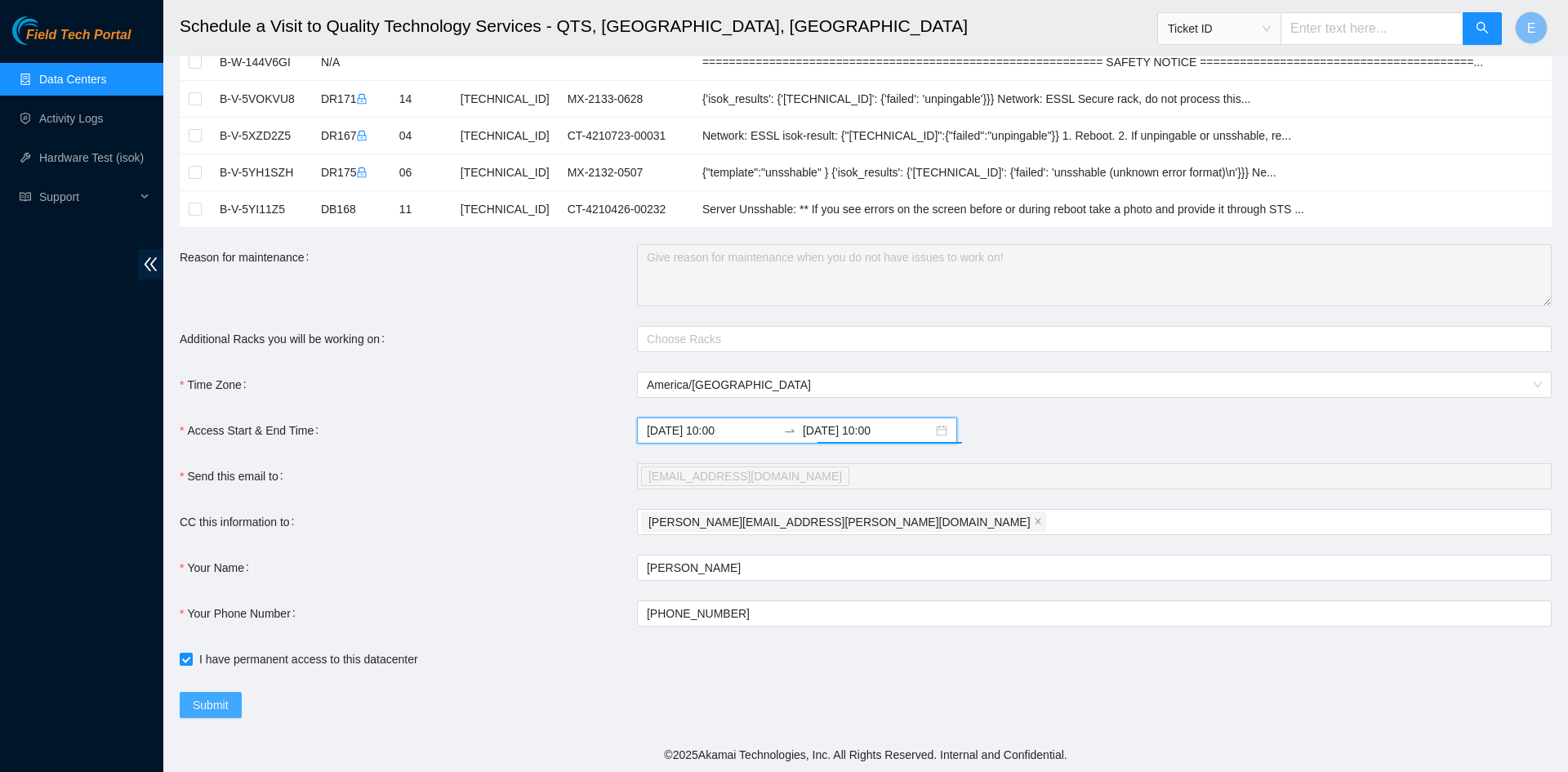
type input "2025-10-15 10:00"
click at [219, 707] on span "Submit" at bounding box center [211, 705] width 36 height 18
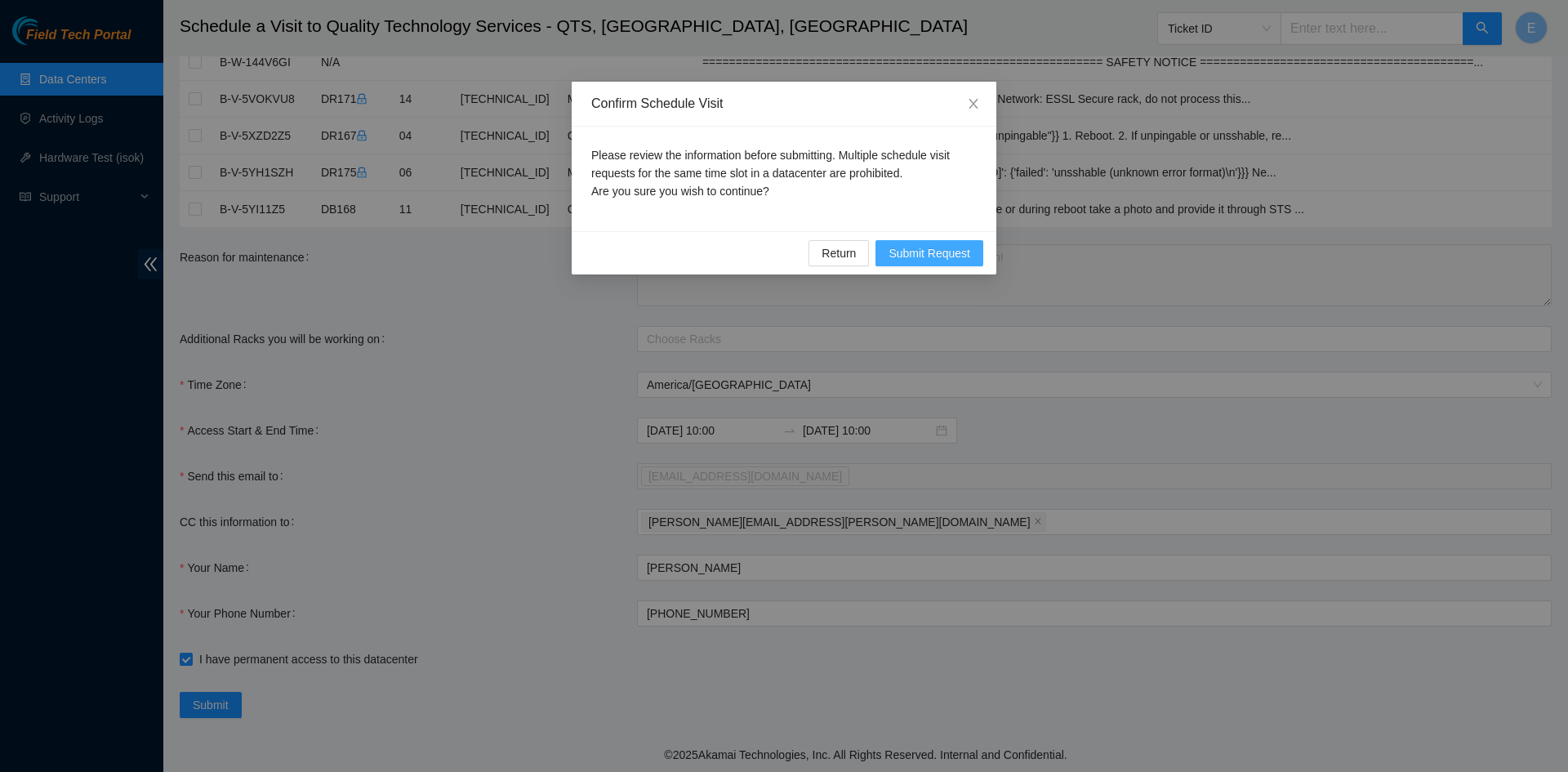
click at [936, 255] on span "Submit Request" at bounding box center [929, 253] width 81 height 18
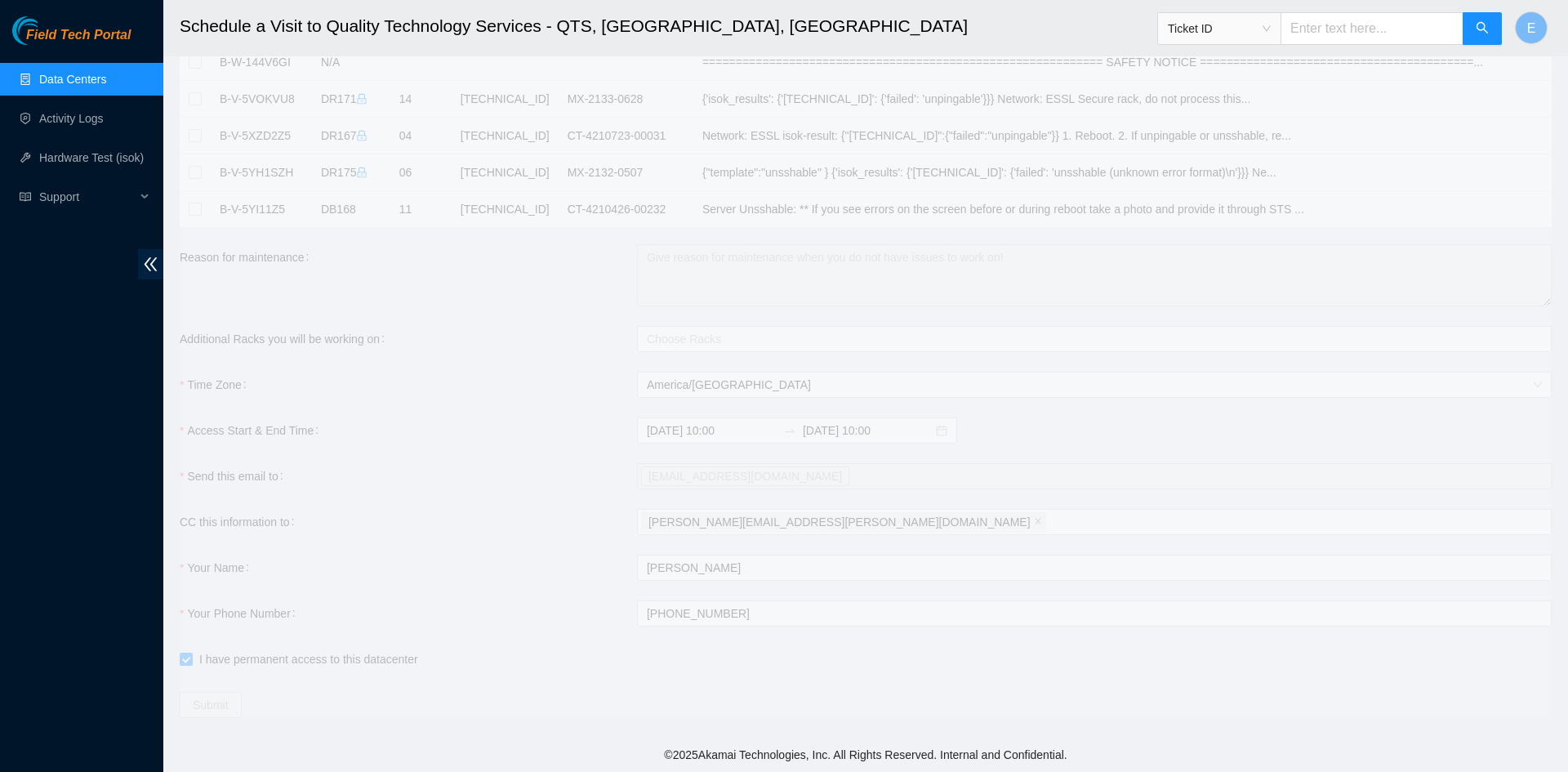
type input "2025-10-14 09:36"
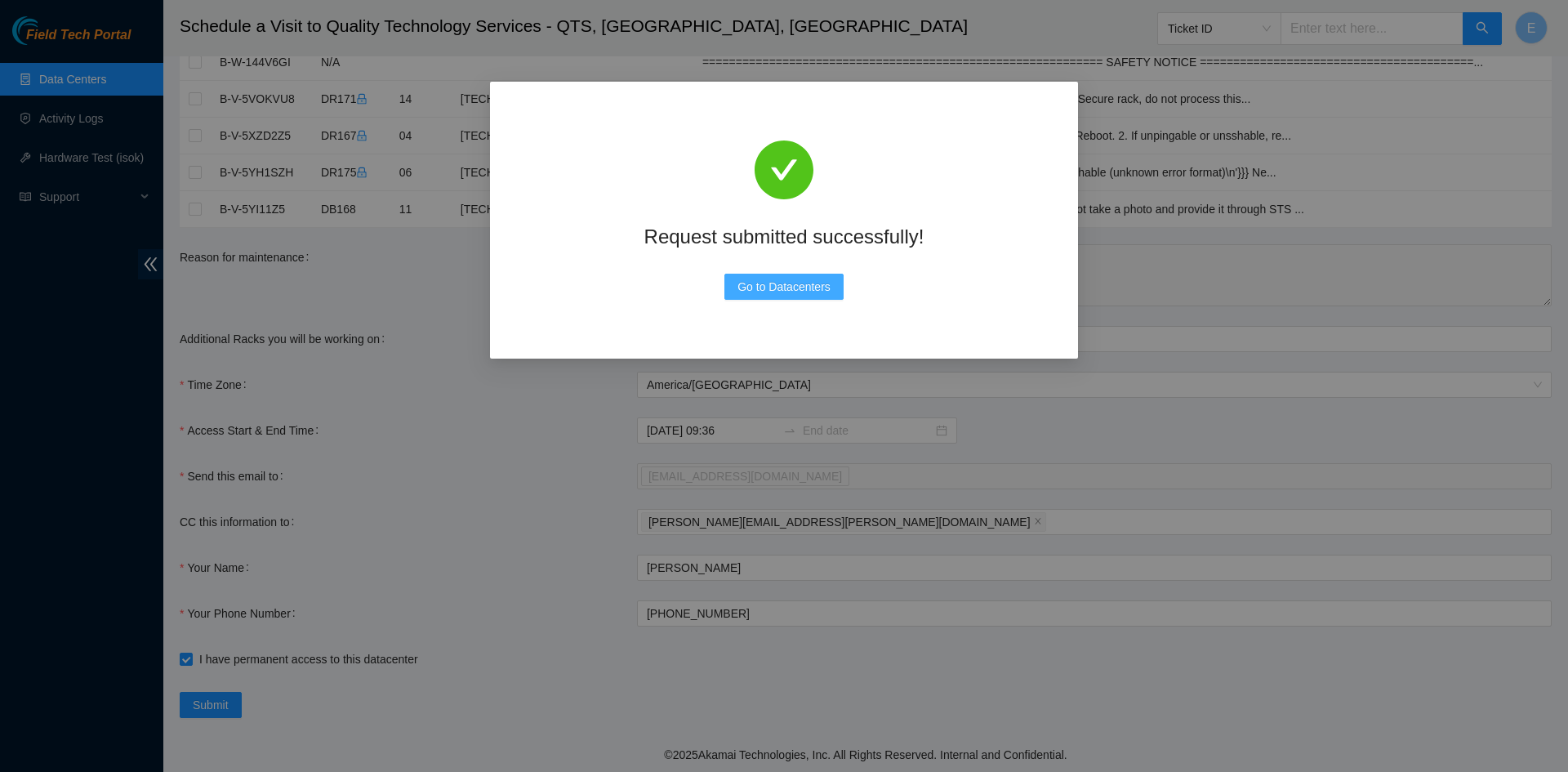
click at [778, 284] on span "Go to Datacenters" at bounding box center [784, 287] width 93 height 18
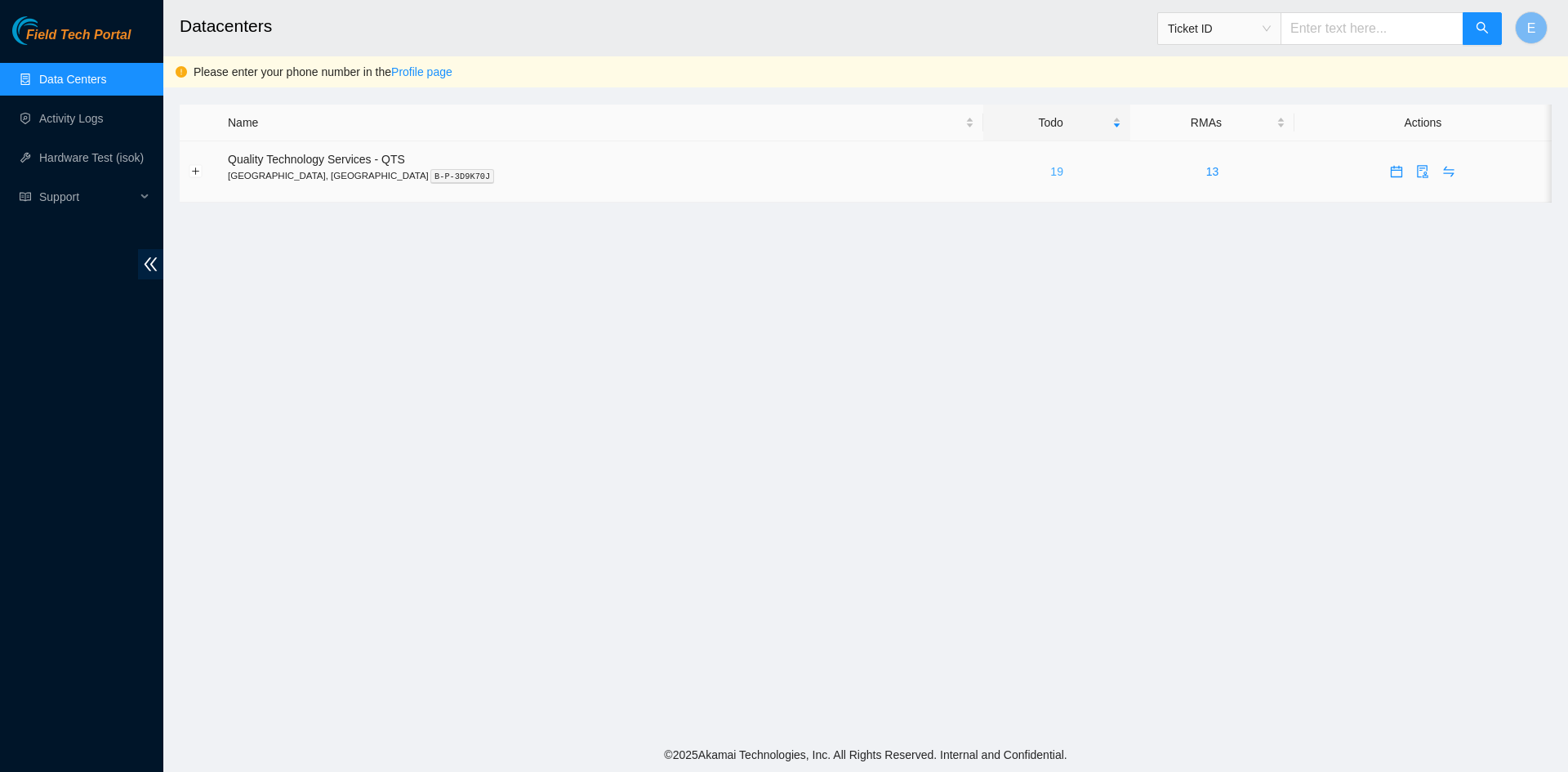
click at [1050, 173] on link "19" at bounding box center [1057, 171] width 13 height 13
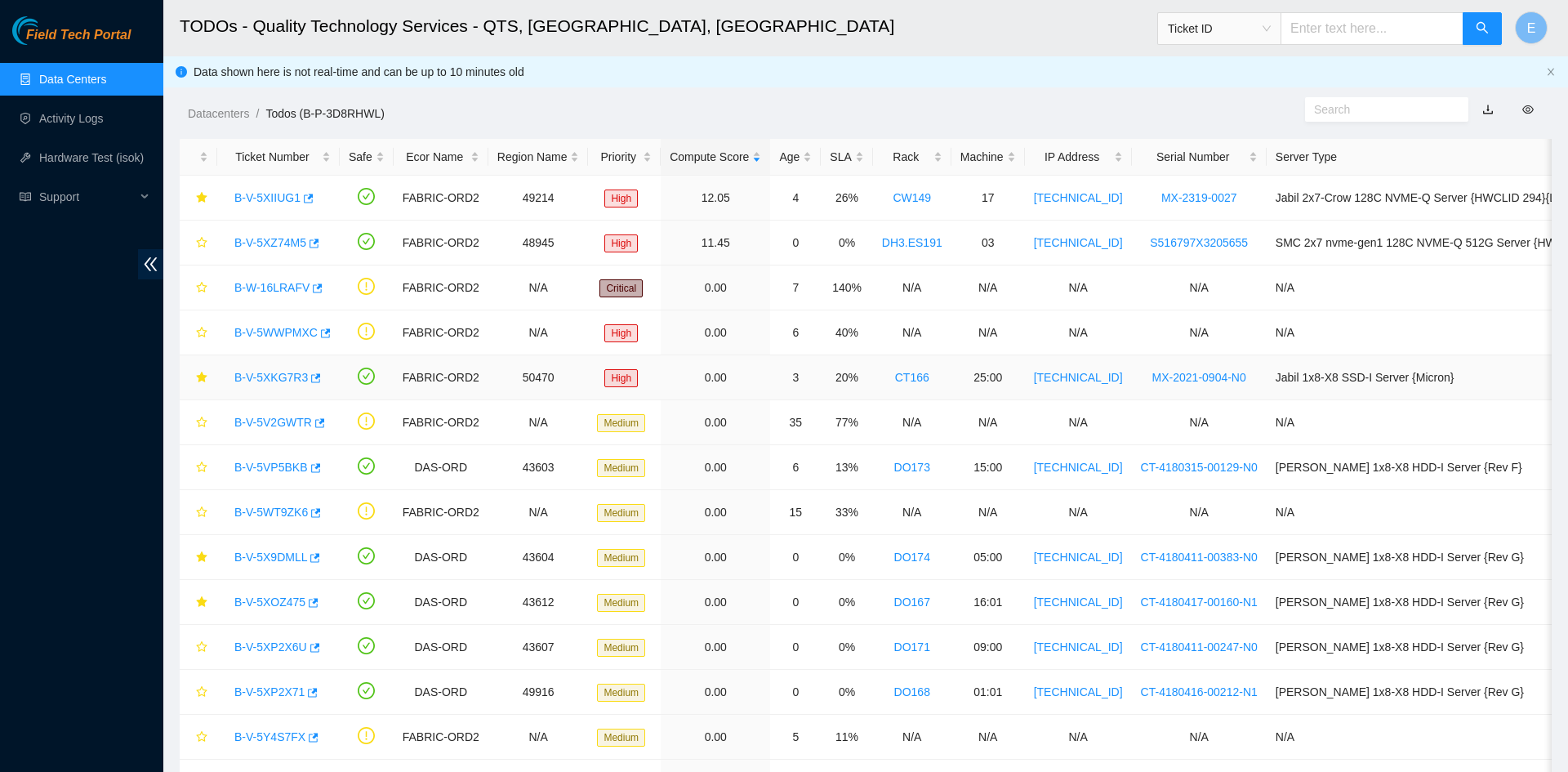
click at [426, 356] on td "FABRIC-ORD2" at bounding box center [441, 378] width 95 height 45
click at [202, 241] on icon "star" at bounding box center [202, 243] width 12 height 12
click at [201, 376] on icon "star" at bounding box center [202, 377] width 11 height 11
click at [902, 199] on link "CW149" at bounding box center [911, 197] width 38 height 13
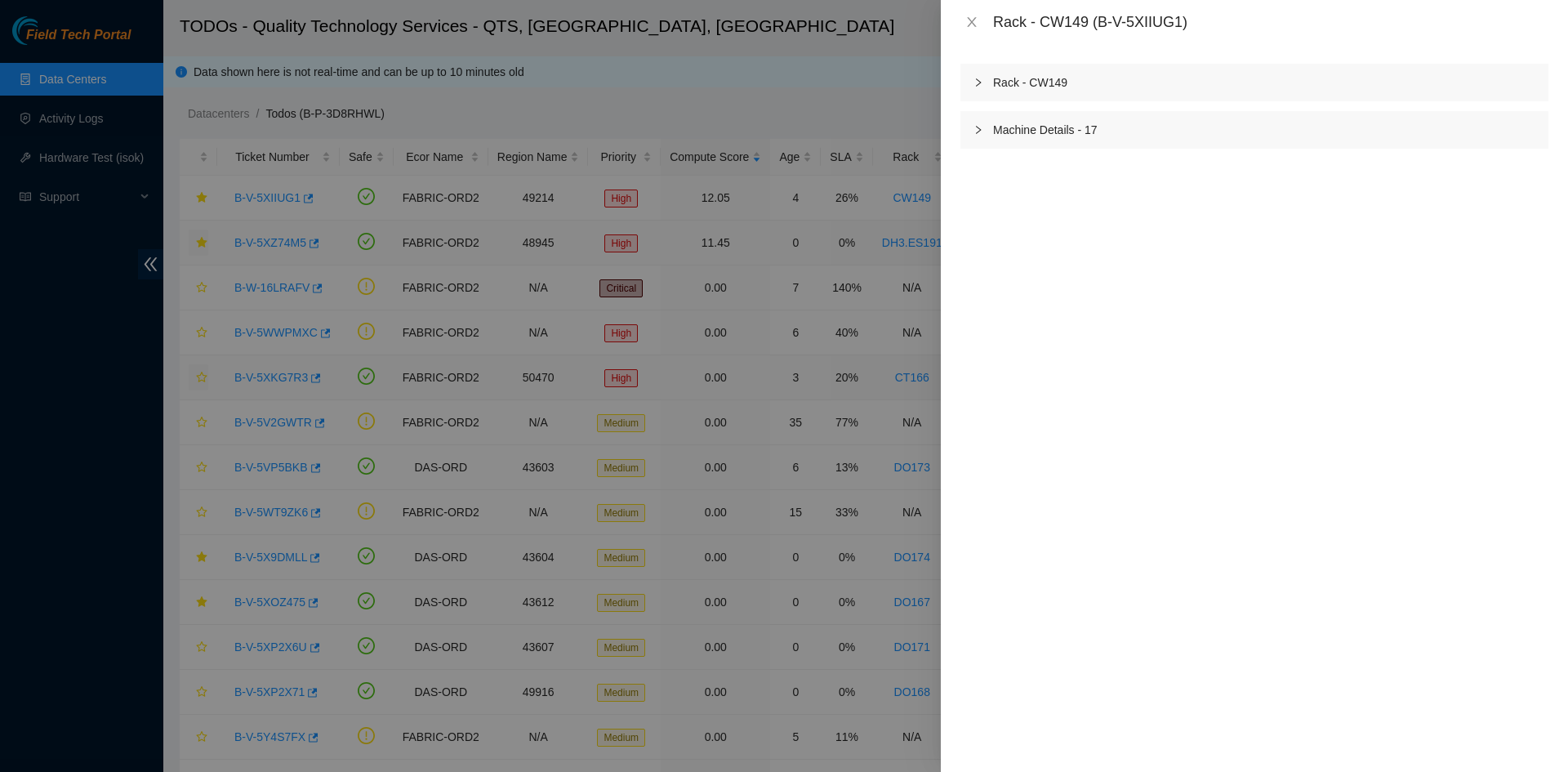
click at [1017, 130] on div "Machine Details - 17" at bounding box center [1254, 130] width 588 height 38
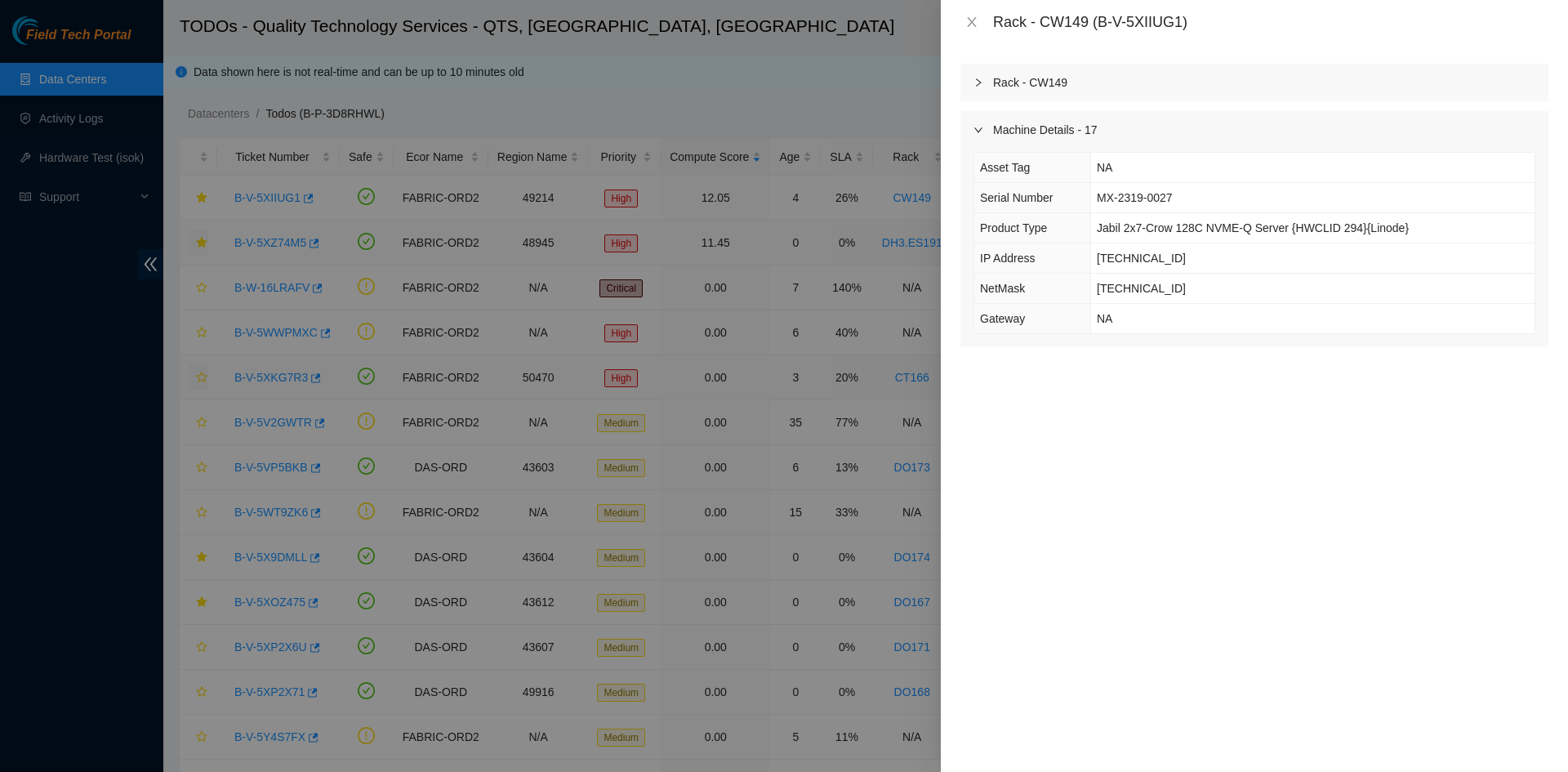
click at [1028, 85] on div "Rack - CW149" at bounding box center [1254, 82] width 588 height 38
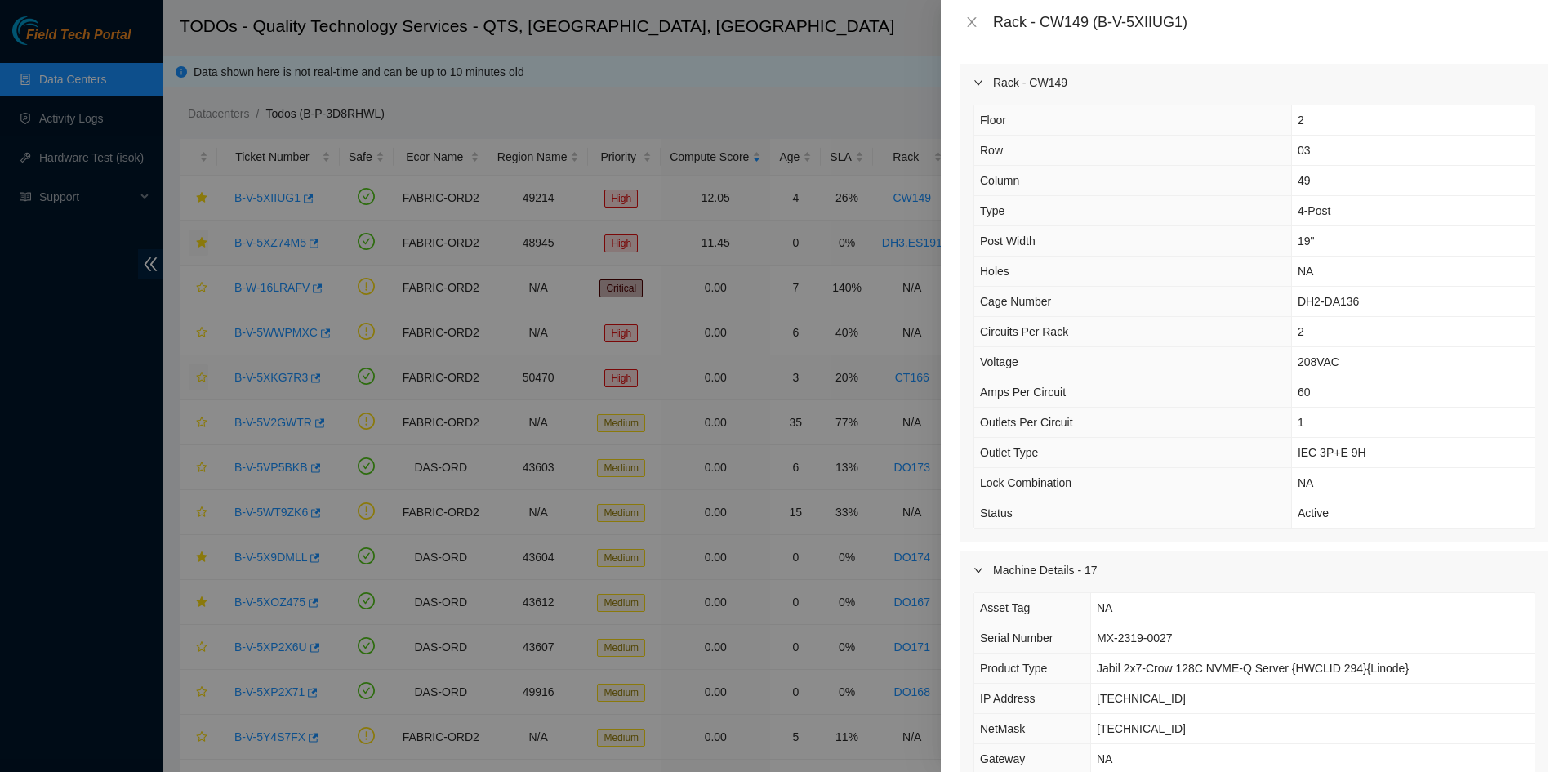
click at [1045, 81] on div "Rack - CW149" at bounding box center [1254, 82] width 588 height 38
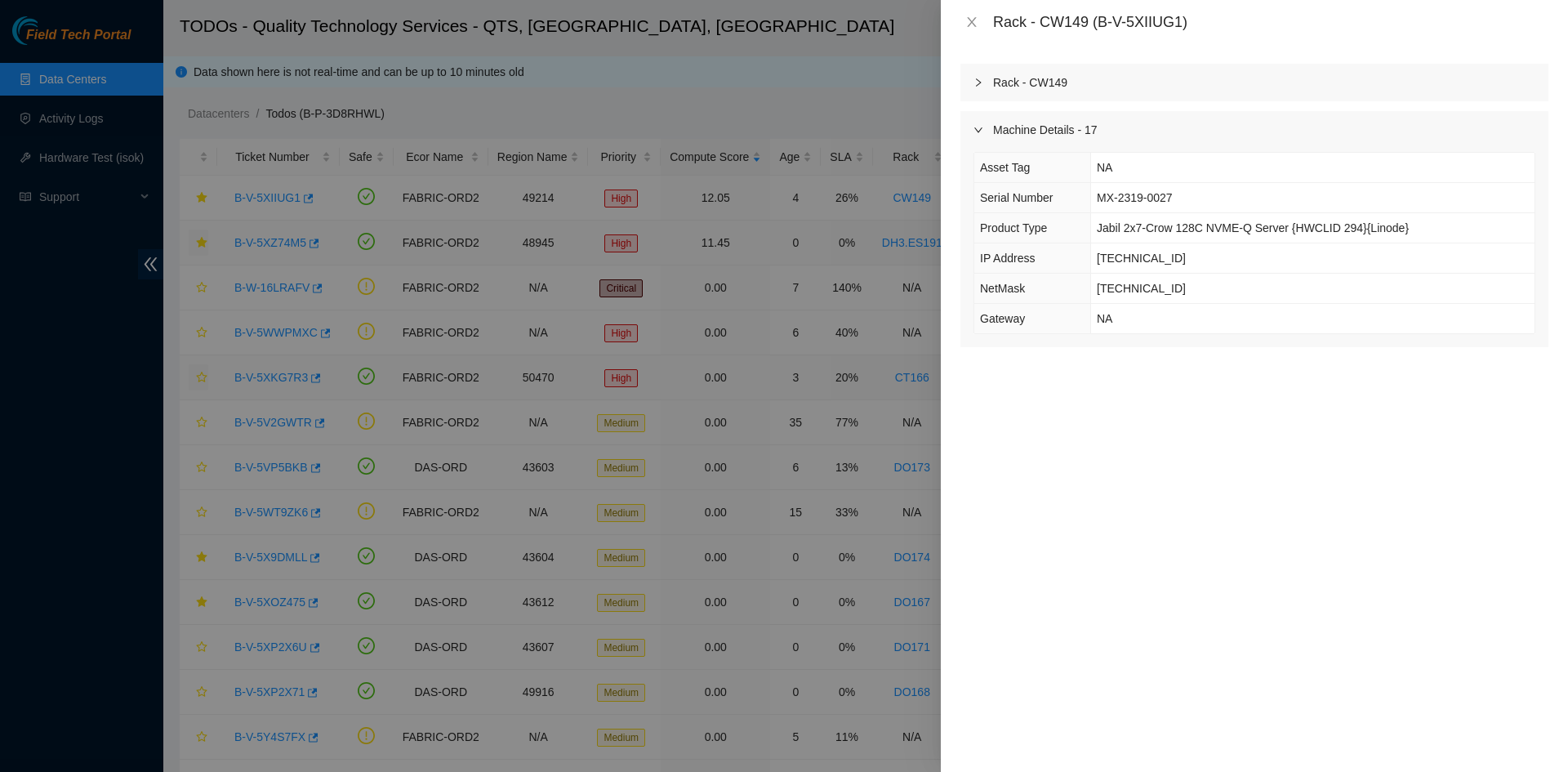
click at [1040, 136] on div "Machine Details - 17" at bounding box center [1254, 130] width 588 height 38
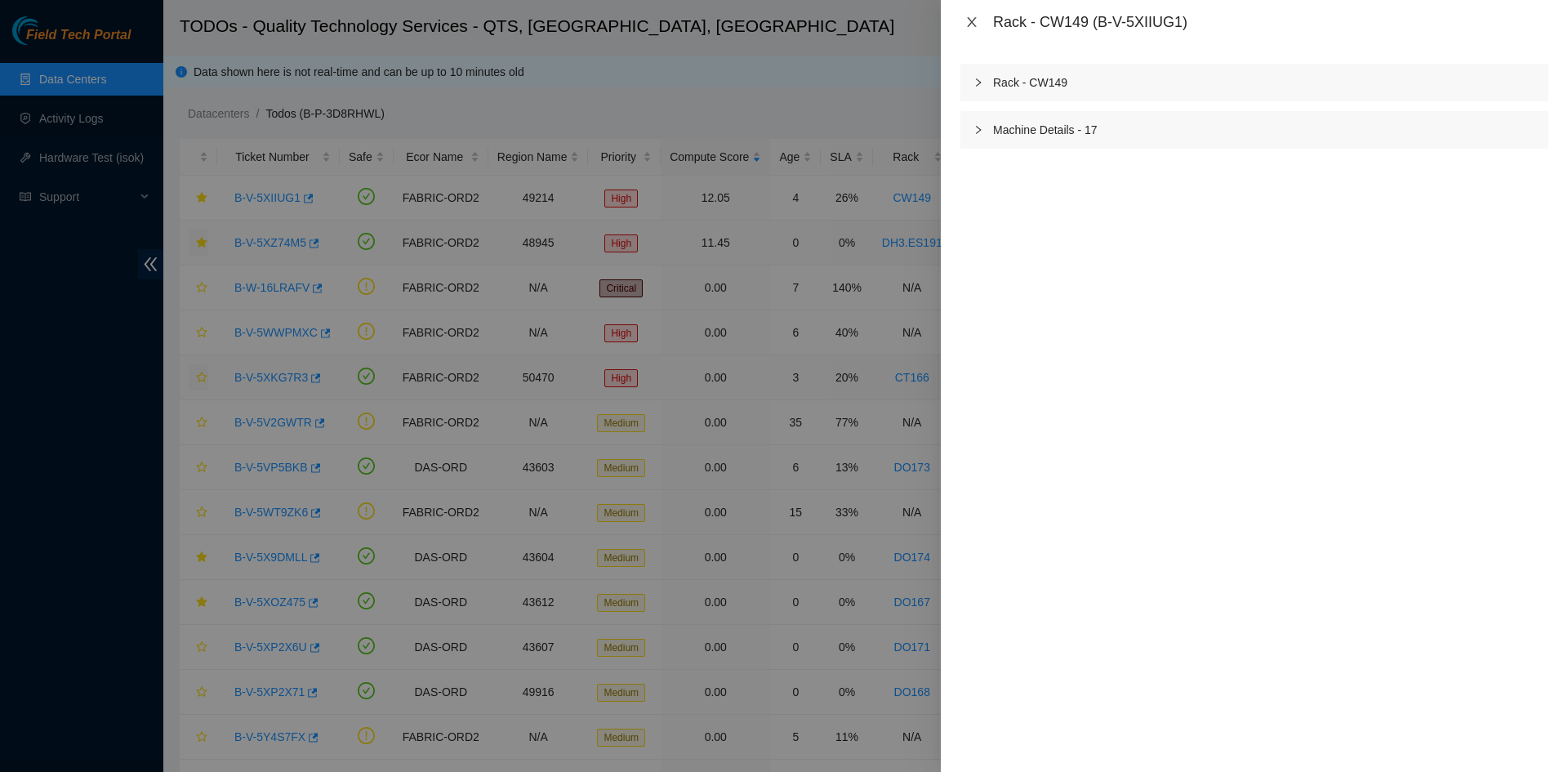
click at [974, 21] on icon "close" at bounding box center [972, 22] width 13 height 13
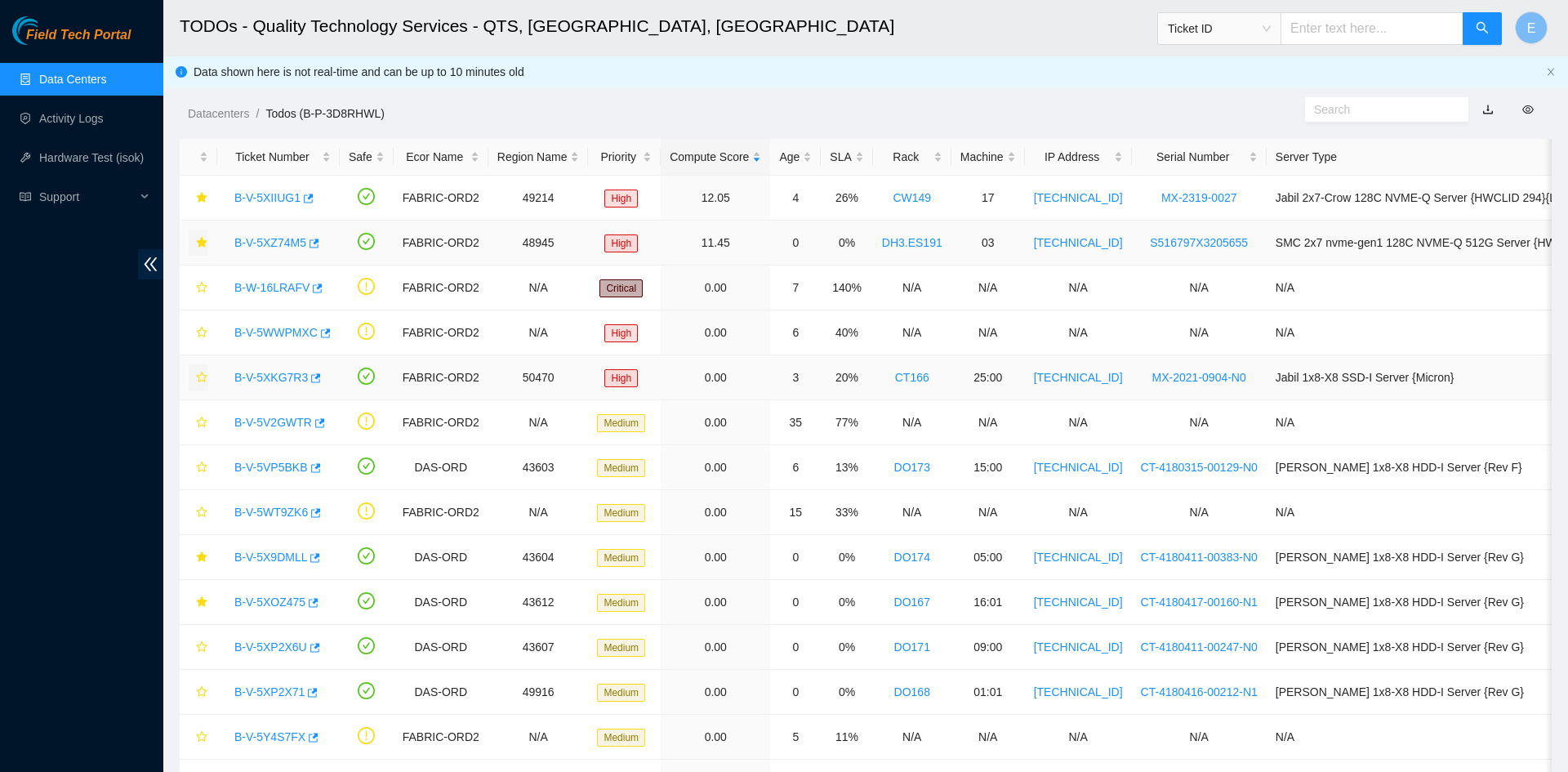
click at [902, 243] on link "DH3.ES191" at bounding box center [912, 243] width 61 height 13
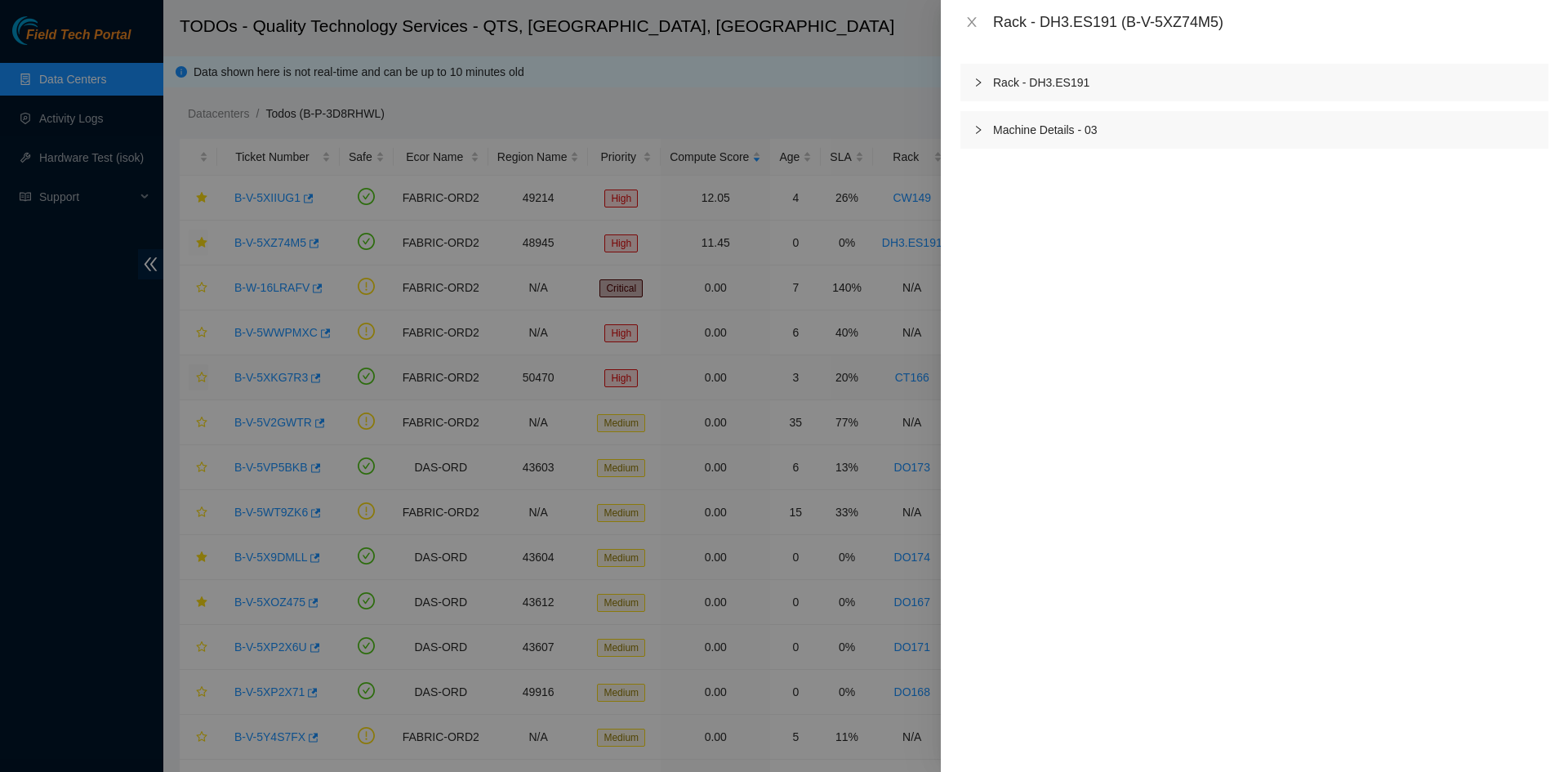
click at [1044, 80] on div "Rack - DH3.ES191" at bounding box center [1254, 82] width 588 height 38
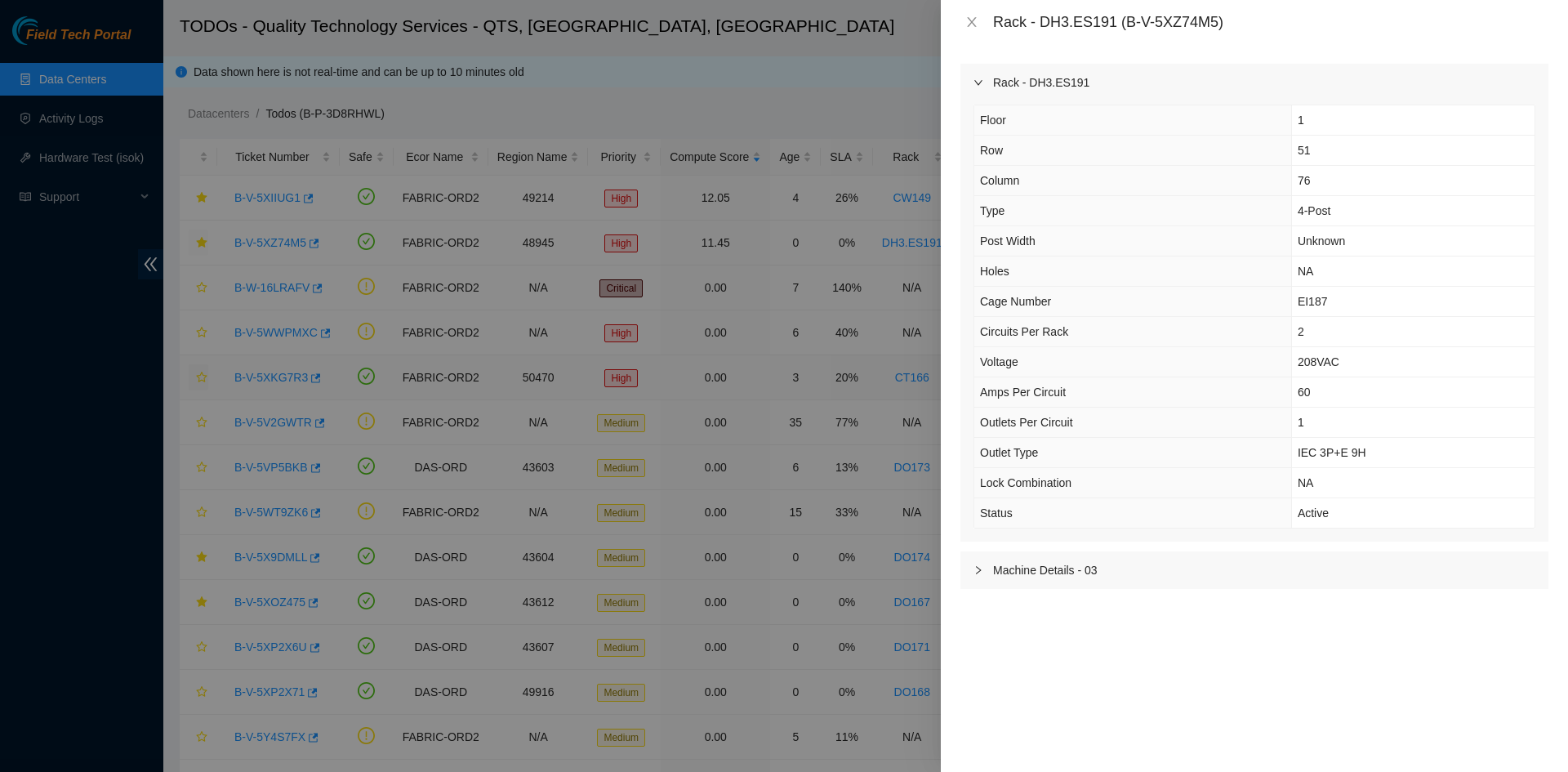
click at [980, 82] on icon "right" at bounding box center [978, 81] width 8 height 5
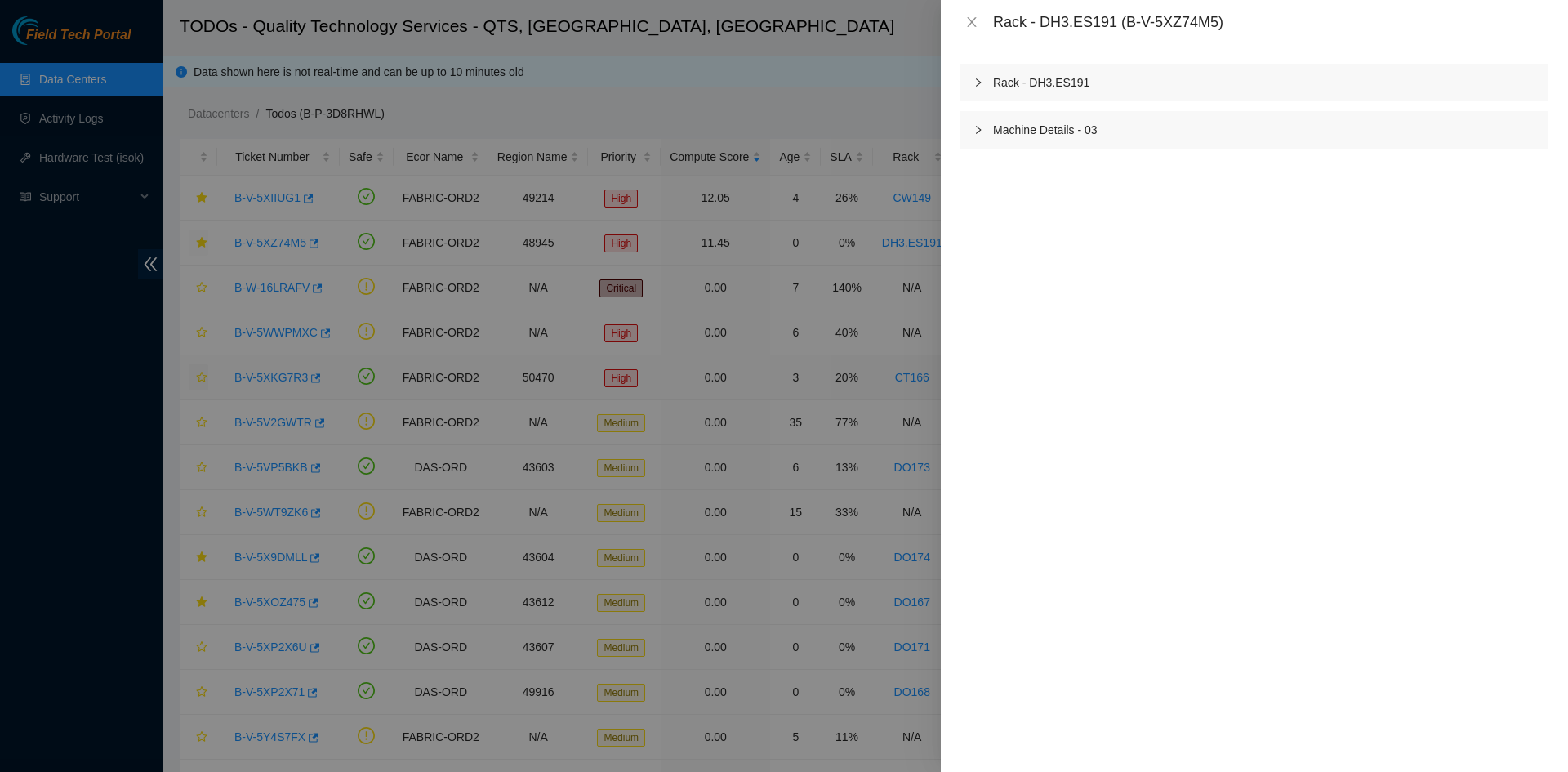
click at [980, 82] on icon "right" at bounding box center [977, 82] width 5 height 8
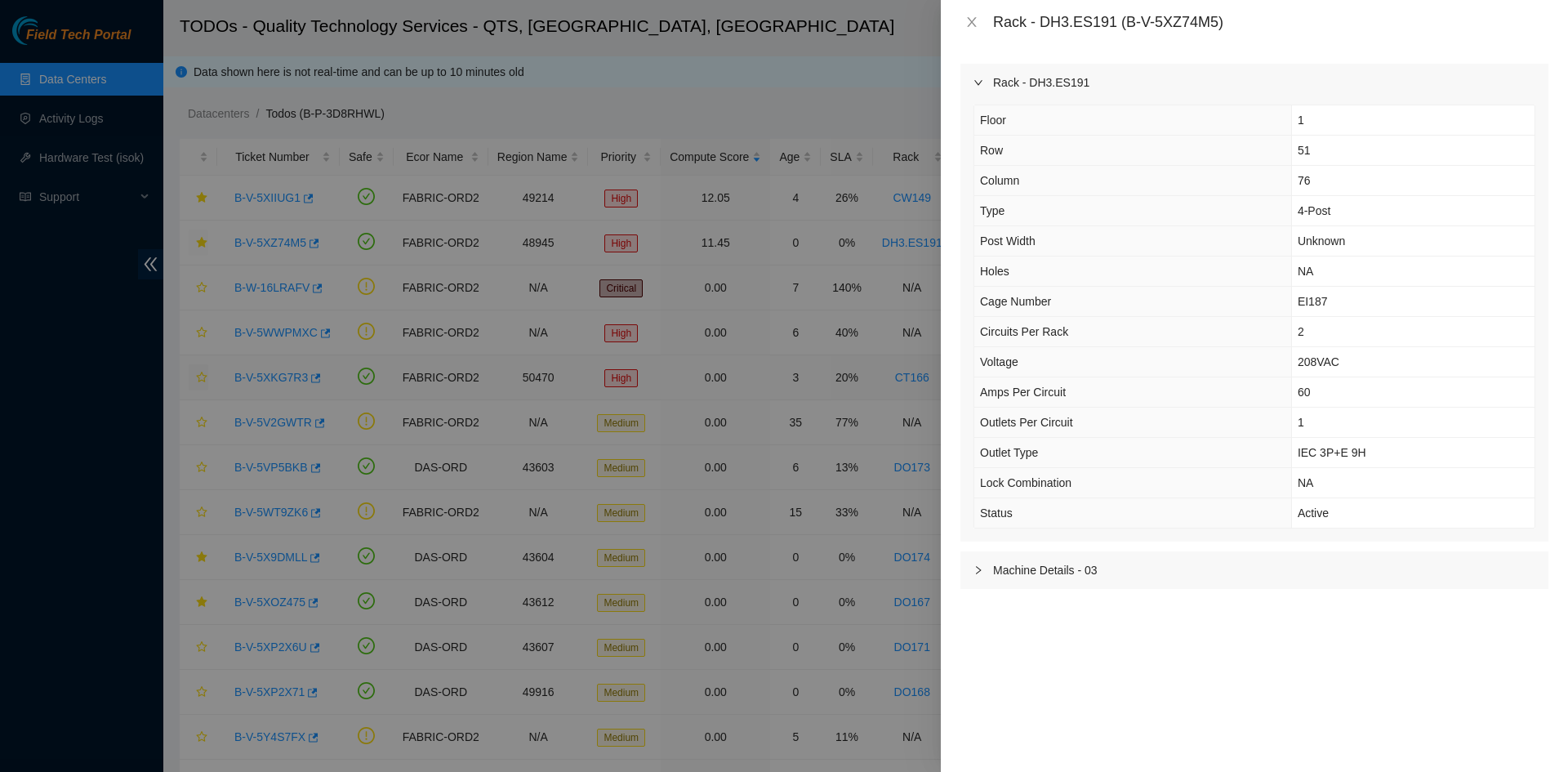
click at [980, 82] on icon "right" at bounding box center [978, 81] width 8 height 5
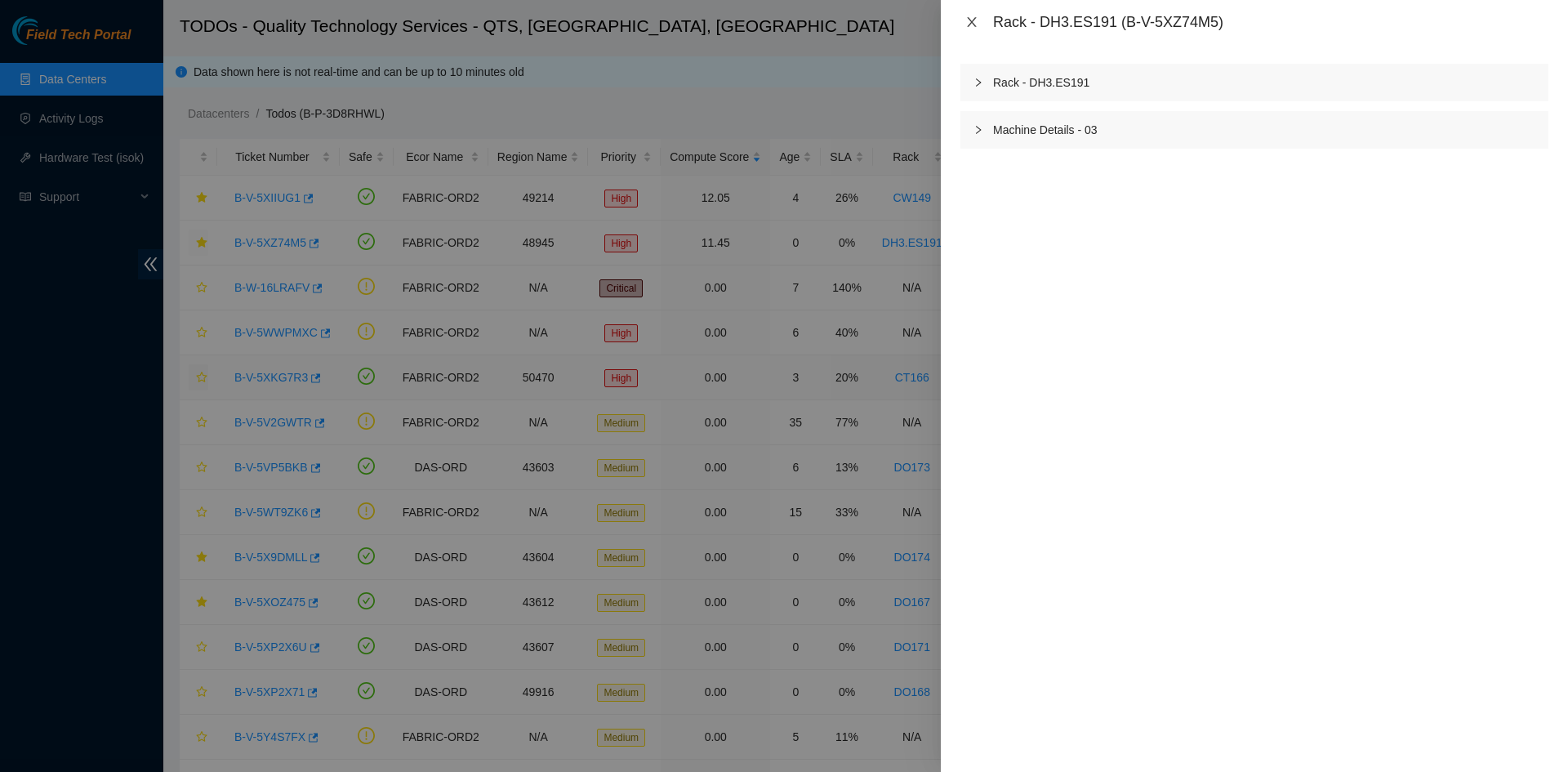
click at [970, 21] on icon "close" at bounding box center [971, 22] width 9 height 10
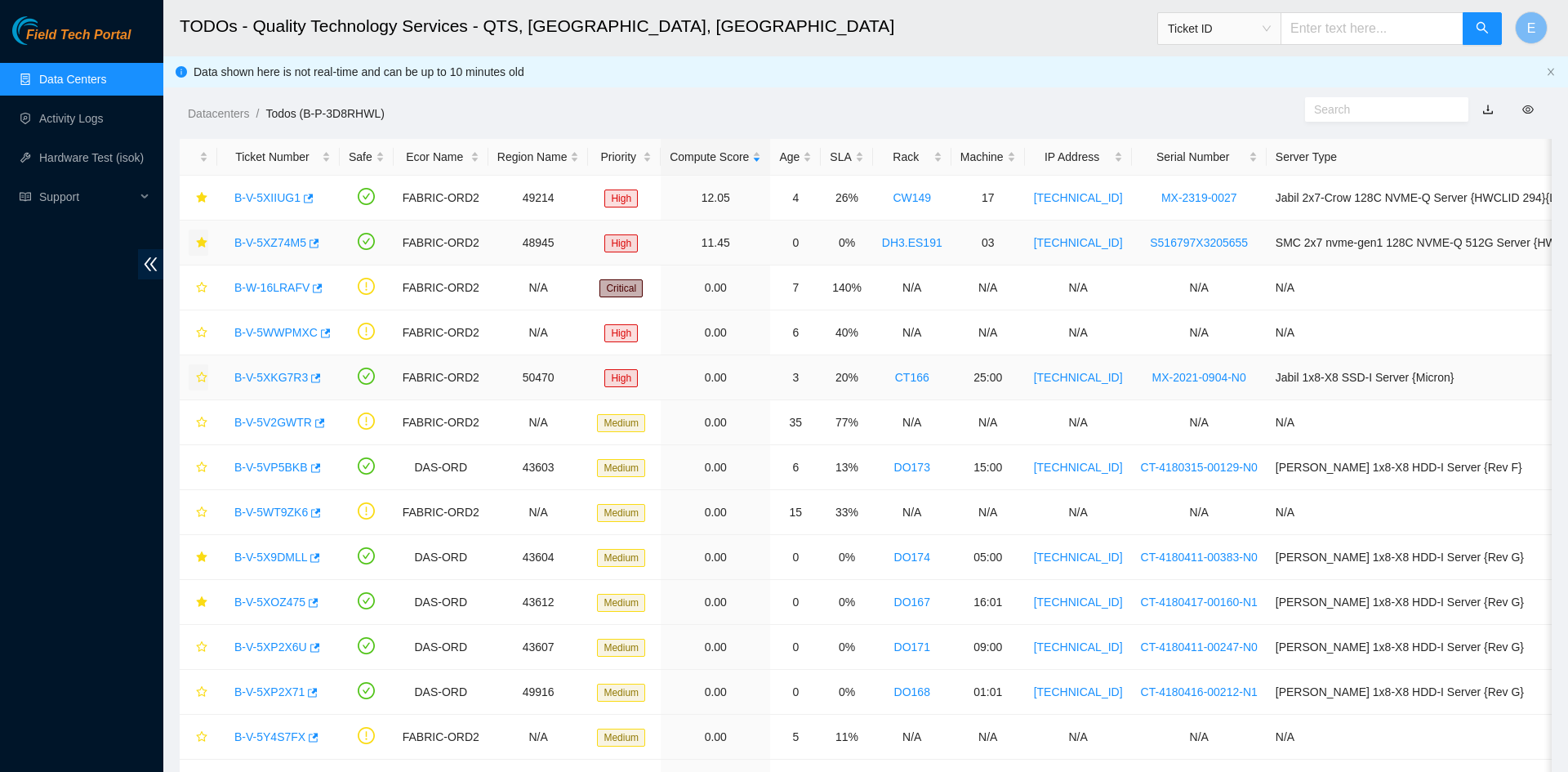
click at [288, 241] on link "B-V-5XZ74M5" at bounding box center [270, 243] width 71 height 13
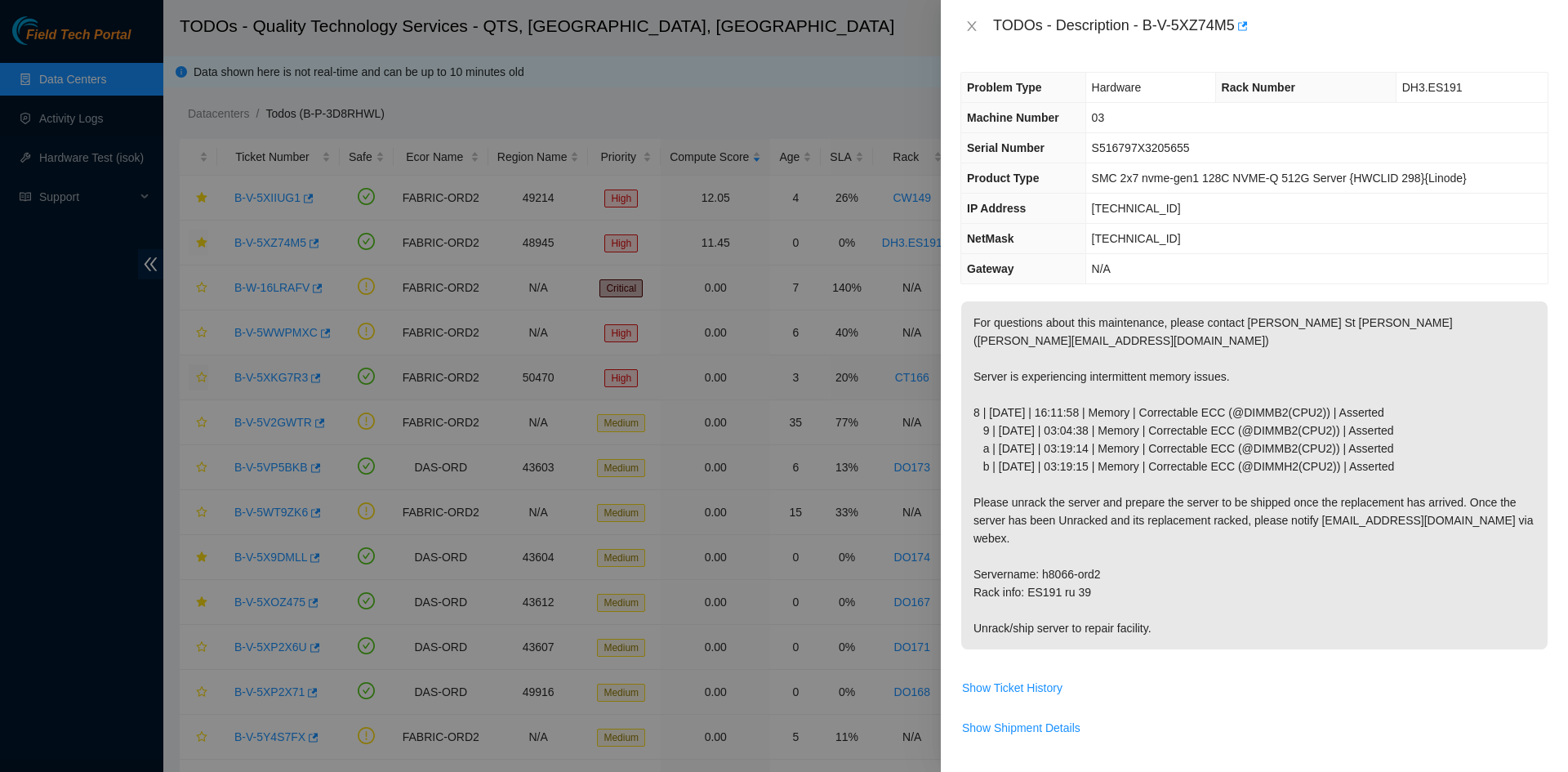
click at [1127, 551] on p "For questions about this maintenance, please contact [PERSON_NAME] St [PERSON_N…" at bounding box center [1254, 475] width 586 height 348
click at [966, 23] on icon "close" at bounding box center [972, 26] width 13 height 13
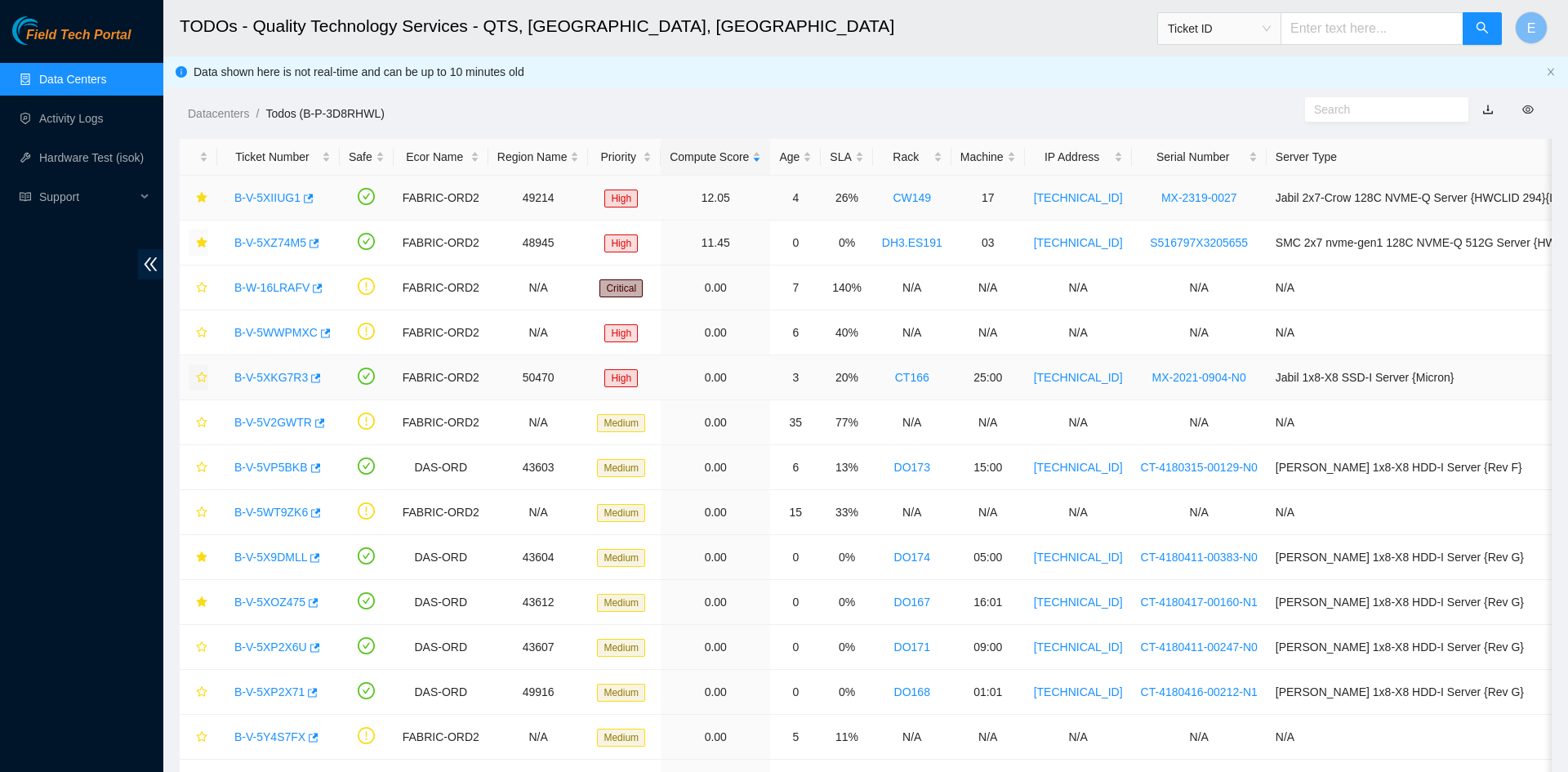
click at [901, 199] on link "CW149" at bounding box center [911, 197] width 38 height 13
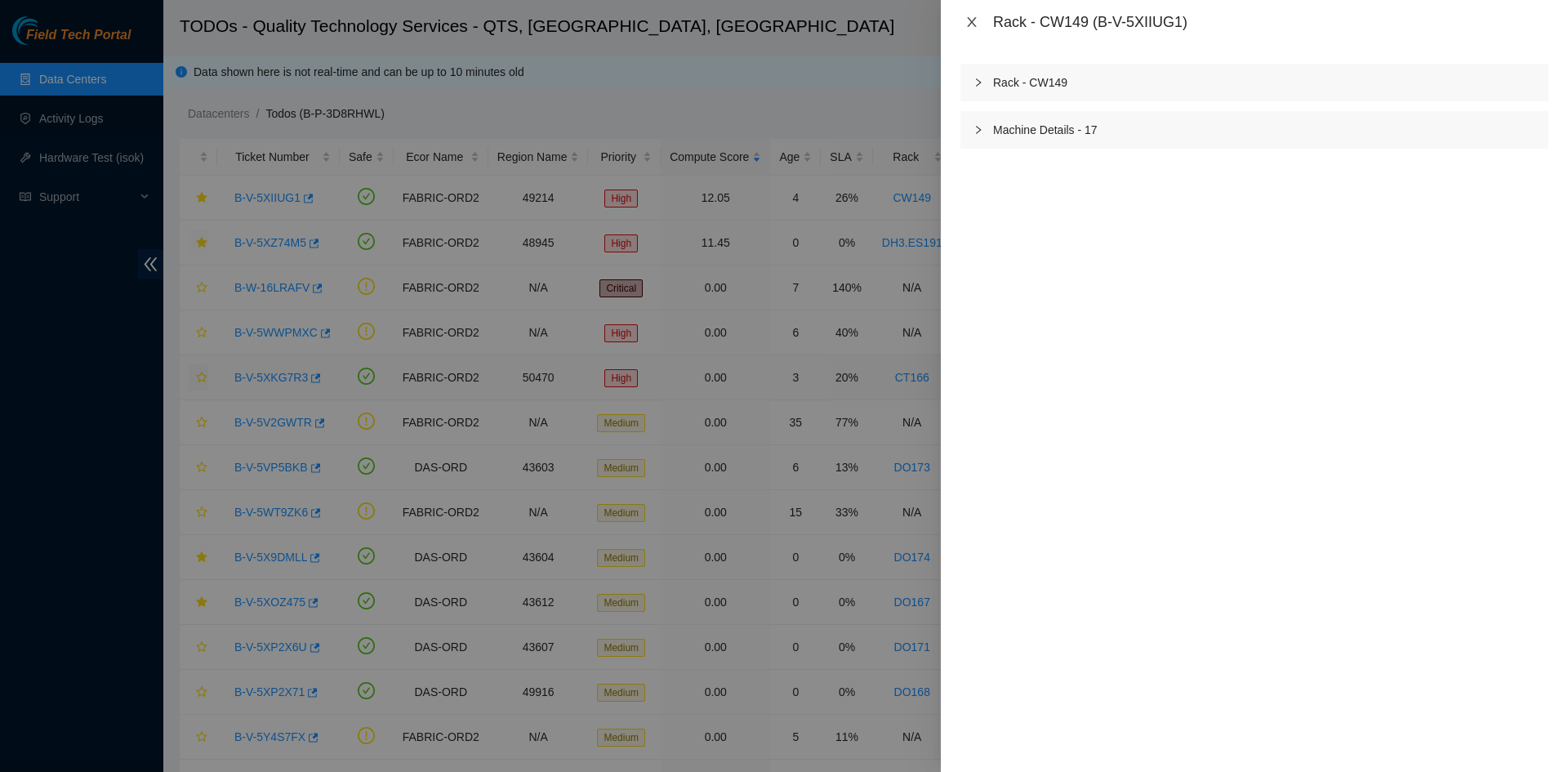
click at [970, 20] on icon "close" at bounding box center [971, 22] width 9 height 10
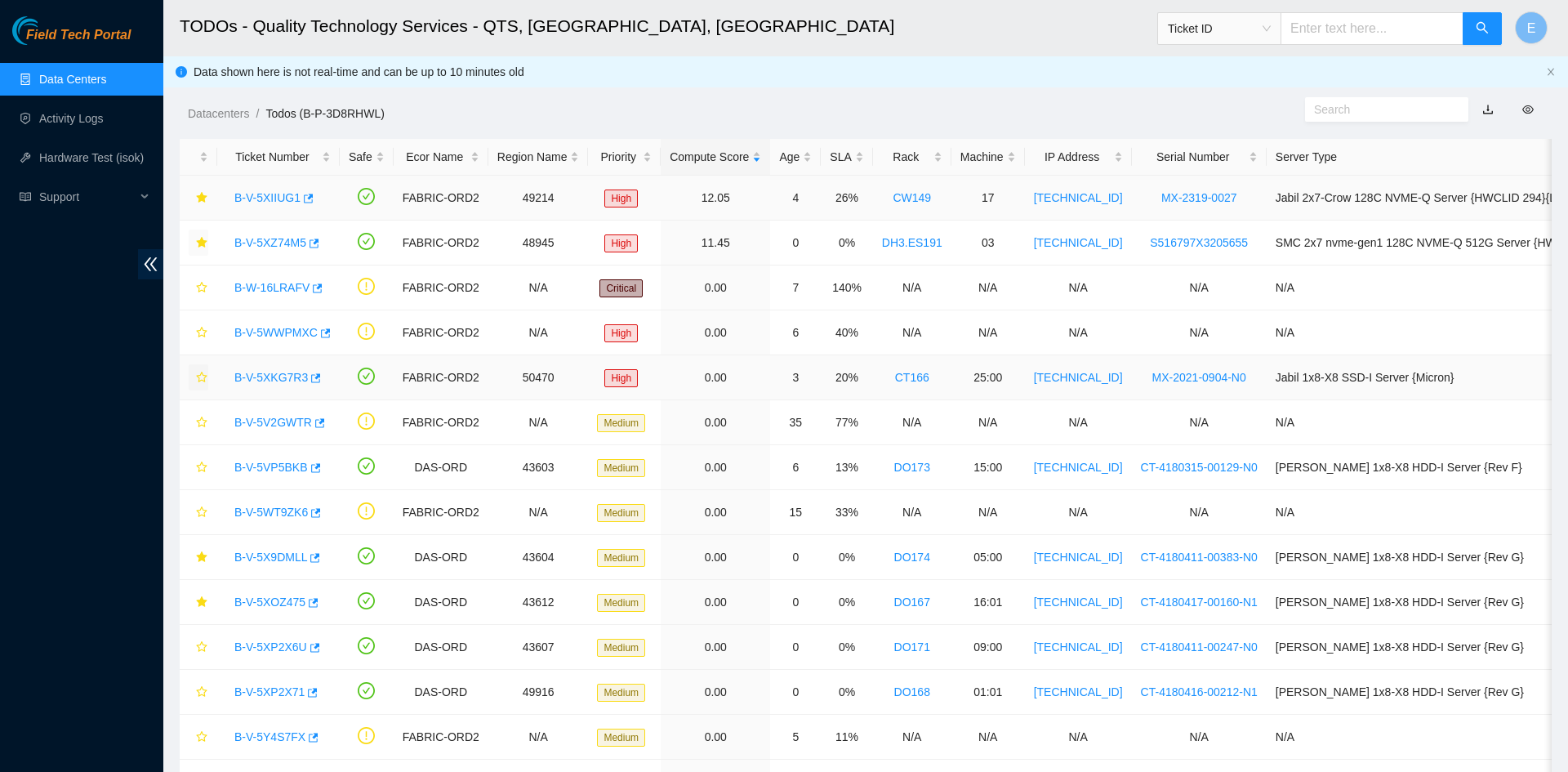
click at [279, 202] on link "B-V-5XIIUG1" at bounding box center [267, 197] width 66 height 13
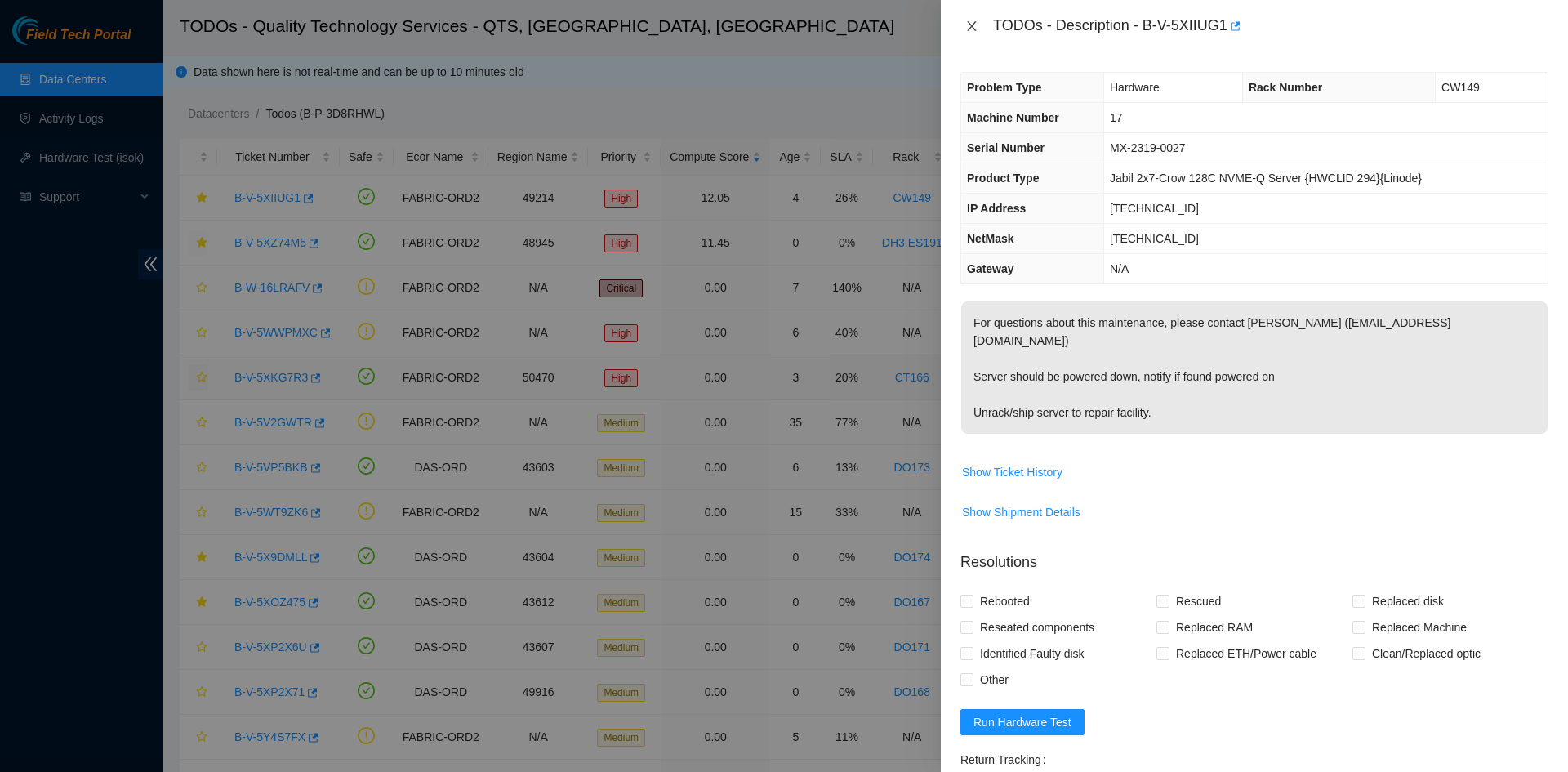
click at [971, 29] on icon "close" at bounding box center [972, 26] width 13 height 13
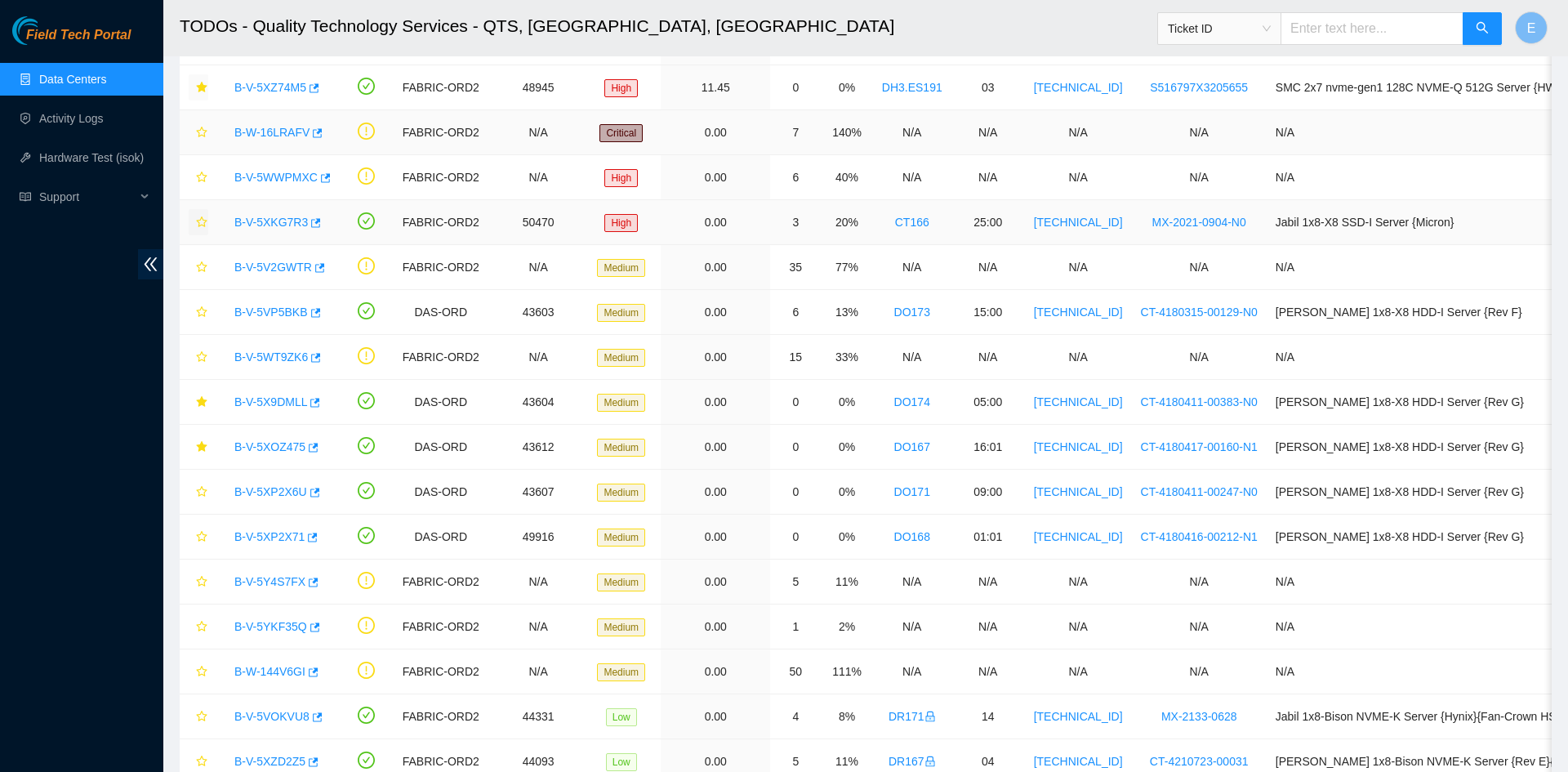
scroll to position [161, 0]
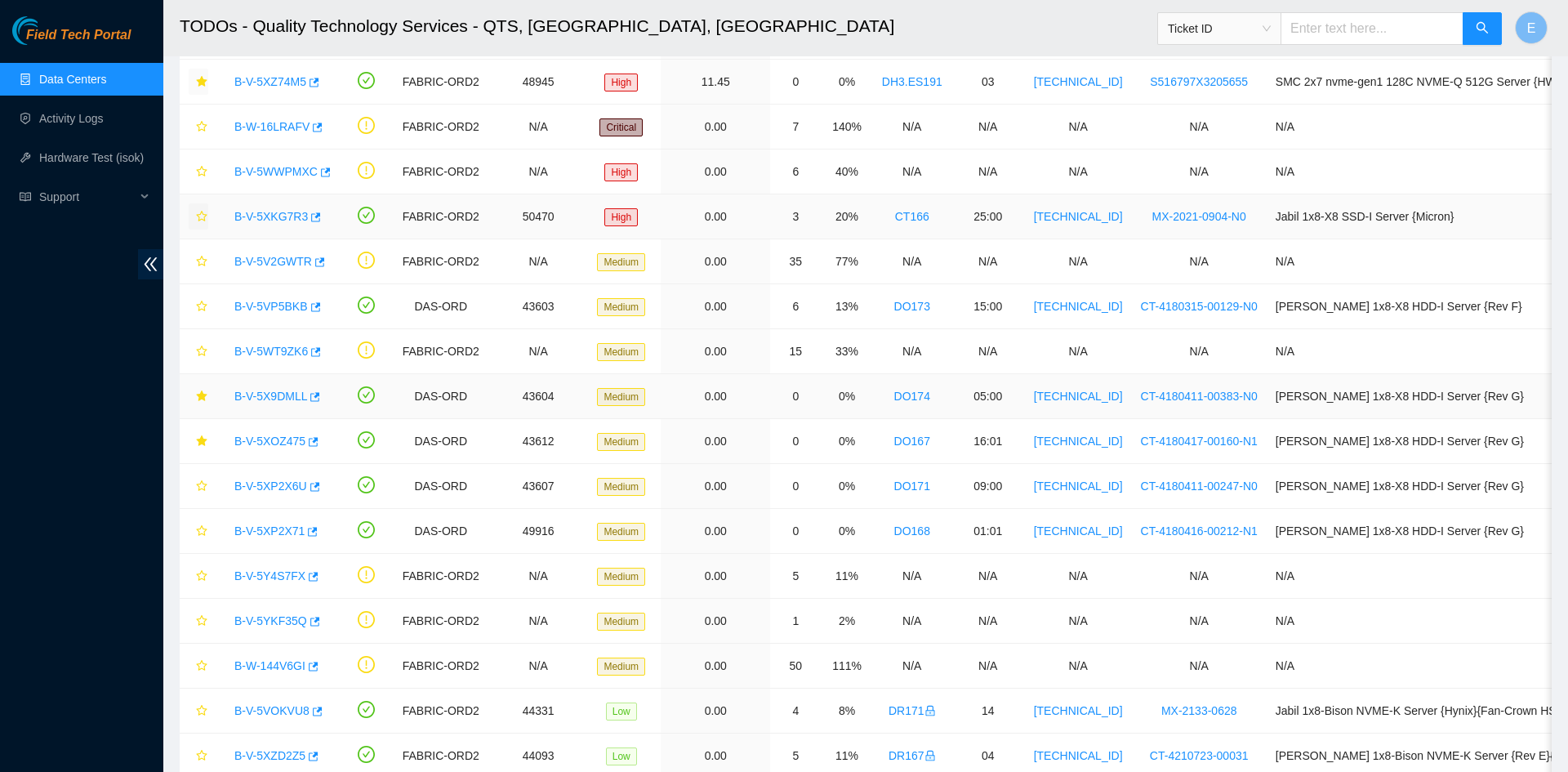
click at [280, 397] on link "B-V-5X9DMLL" at bounding box center [271, 396] width 72 height 13
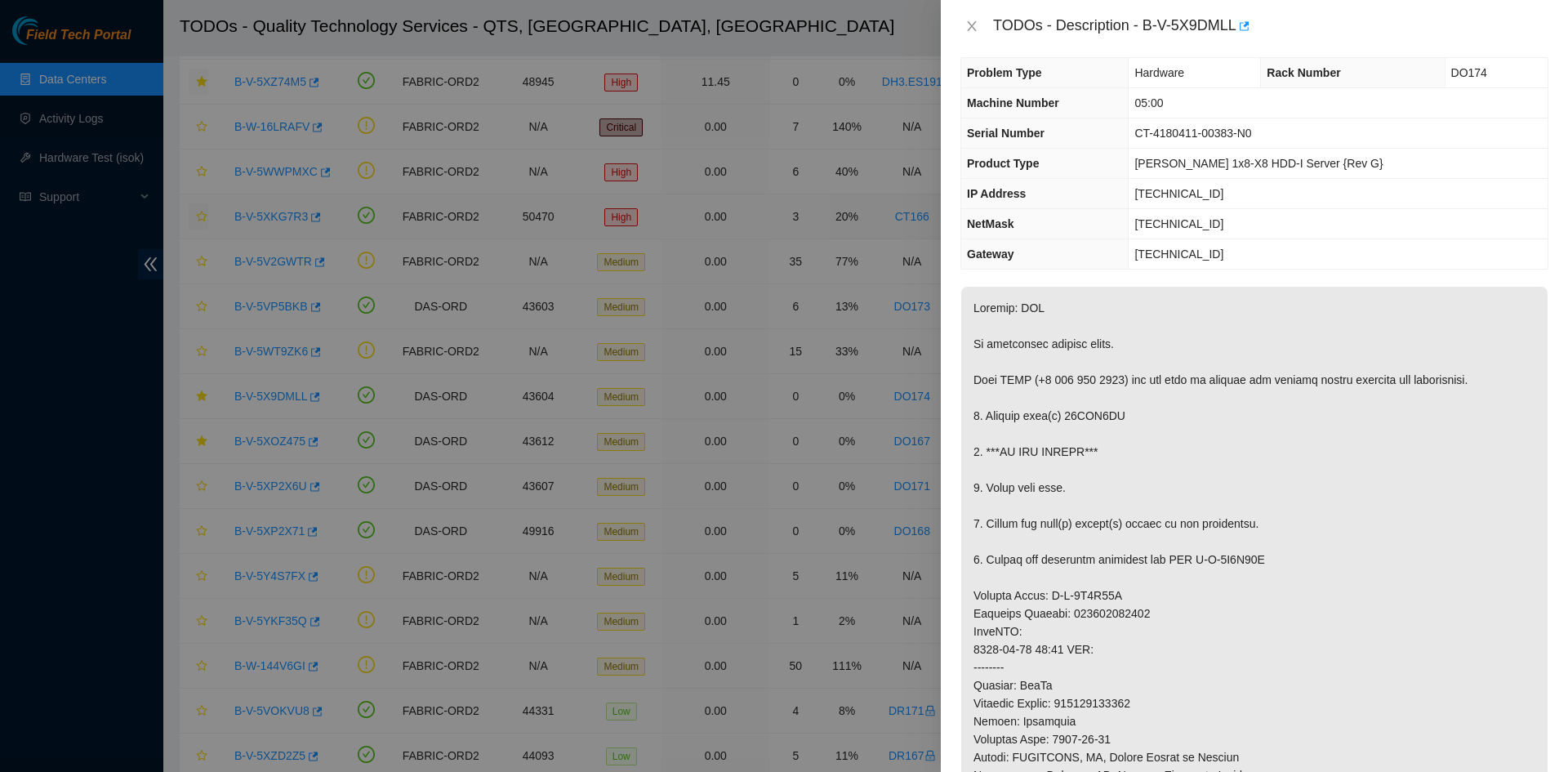
scroll to position [0, 0]
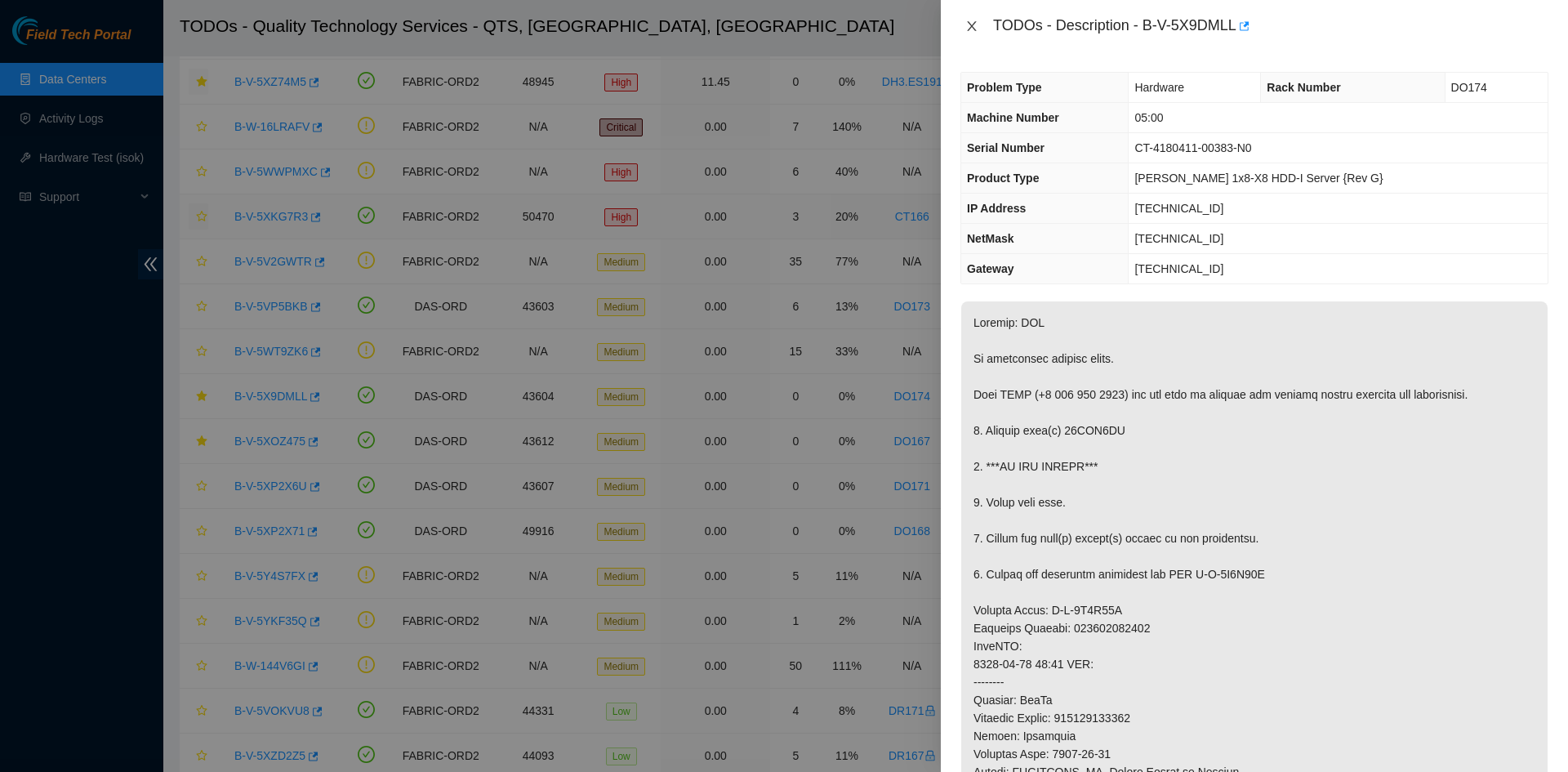
click at [973, 26] on icon "close" at bounding box center [972, 26] width 13 height 13
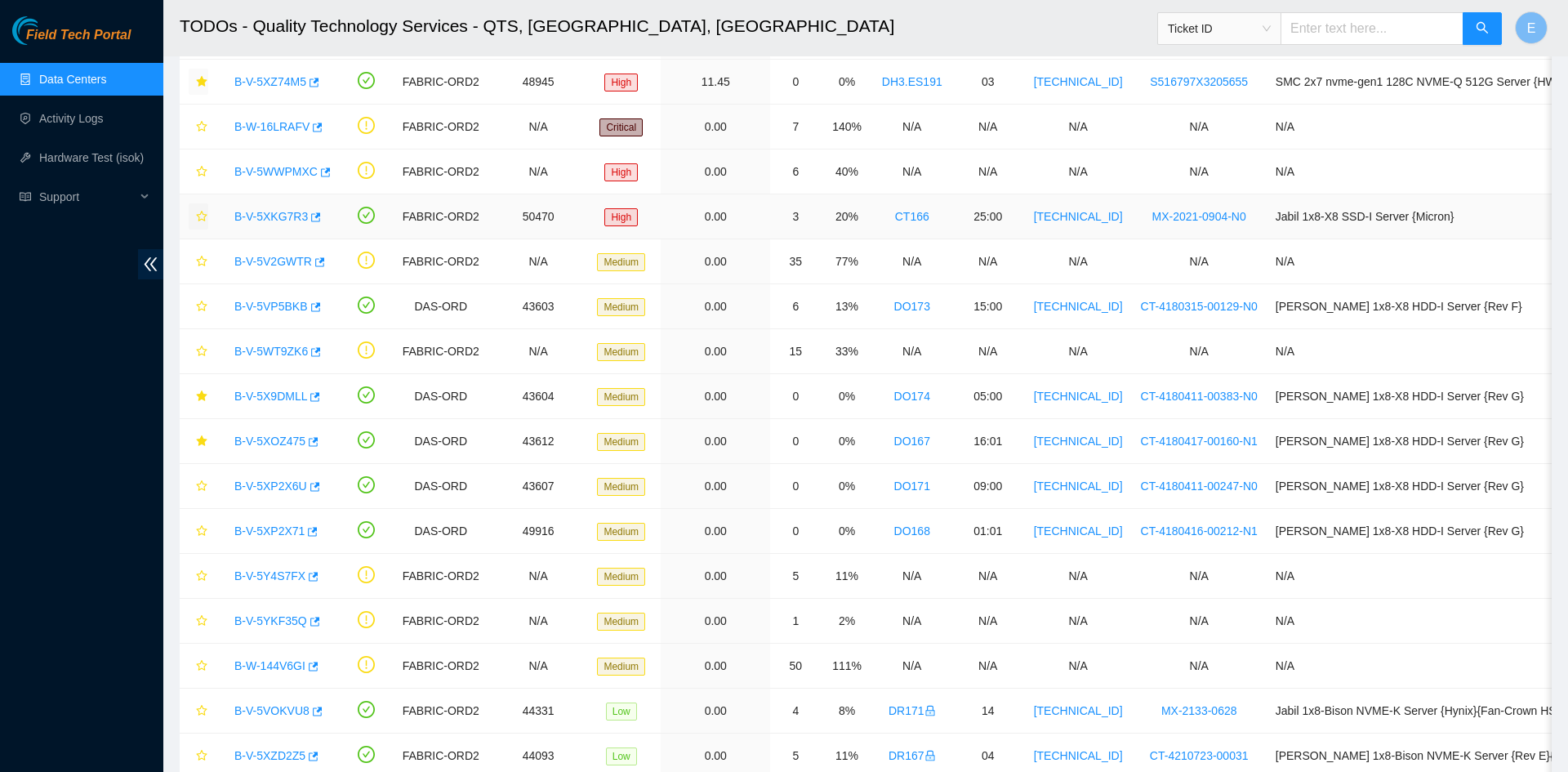
click at [973, 26] on h2 "TODOs - Quality Technology Services - QTS, [GEOGRAPHIC_DATA], [GEOGRAPHIC_DATA]" at bounding box center [717, 26] width 1075 height 52
